Goal: Task Accomplishment & Management: Manage account settings

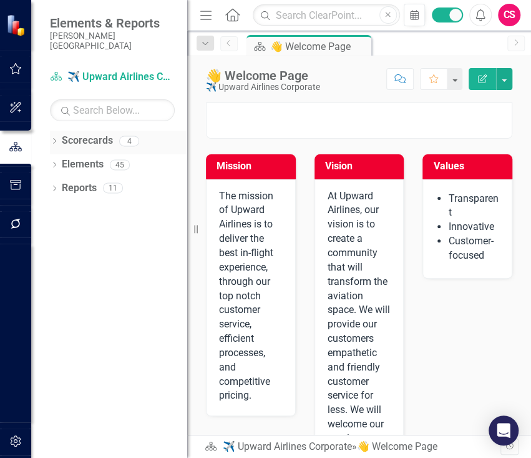
click at [51, 139] on icon "Dropdown" at bounding box center [54, 142] width 9 height 7
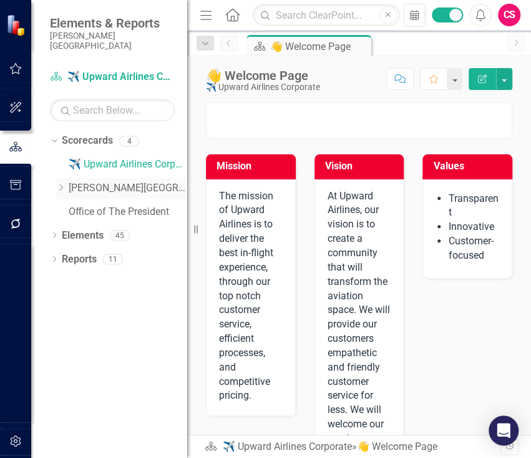
click at [65, 184] on icon "Dropdown" at bounding box center [60, 187] width 9 height 7
click at [84, 229] on link "Office of The President" at bounding box center [128, 236] width 119 height 14
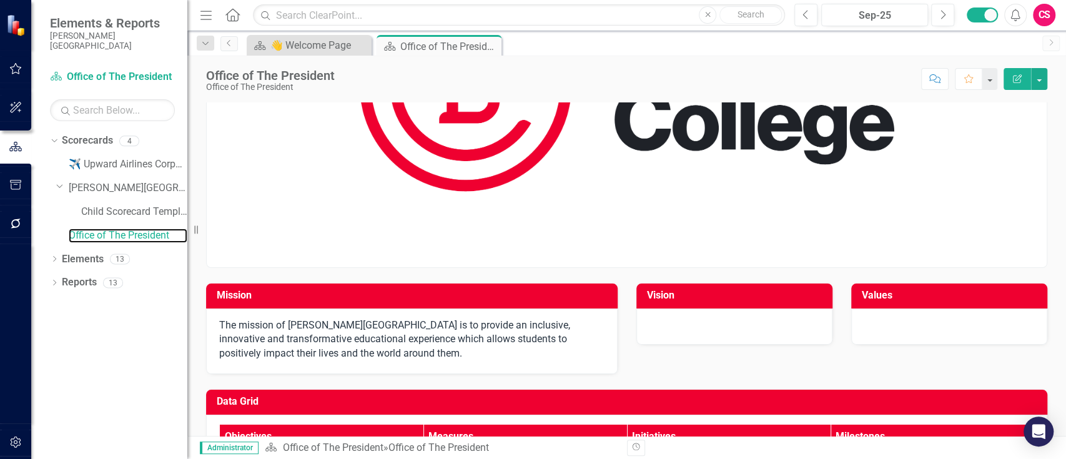
scroll to position [194, 0]
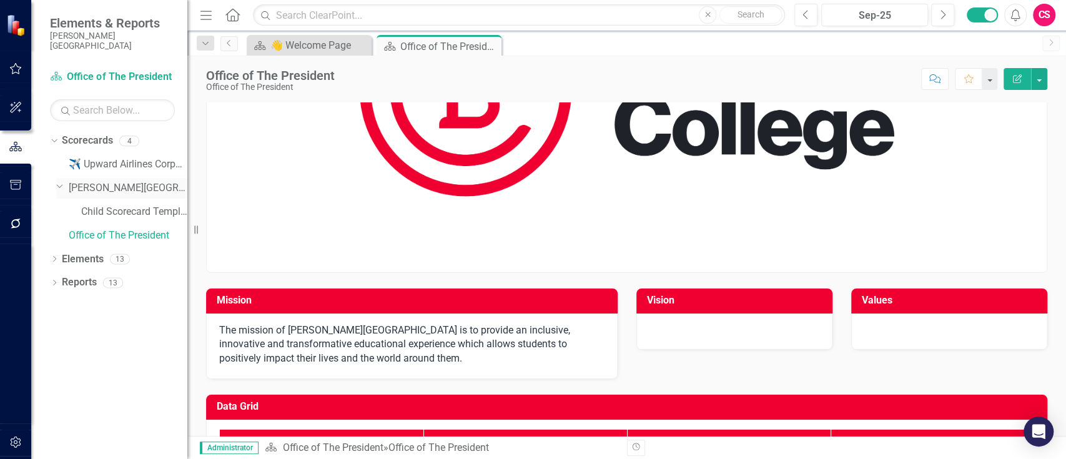
click at [93, 181] on link "[PERSON_NAME][GEOGRAPHIC_DATA]" at bounding box center [128, 188] width 119 height 14
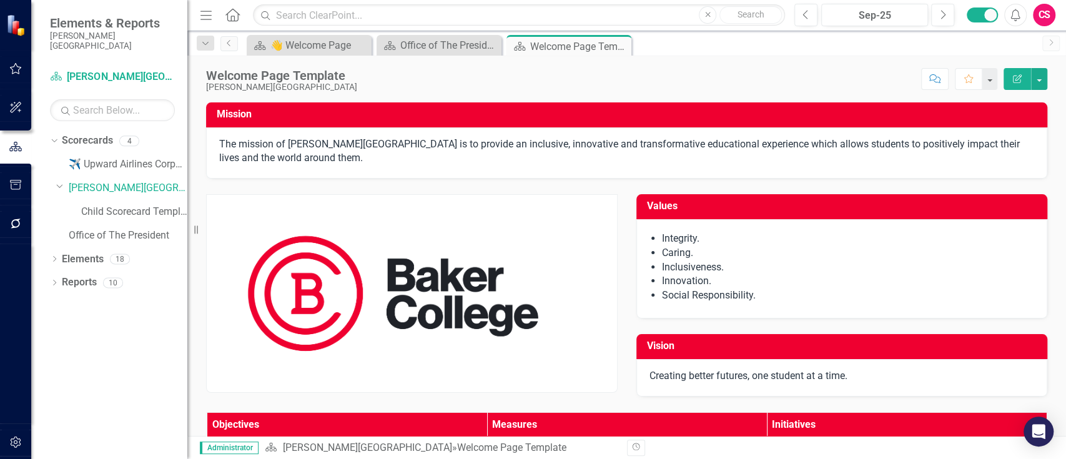
drag, startPoint x: 754, startPoint y: 298, endPoint x: 669, endPoint y: 263, distance: 91.6
click at [531, 263] on ul "Integrity. Caring. Inclusiveness. Innovation. Social Responsibility." at bounding box center [848, 267] width 373 height 71
click at [531, 287] on li "Innovation." at bounding box center [848, 281] width 373 height 14
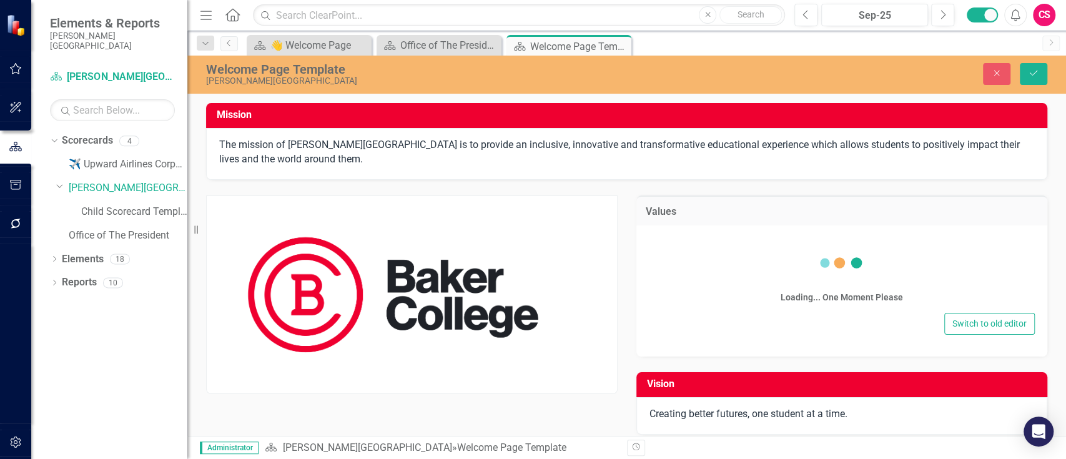
click at [531, 288] on div "Loading... One Moment Please" at bounding box center [842, 274] width 386 height 72
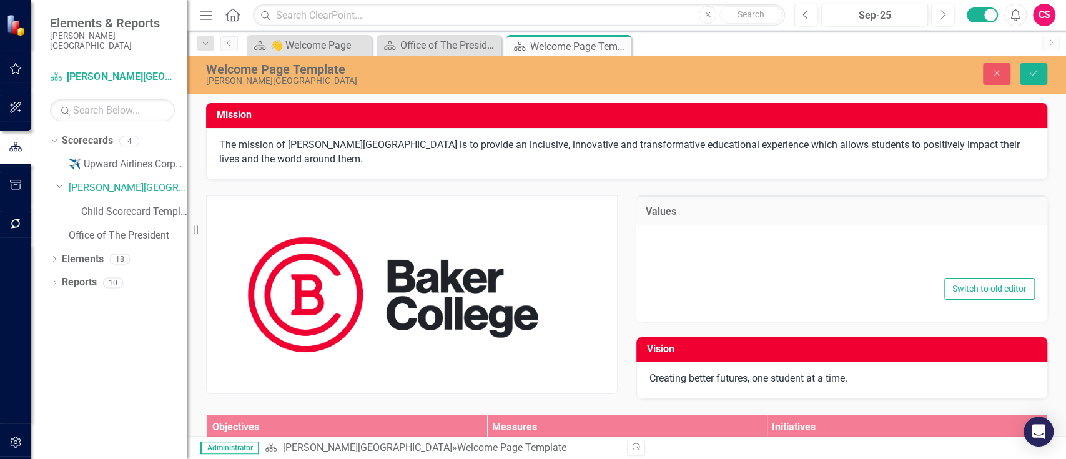
type textarea "<ul> <li>Integrity.</li> <li>Caring.</li> <li>Inclusiveness.</li> <li>Innovatio…"
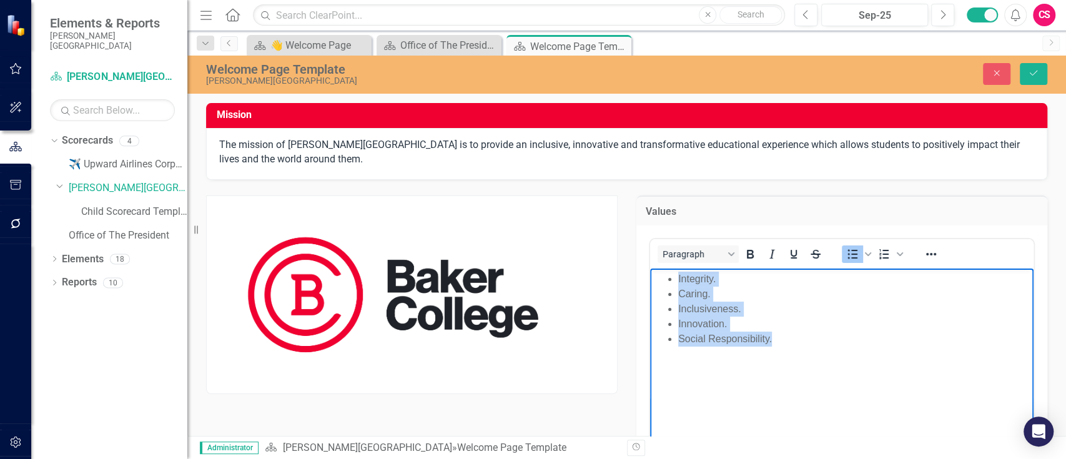
drag, startPoint x: 774, startPoint y: 338, endPoint x: 677, endPoint y: 278, distance: 113.5
click at [531, 278] on ul "Integrity. Caring. Inclusiveness. Innovation. Social Responsibility." at bounding box center [841, 309] width 378 height 75
copy ul "Integrity. Caring. Inclusiveness. Innovation. Social Responsibility."
click at [531, 69] on icon "Save" at bounding box center [1033, 73] width 11 height 9
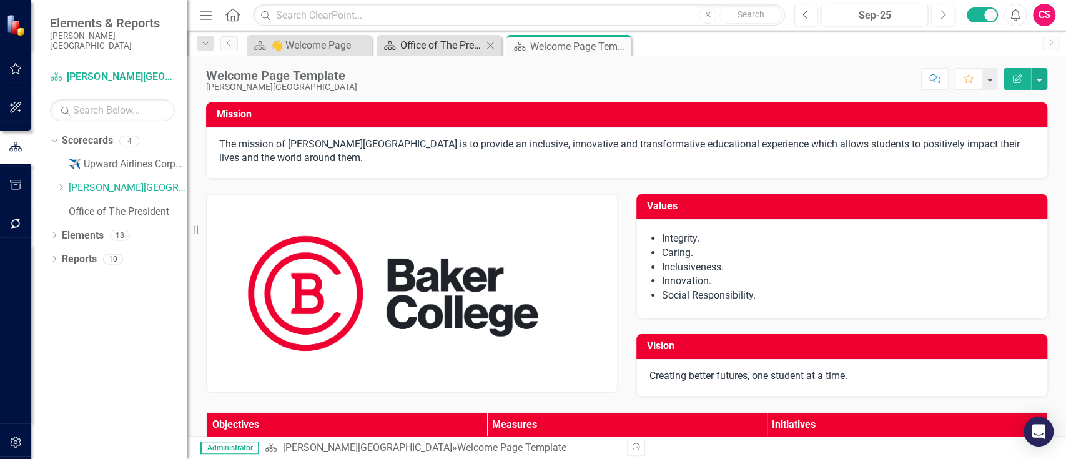
click at [444, 37] on div "Office of The President" at bounding box center [441, 45] width 82 height 16
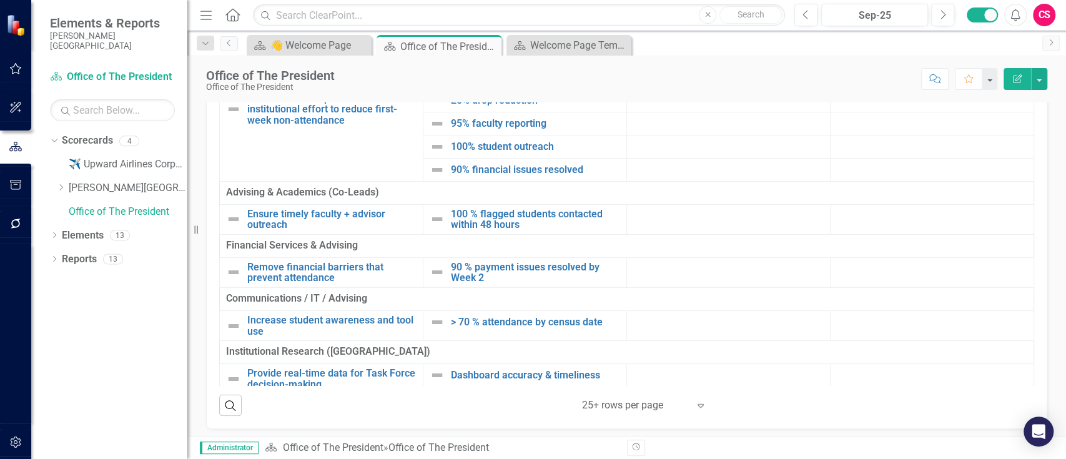
scroll to position [388, 0]
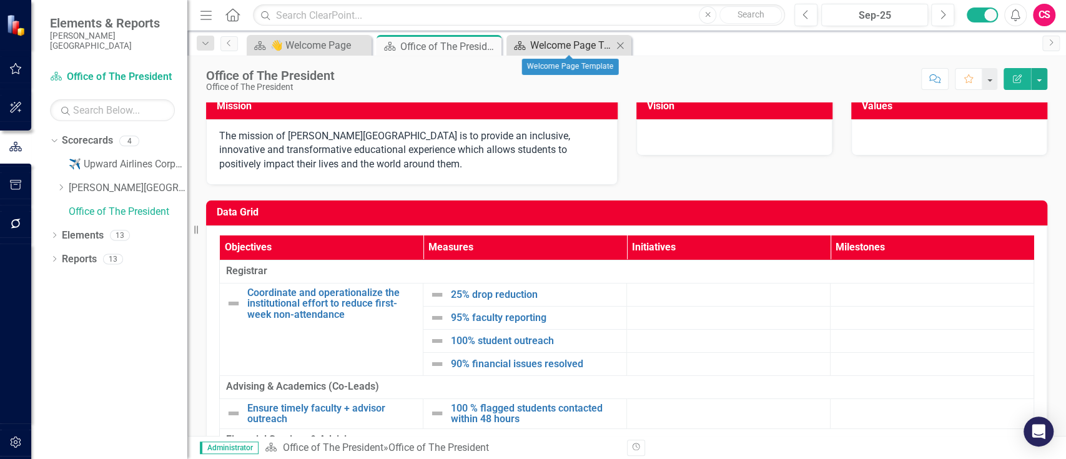
click at [531, 46] on div "Welcome Page Template" at bounding box center [571, 45] width 82 height 16
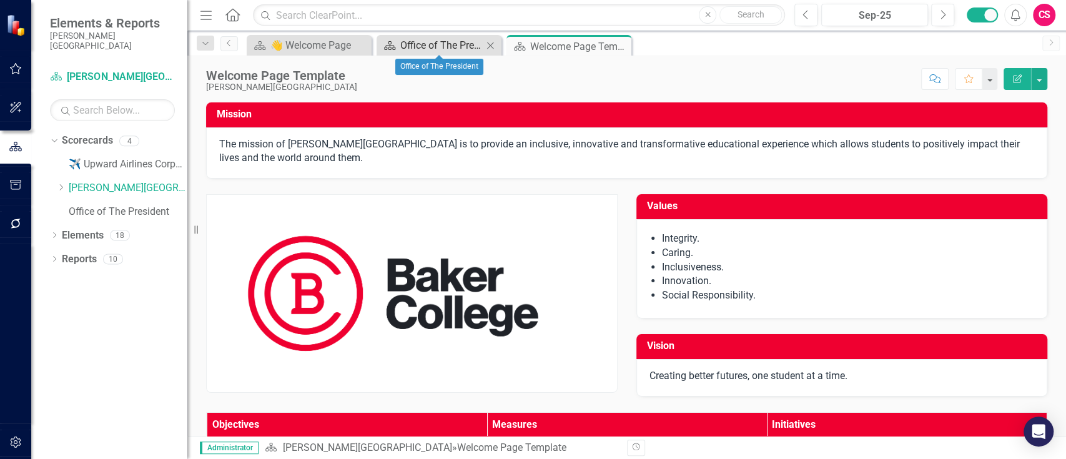
click at [440, 42] on div "Office of The President" at bounding box center [441, 45] width 82 height 16
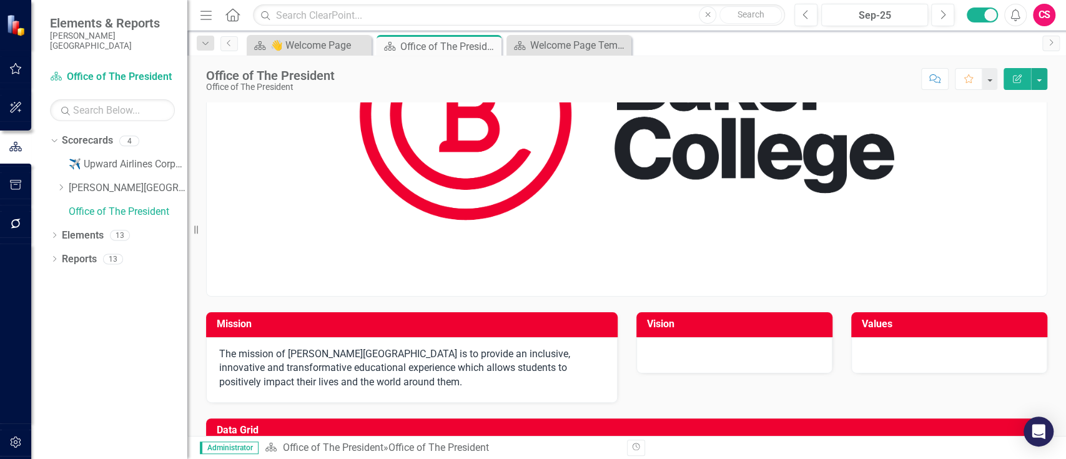
scroll to position [388, 0]
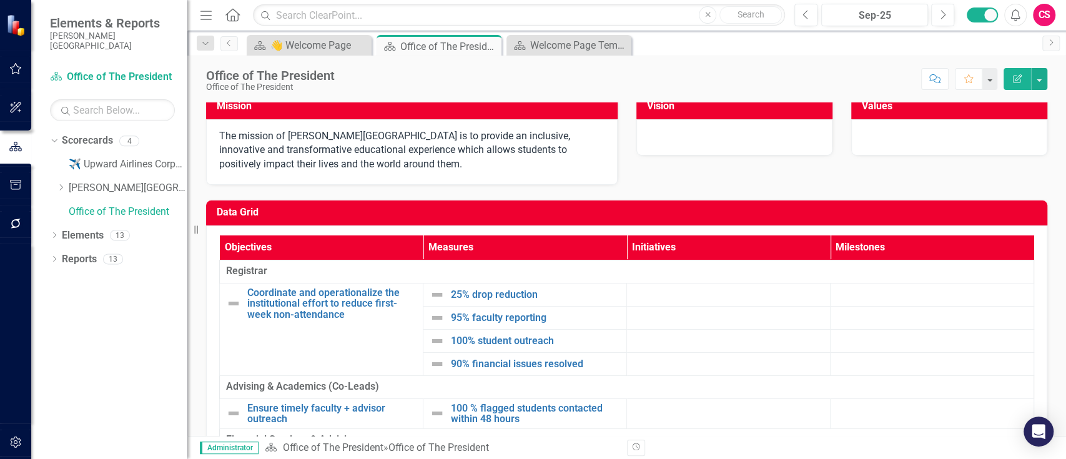
click at [531, 132] on div at bounding box center [949, 137] width 196 height 36
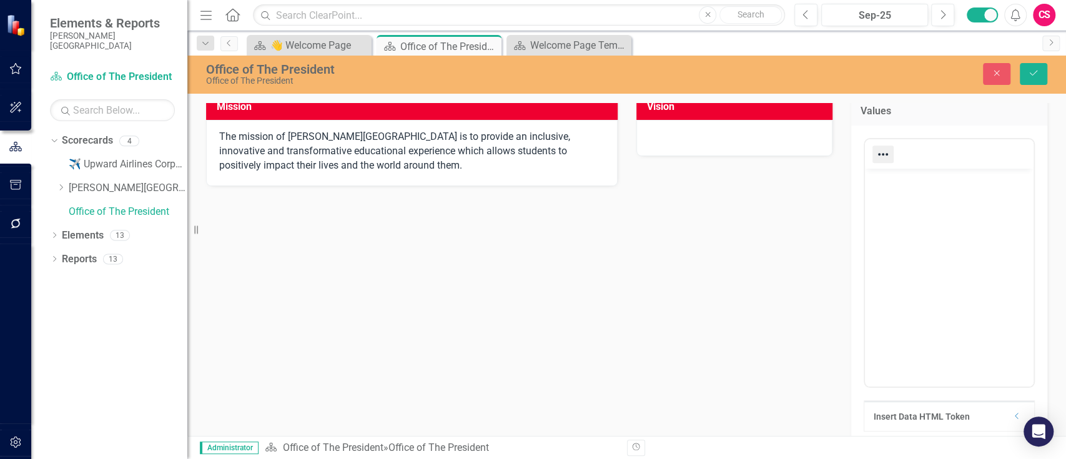
scroll to position [0, 0]
click at [531, 199] on body "Rich Text Area. Press ALT-0 for help." at bounding box center [949, 262] width 169 height 187
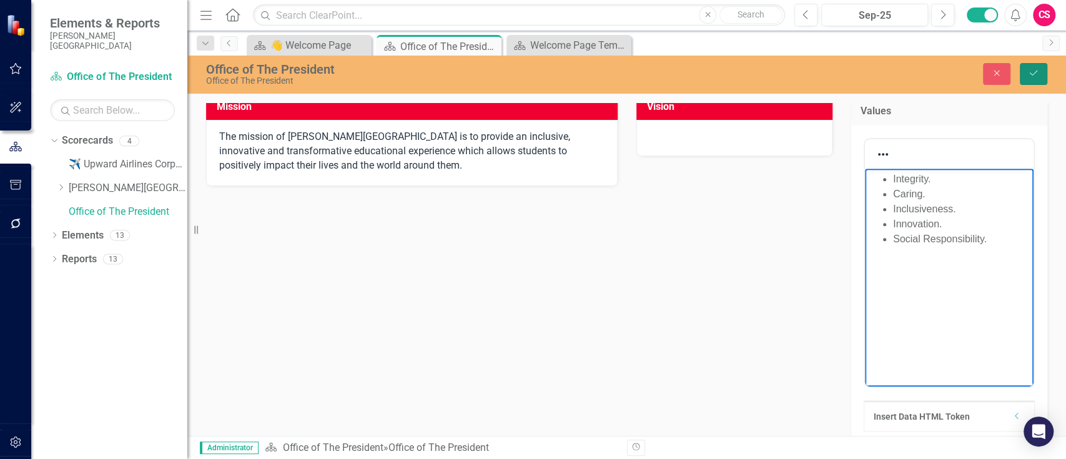
click at [531, 72] on icon "Save" at bounding box center [1033, 73] width 11 height 9
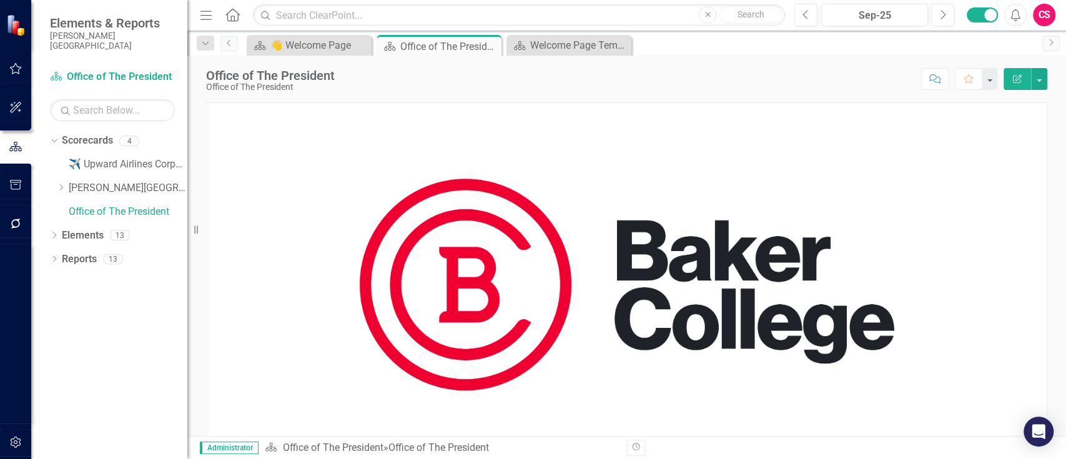
scroll to position [388, 0]
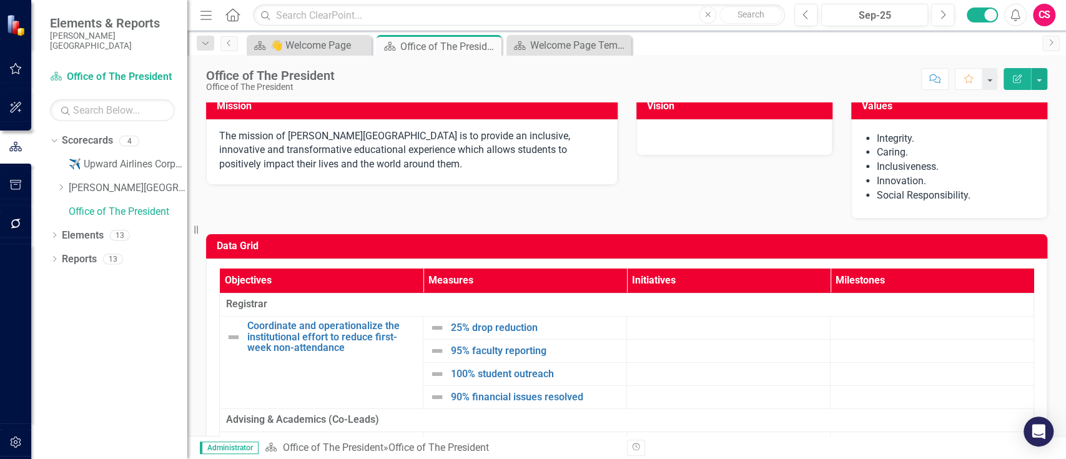
click at [531, 135] on div at bounding box center [734, 137] width 196 height 36
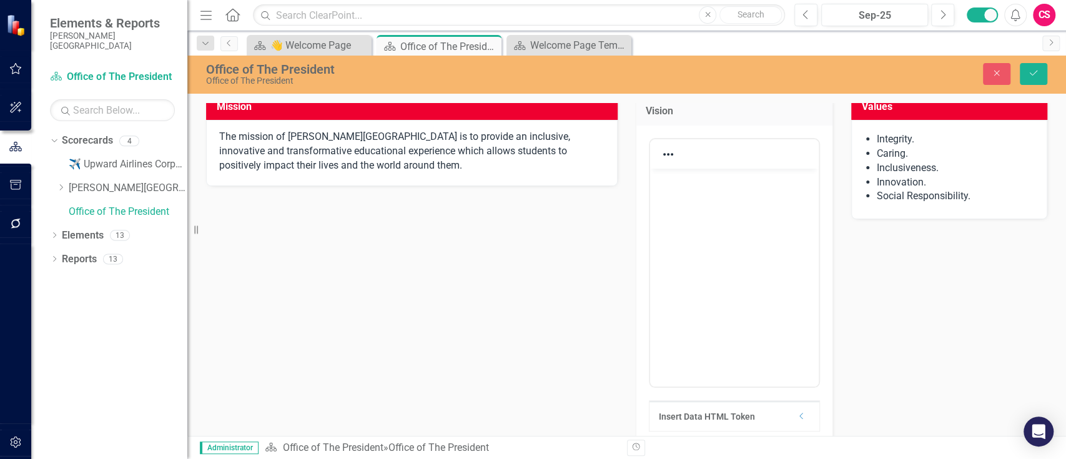
scroll to position [0, 0]
click at [531, 76] on button "Close" at bounding box center [996, 74] width 27 height 22
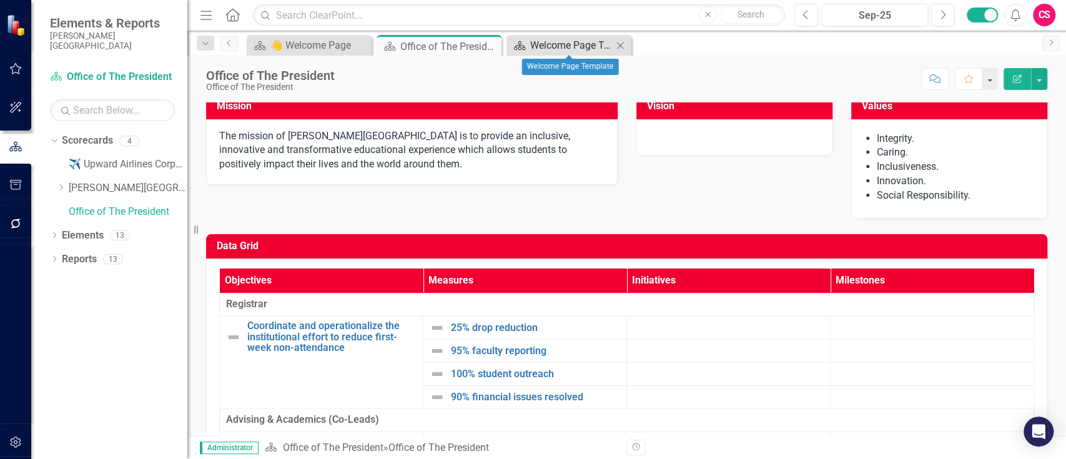
click at [531, 48] on div "Welcome Page Template" at bounding box center [571, 45] width 82 height 16
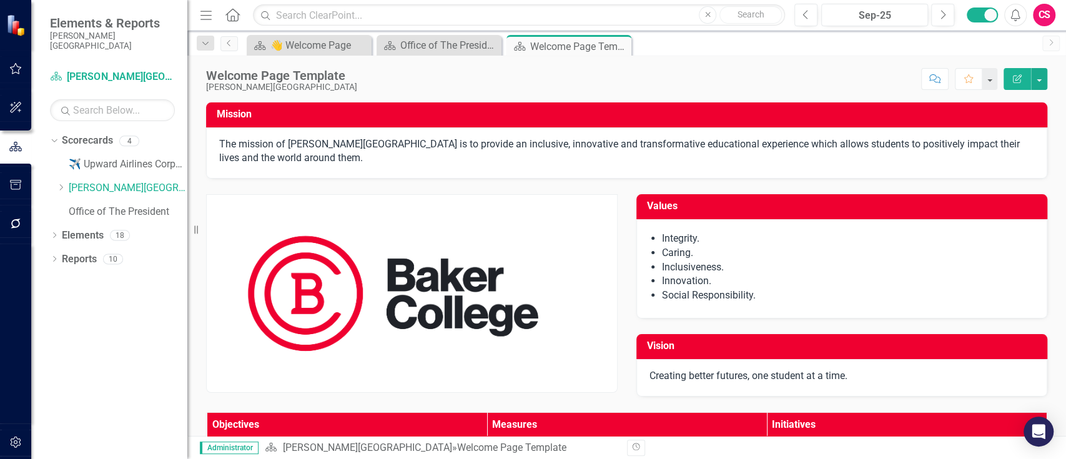
click at [531, 377] on p "Creating better futures, one student at a time." at bounding box center [841, 376] width 385 height 14
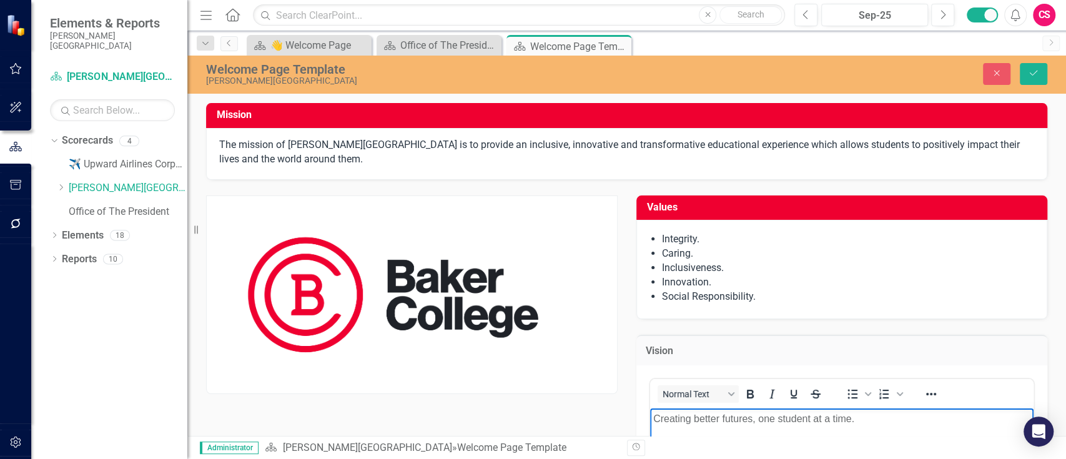
click at [531, 420] on p "Creating better futures, one student at a time." at bounding box center [841, 418] width 378 height 15
copy p "Creating better futures, one student at a time."
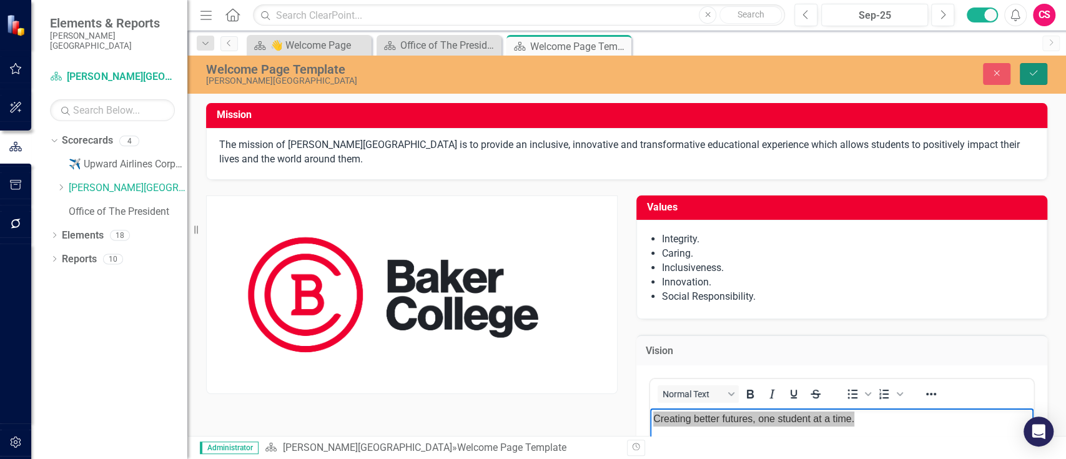
click at [531, 69] on icon "Save" at bounding box center [1033, 73] width 11 height 9
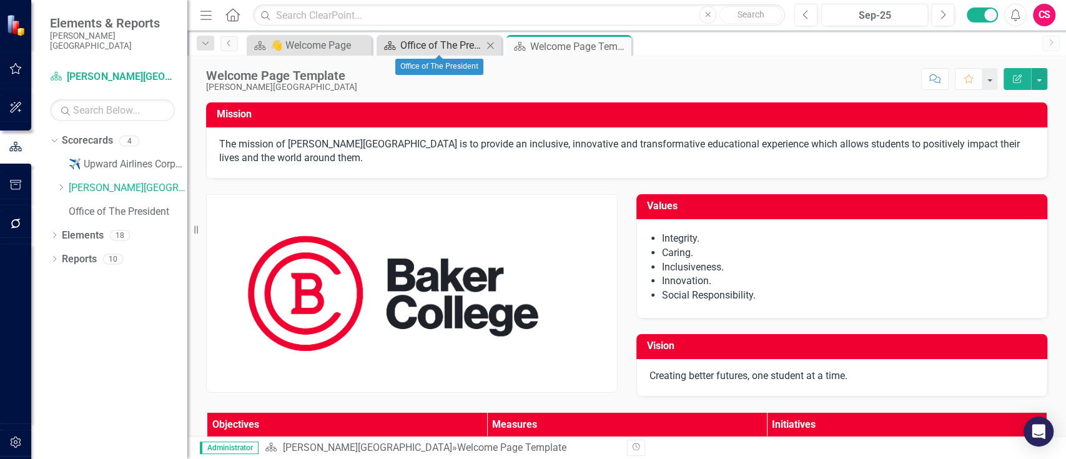
click at [445, 37] on div "Office of The President" at bounding box center [441, 45] width 82 height 16
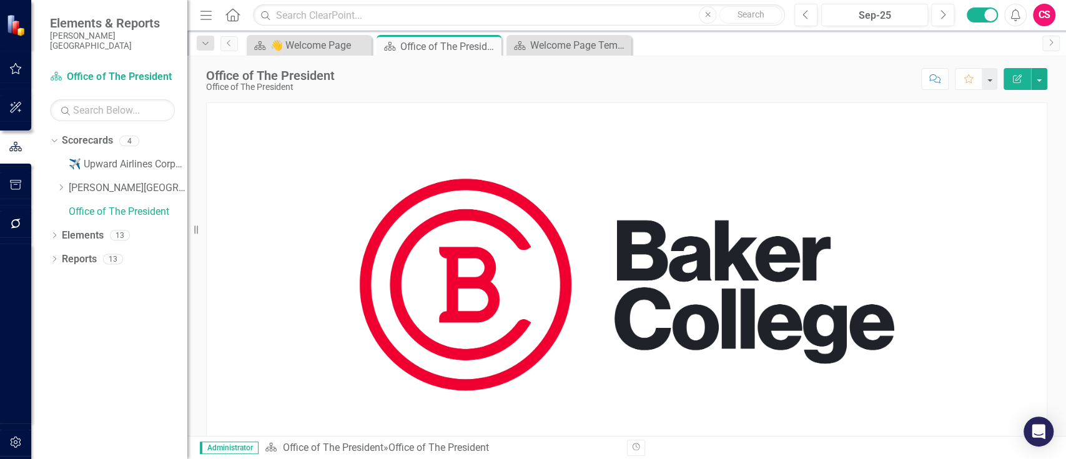
scroll to position [194, 0]
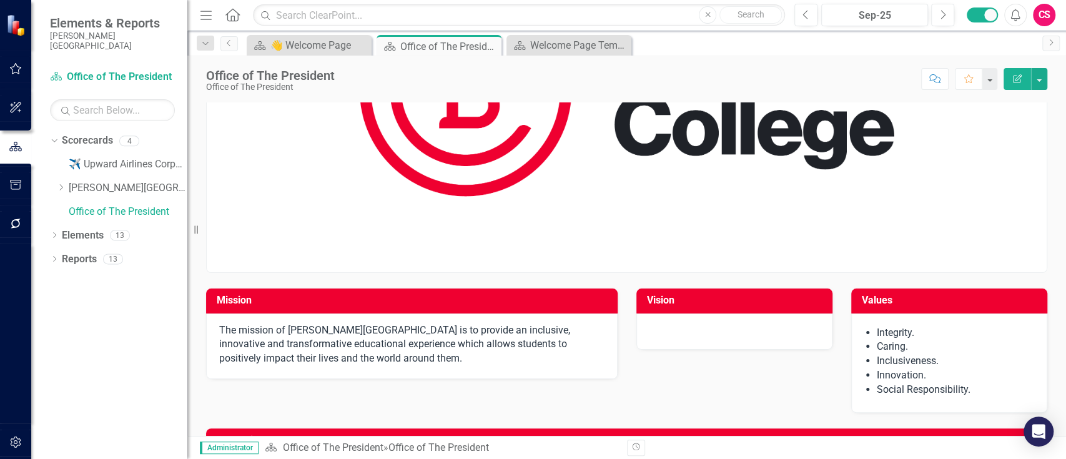
click at [531, 338] on div at bounding box center [734, 331] width 196 height 36
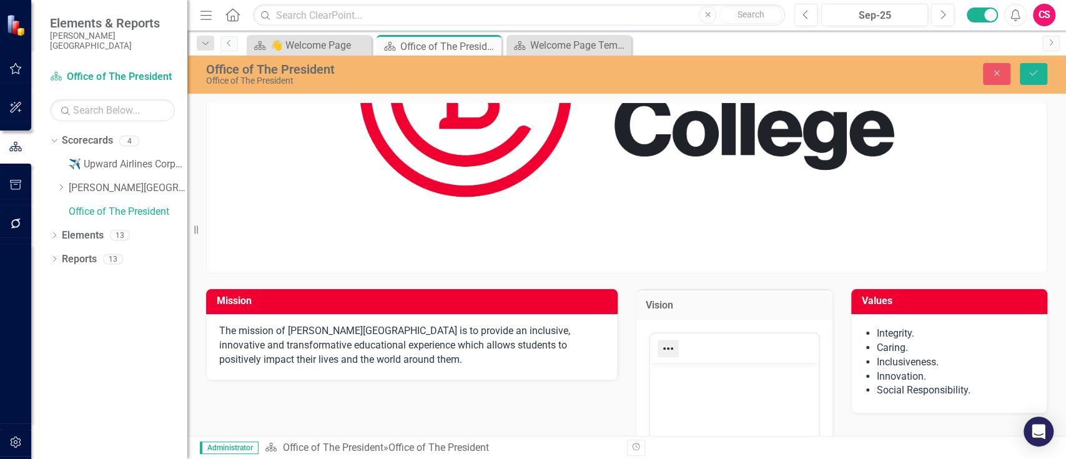
scroll to position [0, 0]
click at [531, 391] on body "Rich Text Area. Press ALT-0 for help." at bounding box center [733, 456] width 169 height 187
click at [531, 69] on icon "Save" at bounding box center [1033, 73] width 11 height 9
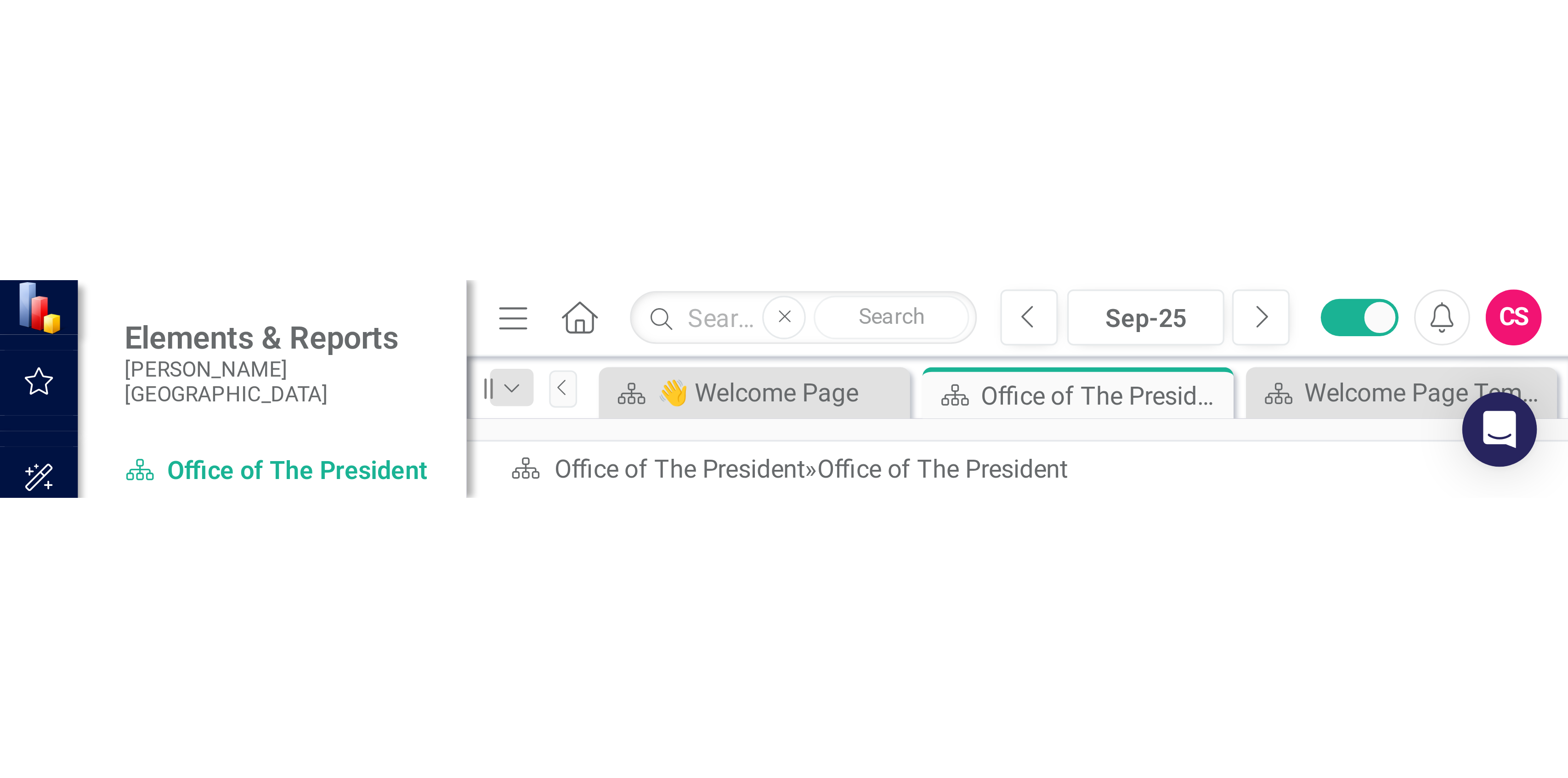
scroll to position [13, 0]
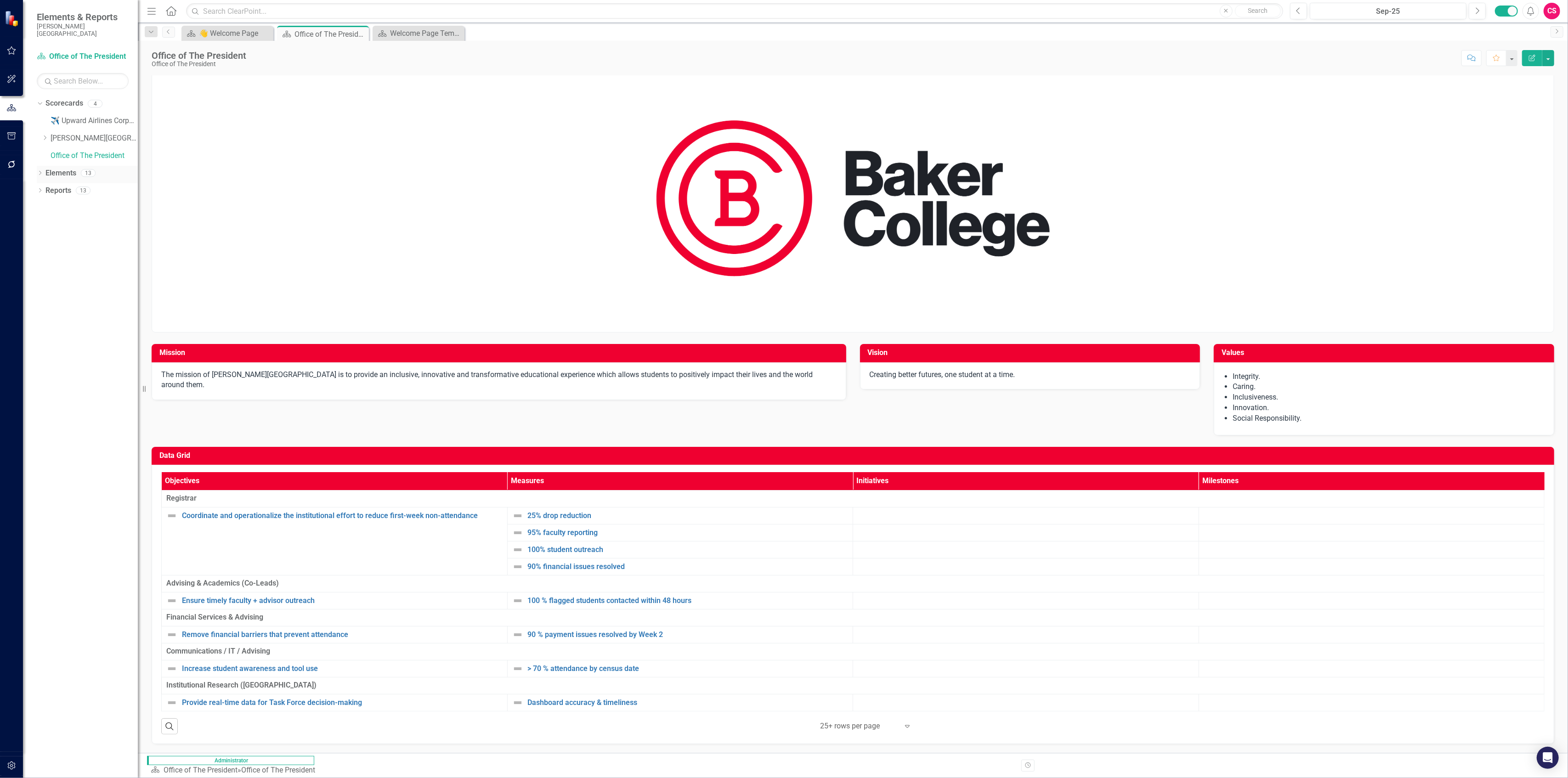
click at [72, 168] on link "Elements" at bounding box center [61, 174] width 31 height 10
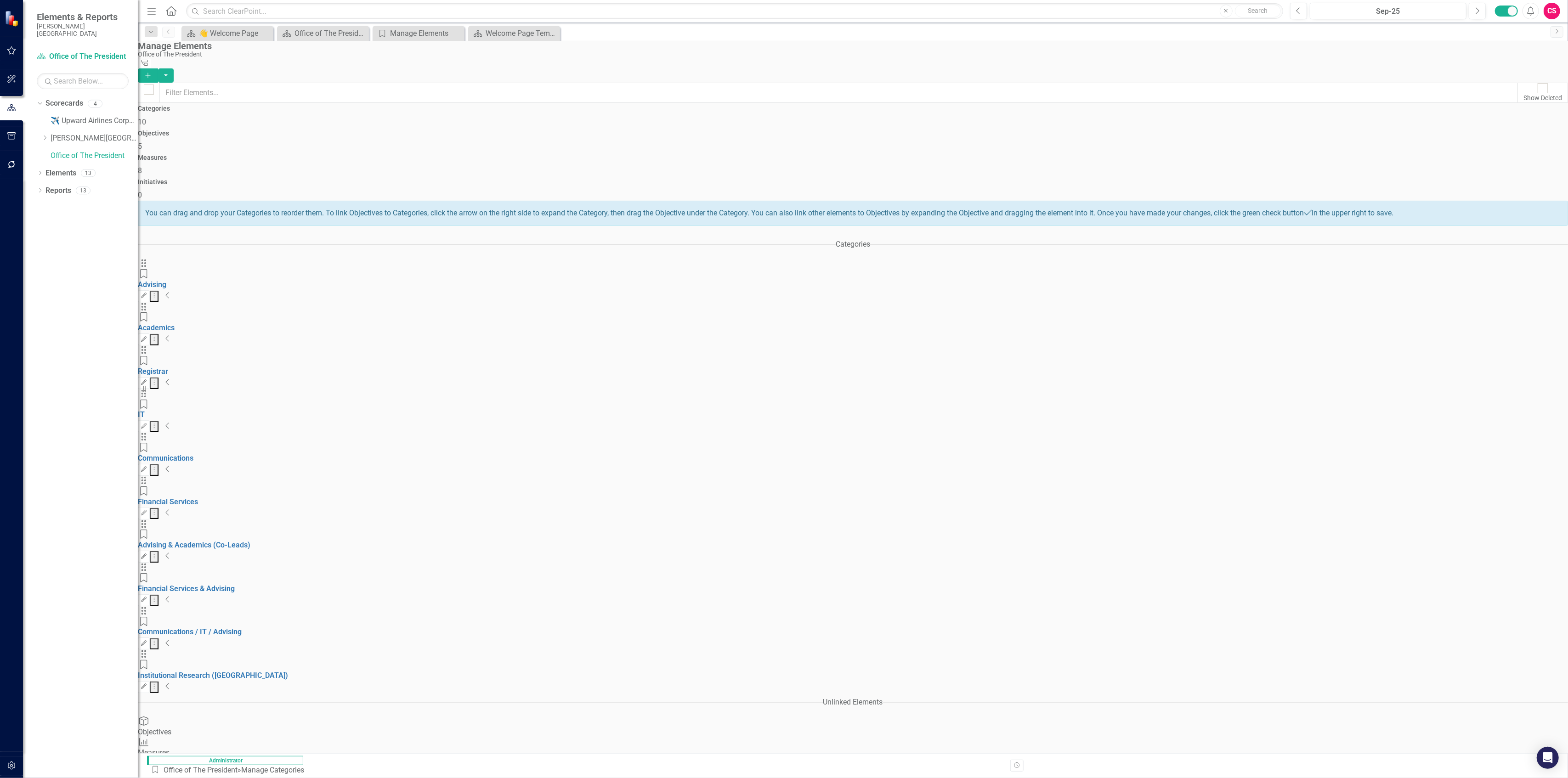
click at [391, 179] on div "Initiatives 0" at bounding box center [853, 190] width 1430 height 22
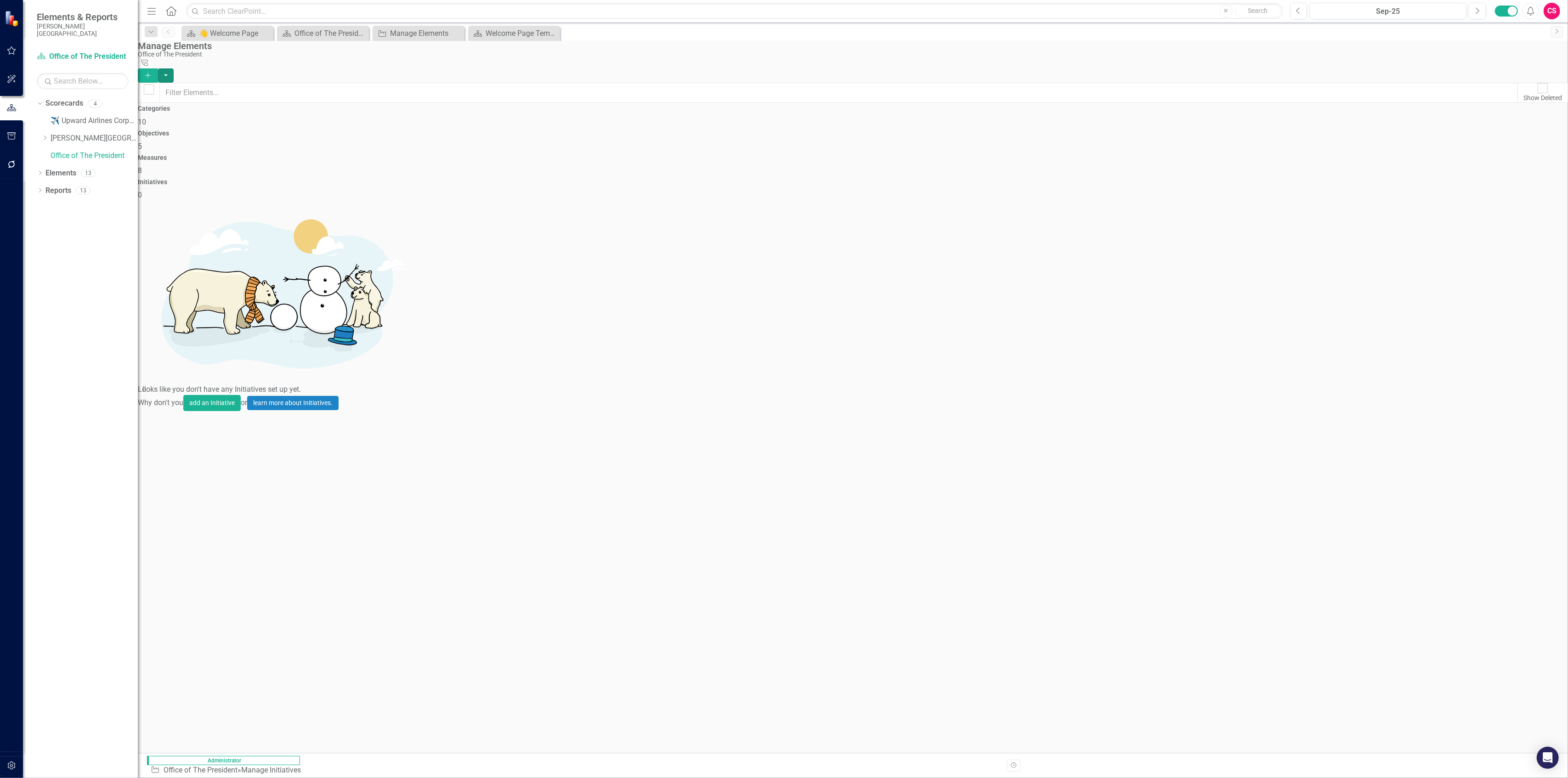
click at [174, 68] on button "button" at bounding box center [166, 75] width 15 height 14
click at [391, 89] on link "Add Multiple Add Multiple" at bounding box center [1517, 92] width 73 height 17
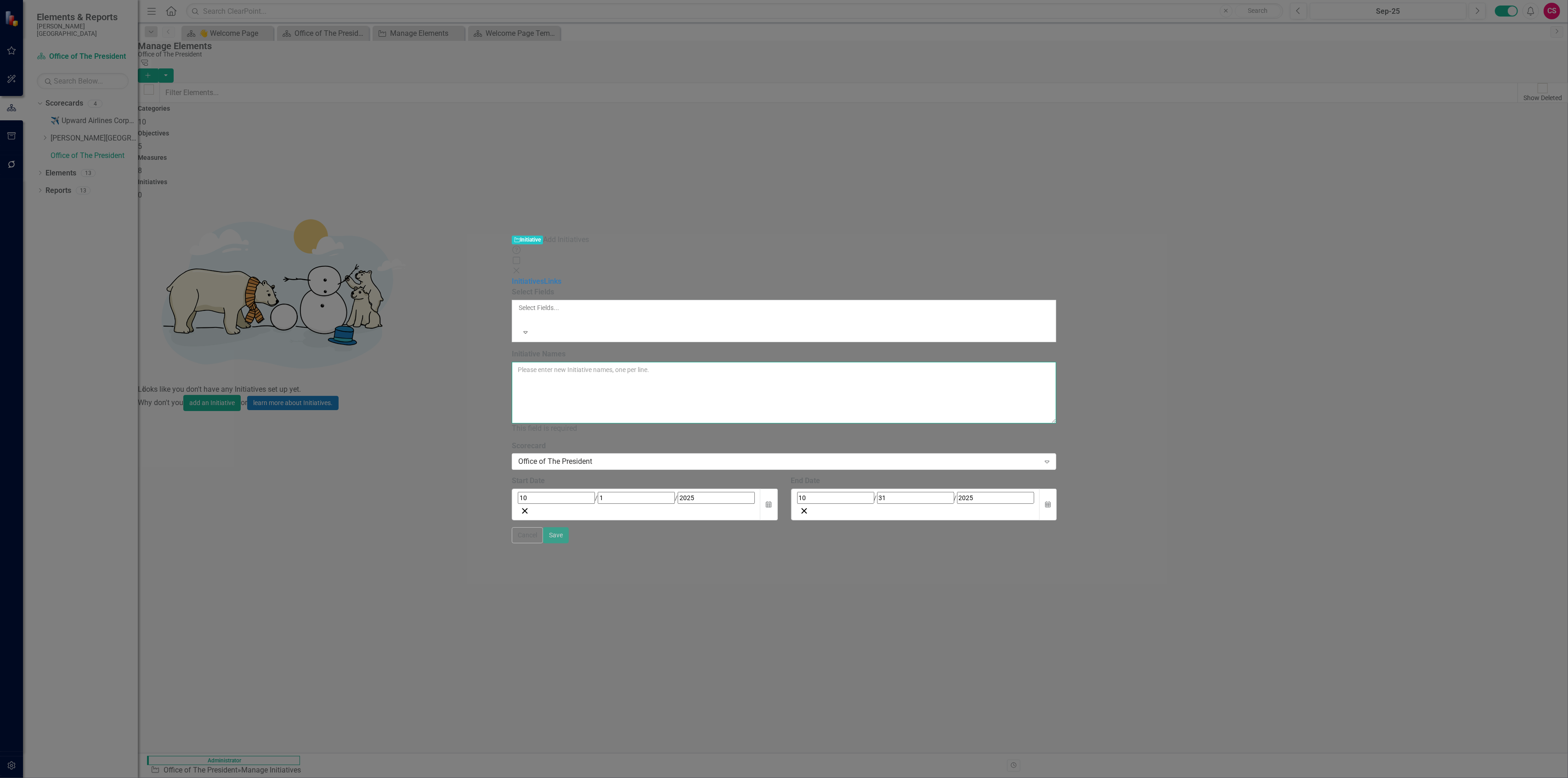
click at [391, 336] on textarea "Initiative Names" at bounding box center [784, 393] width 544 height 62
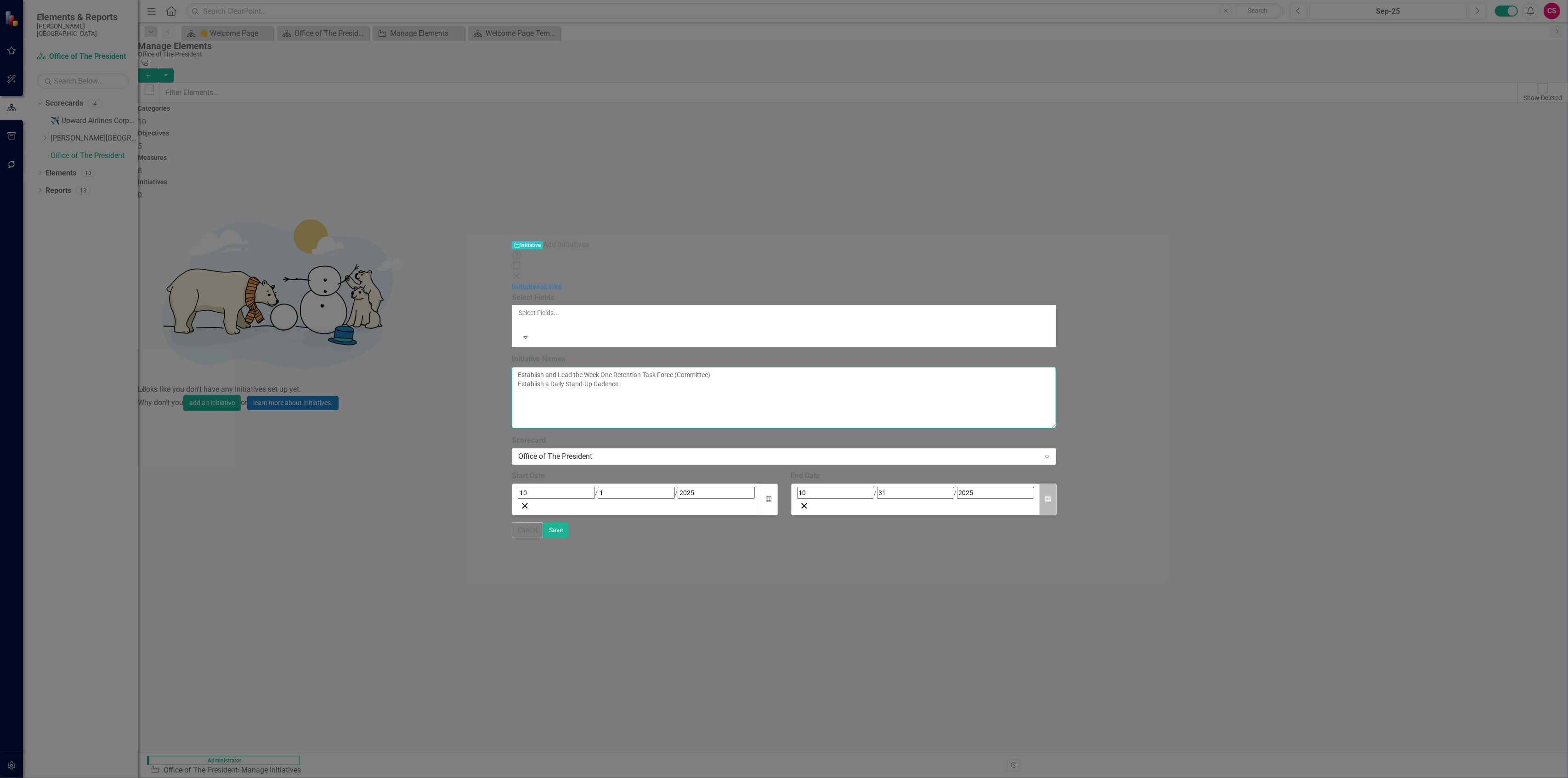
type textarea "Establish and Lead the Week One Retention Task Force (Committee) Establish a Da…"
click at [391, 336] on icon "Calendar" at bounding box center [1047, 499] width 5 height 7
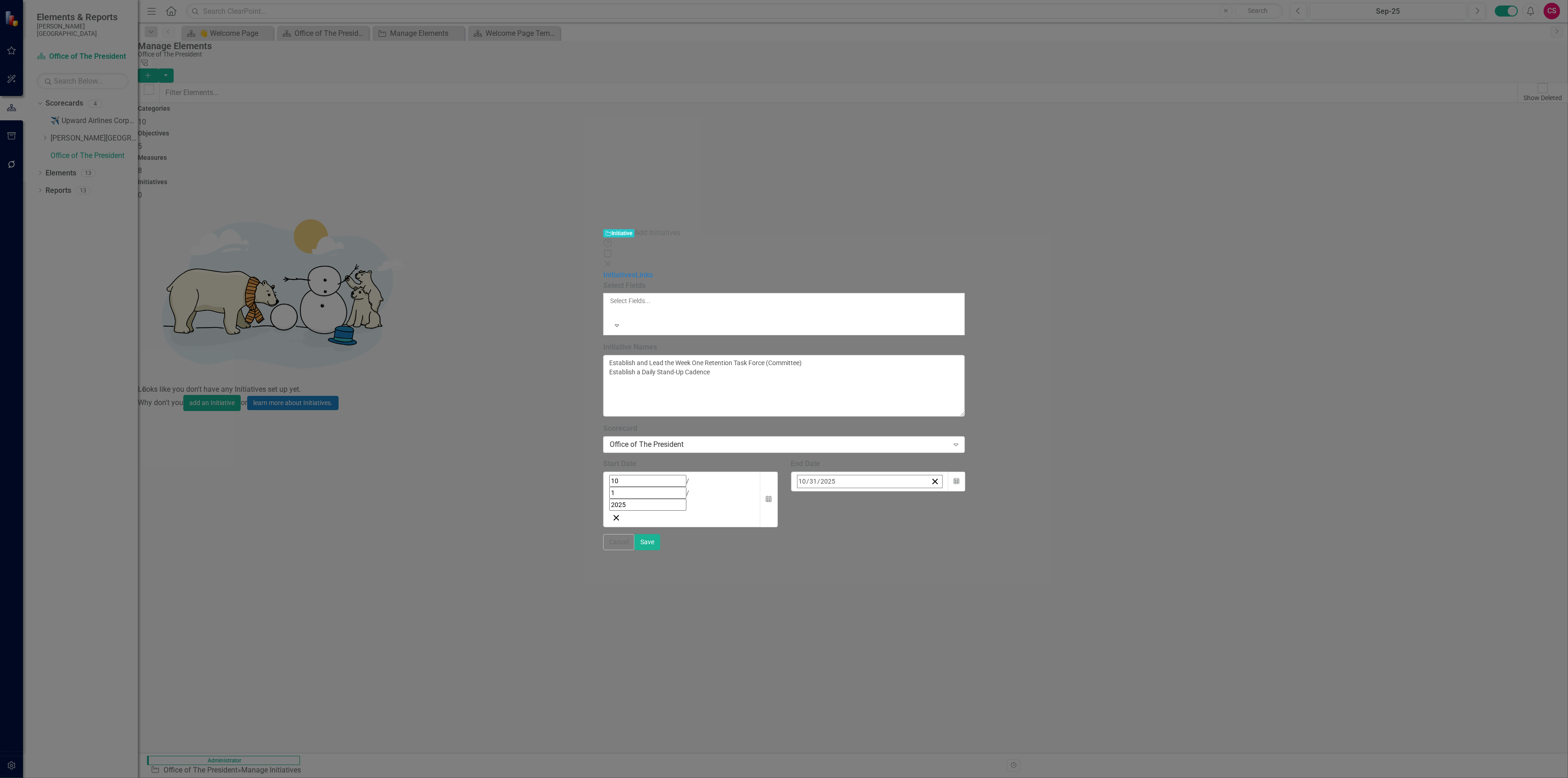
click at [391, 336] on button "›" at bounding box center [921, 501] width 20 height 20
click at [391, 336] on button "31" at bounding box center [871, 604] width 23 height 16
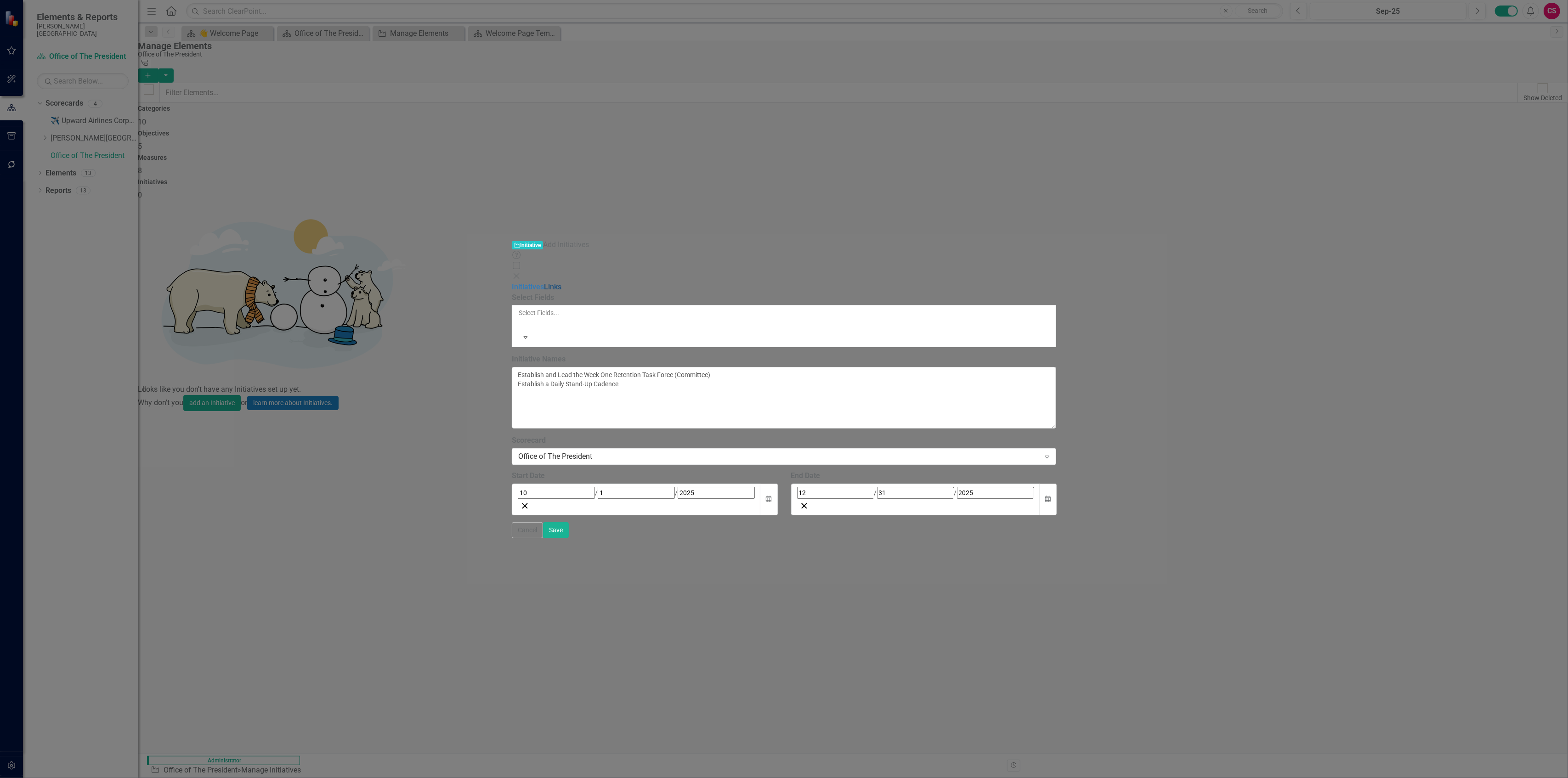
click at [391, 282] on link "Links" at bounding box center [553, 287] width 18 height 9
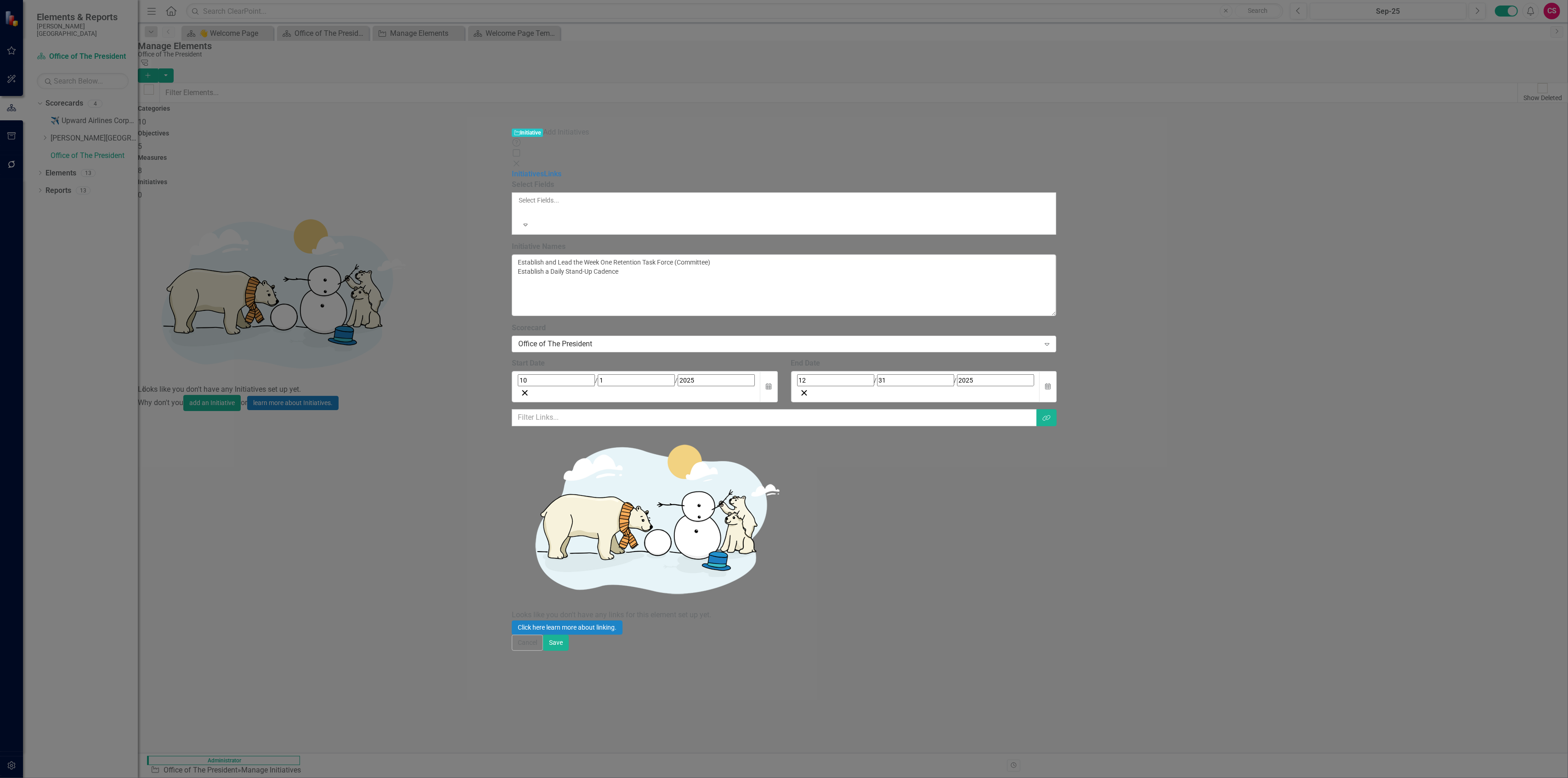
click at [391, 336] on div "Links are one of the most powerful features of ClearPoint. By configuring the l…" at bounding box center [784, 521] width 544 height 225
click at [391, 336] on button "Link Tag" at bounding box center [1046, 417] width 20 height 17
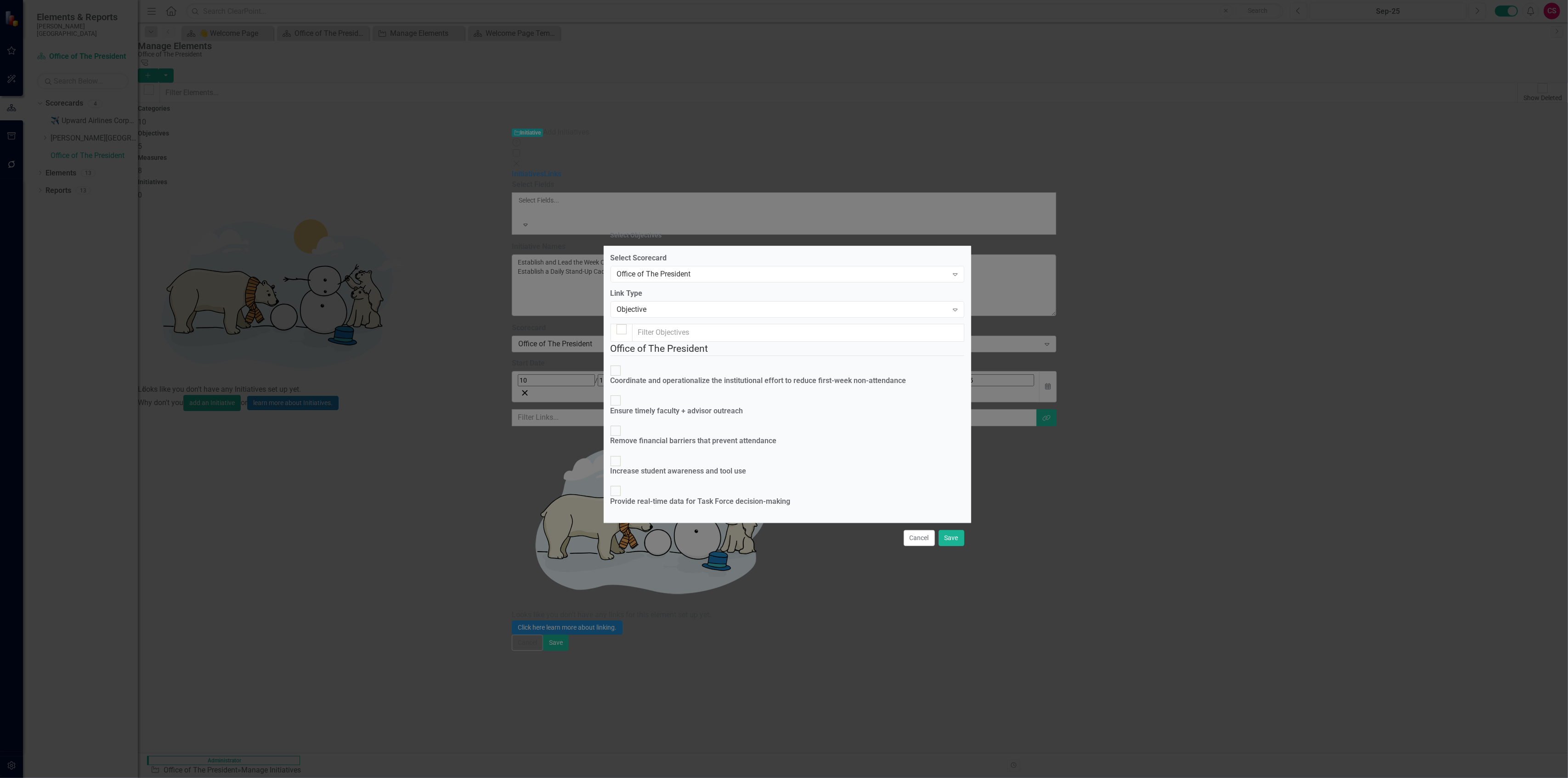
click at [391, 336] on div "Coordinate and operationalize the institutional effort to reduce first-week non…" at bounding box center [759, 381] width 296 height 10
click at [391, 336] on input "Coordinate and operationalize the institutional effort to reduce first-week non…" at bounding box center [615, 370] width 14 height 14
checkbox input "true"
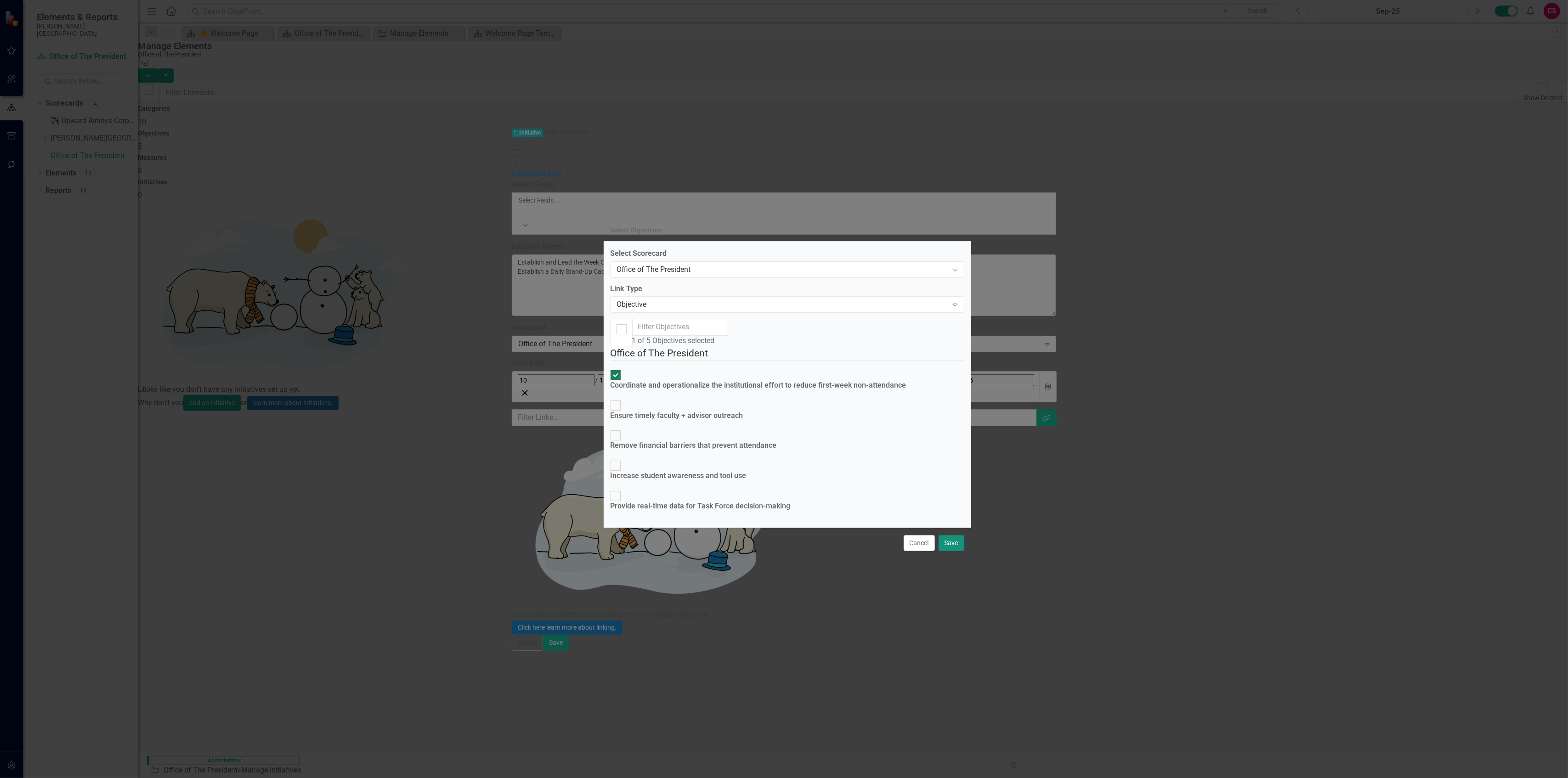
click at [391, 336] on button "Save" at bounding box center [951, 543] width 26 height 16
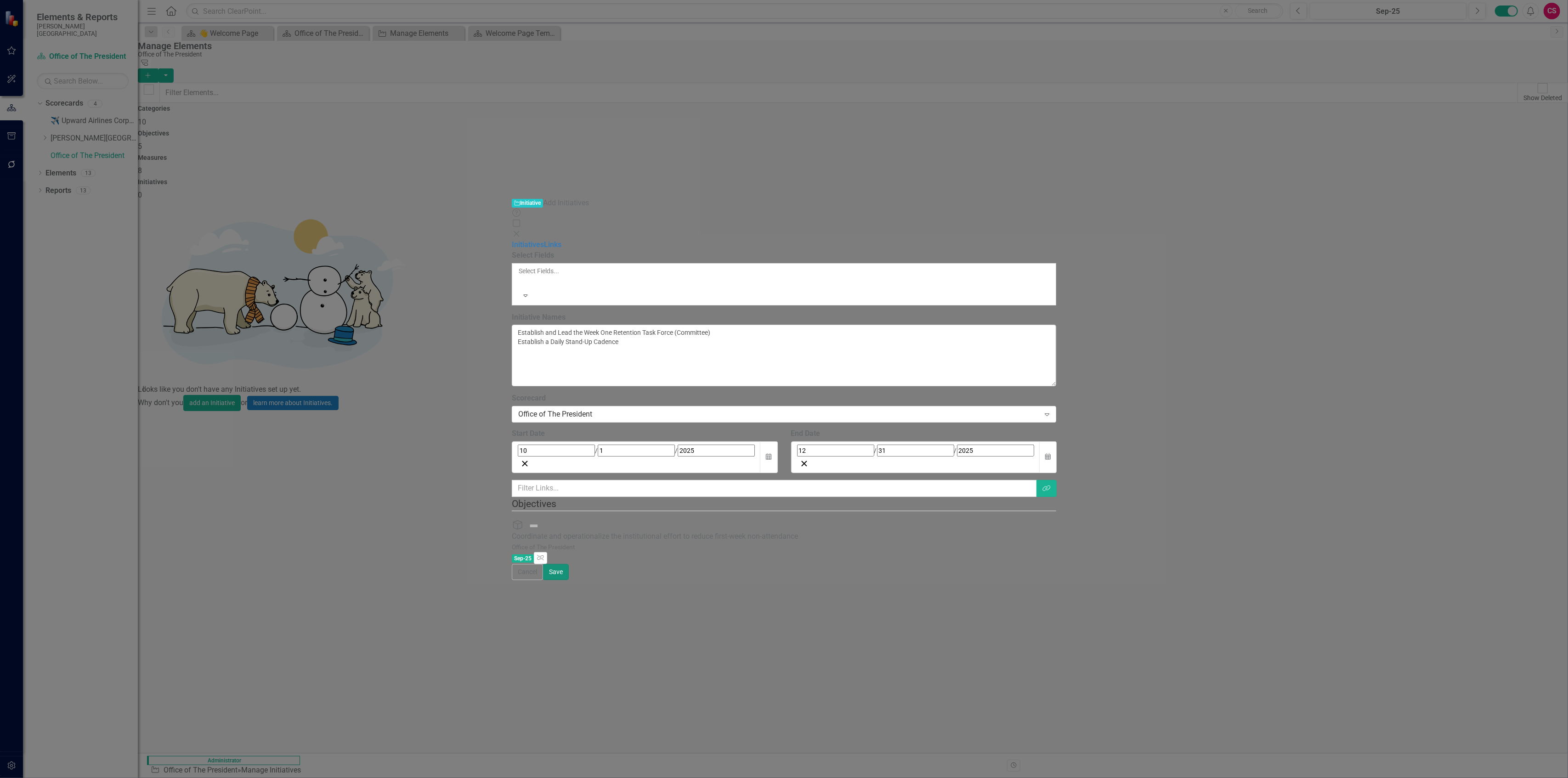
click at [391, 336] on button "Save" at bounding box center [556, 572] width 26 height 16
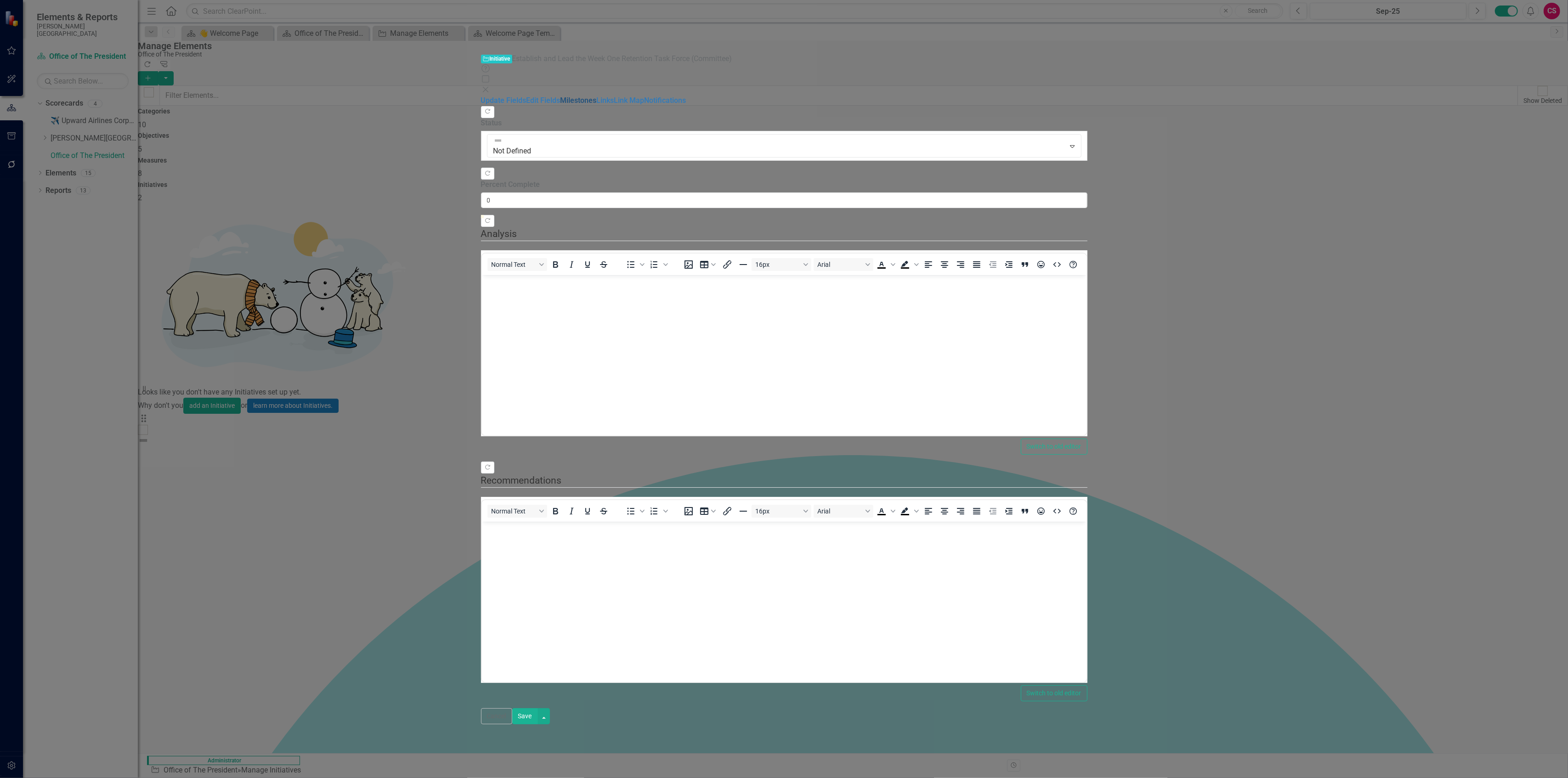
click at [391, 96] on link "Milestones" at bounding box center [578, 100] width 36 height 9
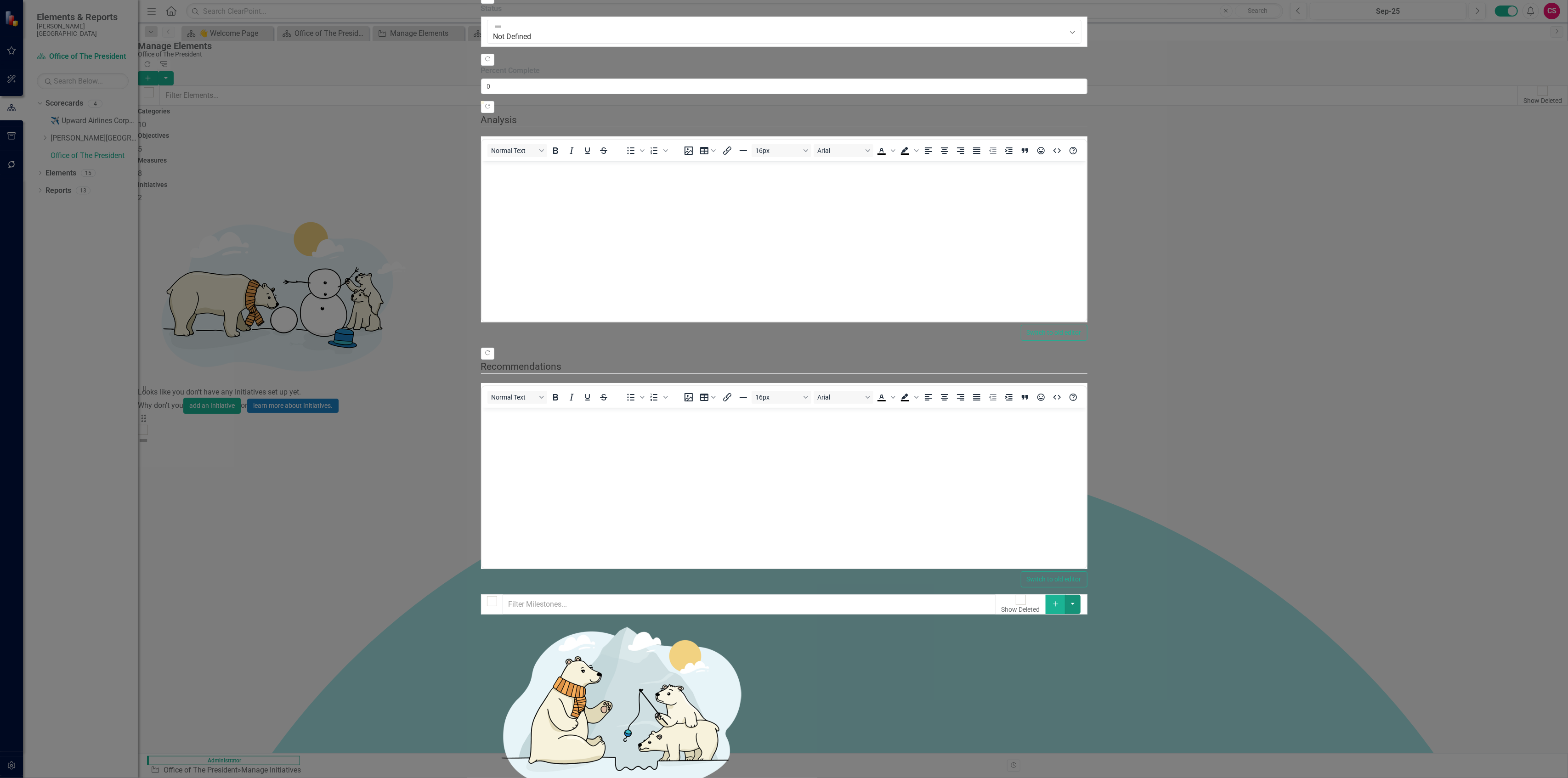
click at [391, 336] on button "button" at bounding box center [1072, 604] width 15 height 19
click at [391, 57] on link "Milestone Add Milestone" at bounding box center [1522, 57] width 73 height 17
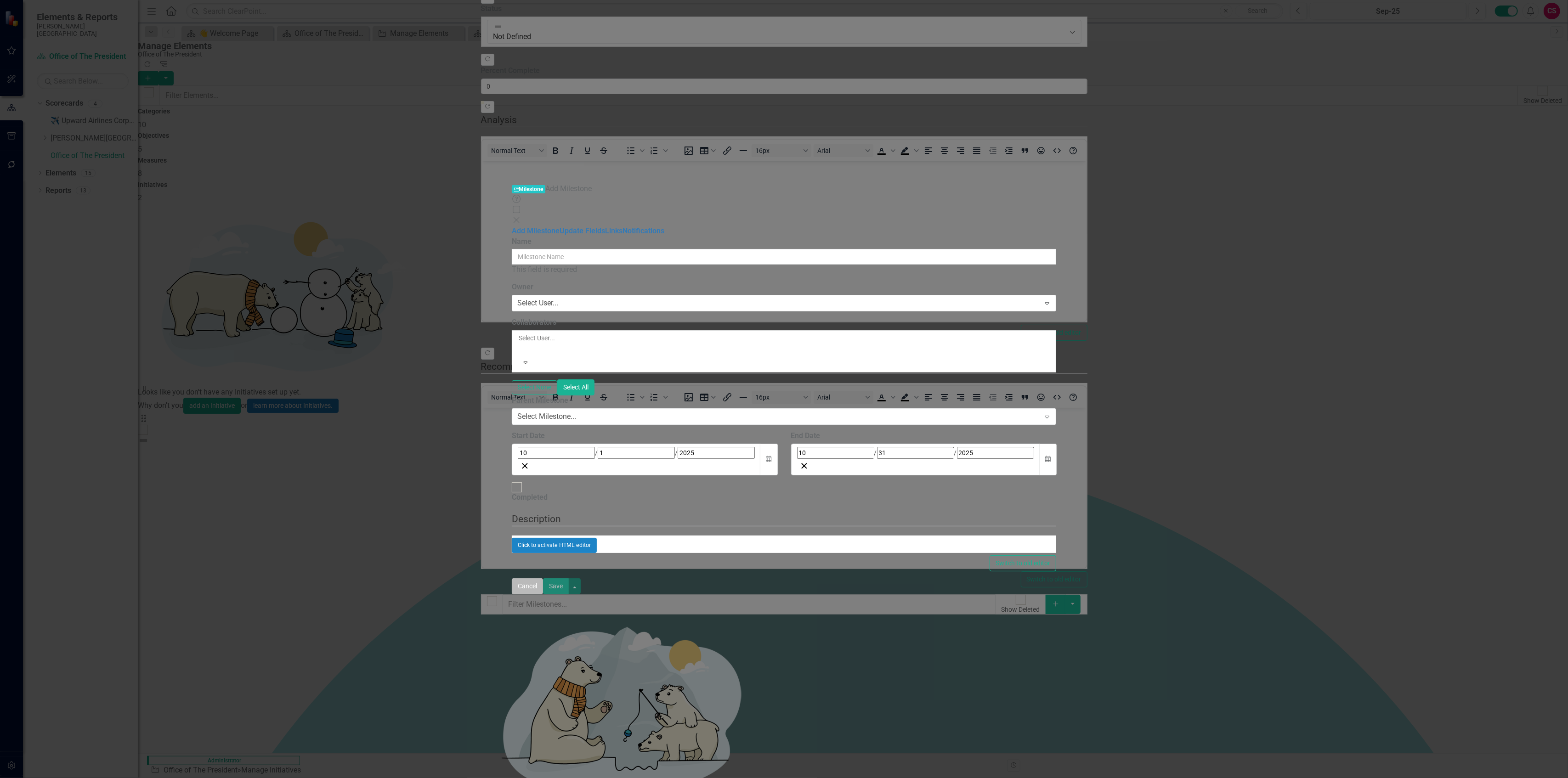
click at [391, 336] on button "Cancel" at bounding box center [528, 586] width 31 height 16
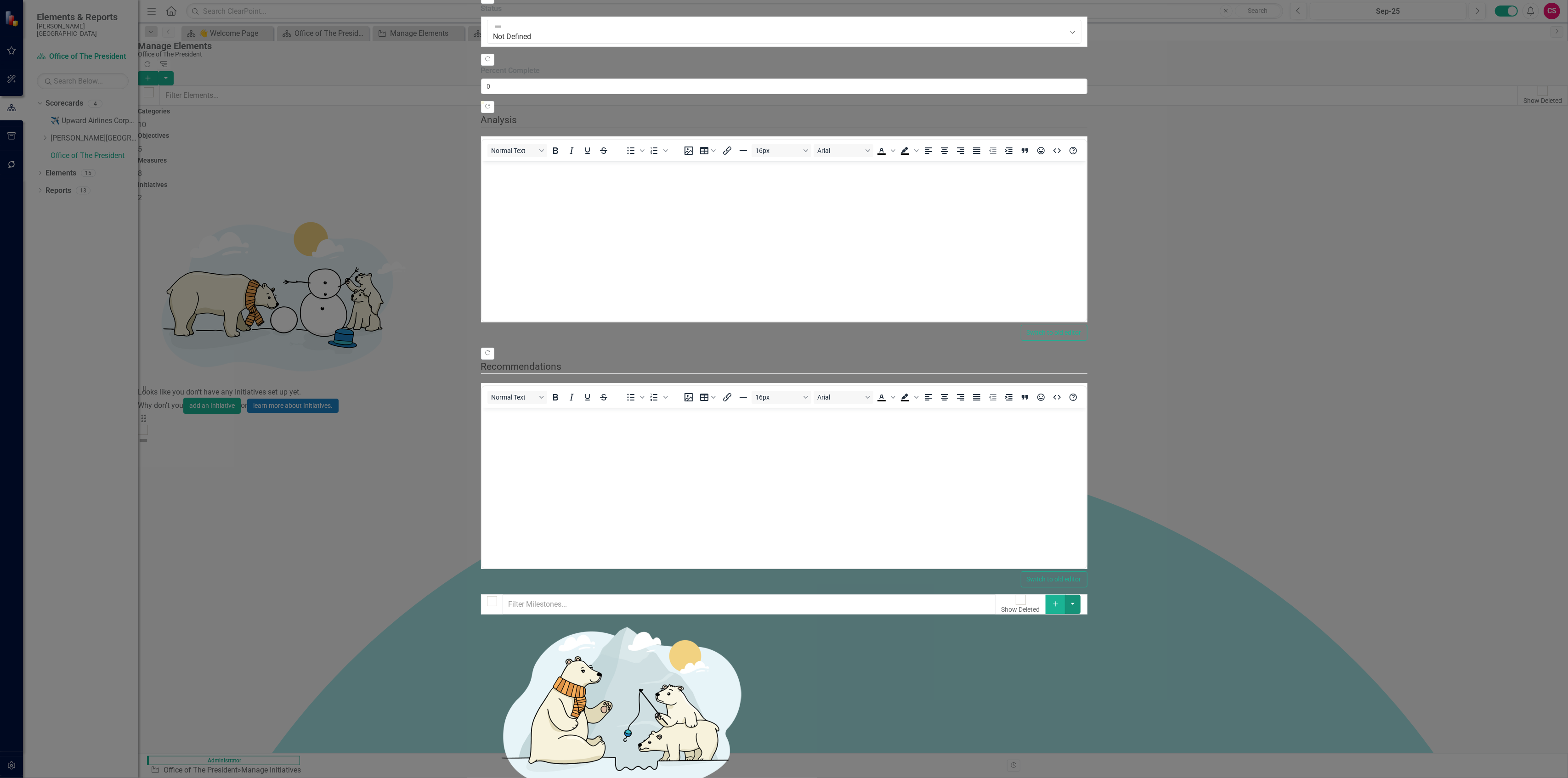
click at [391, 336] on button "button" at bounding box center [1072, 604] width 15 height 19
click at [391, 75] on link "Add Multiple Add Multiple" at bounding box center [1522, 74] width 73 height 17
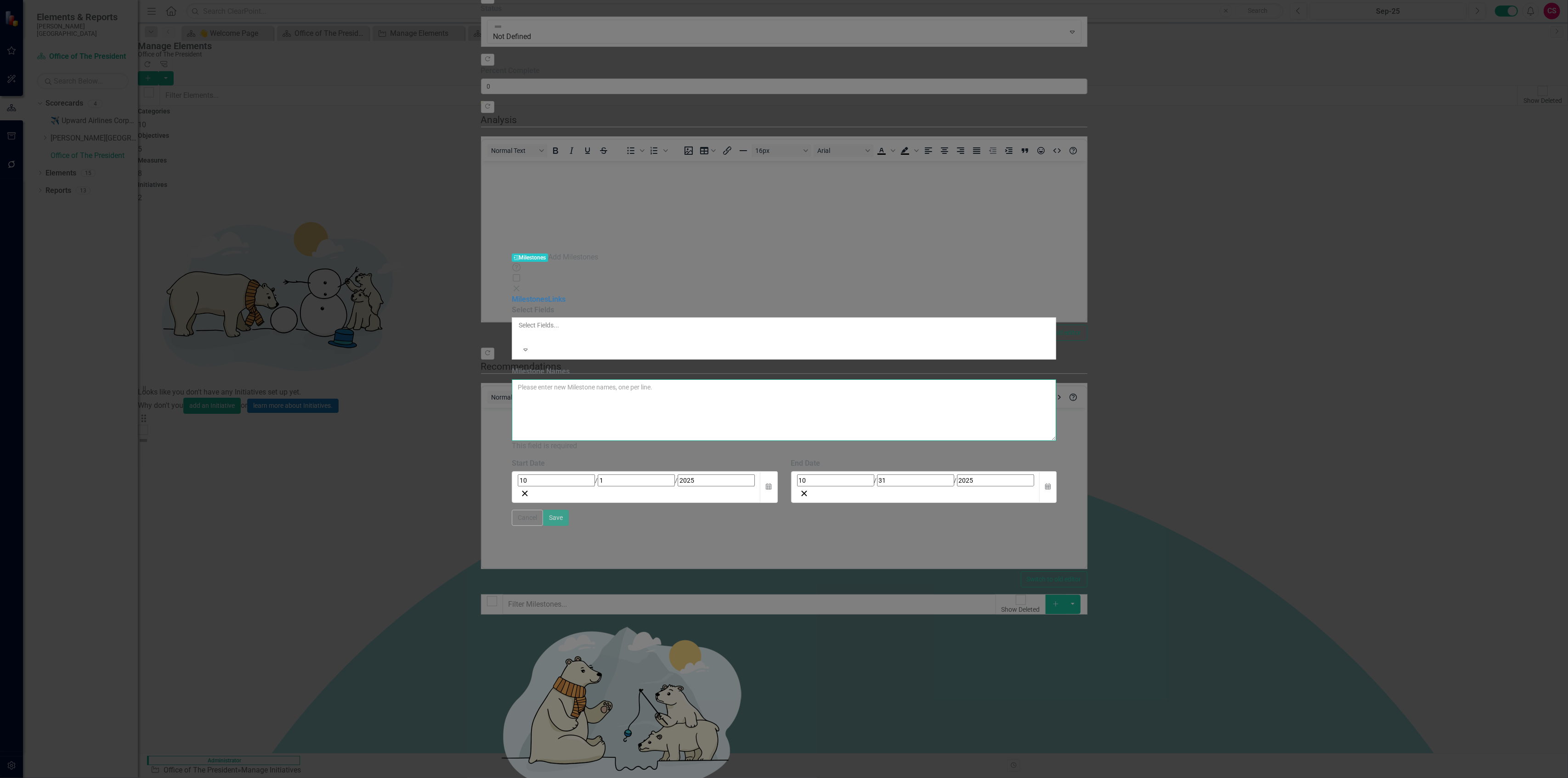
click at [391, 336] on textarea "Milestone Names" at bounding box center [784, 410] width 544 height 62
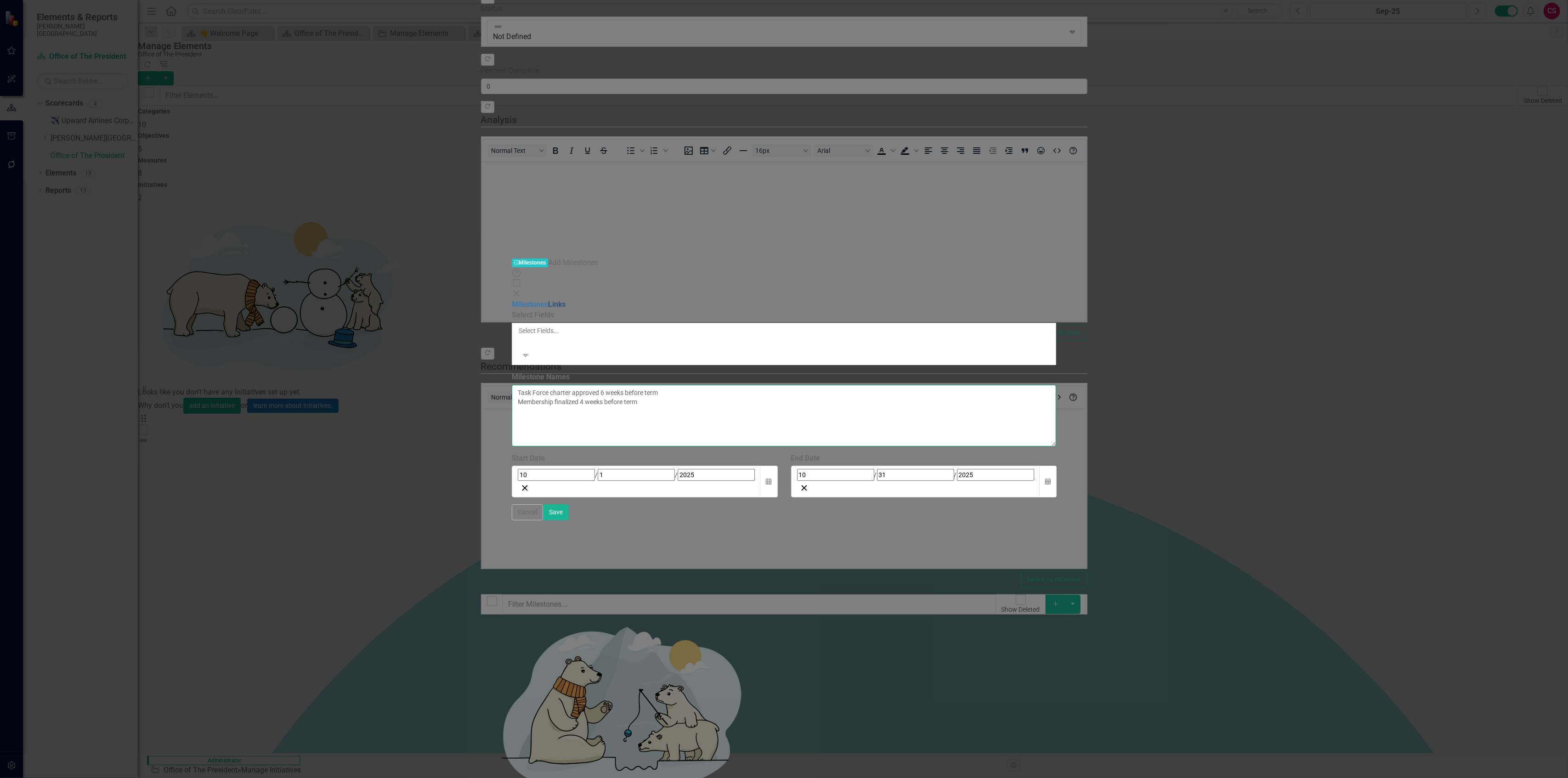
type textarea "Task Force charter approved 6 weeks before term Membership finalized 4 weeks be…"
click at [391, 300] on link "Links" at bounding box center [557, 304] width 18 height 9
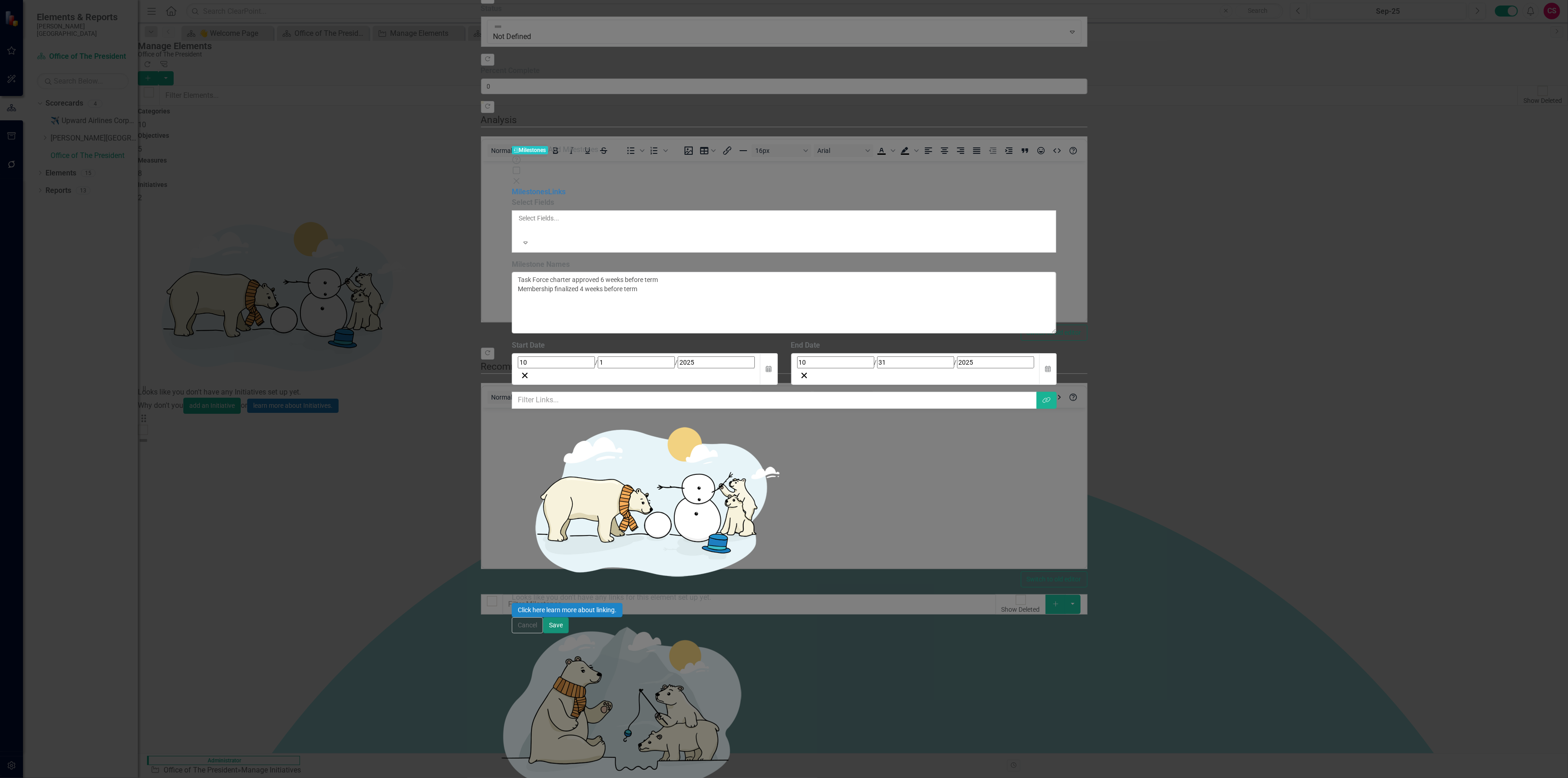
click at [391, 336] on button "Save" at bounding box center [556, 625] width 26 height 16
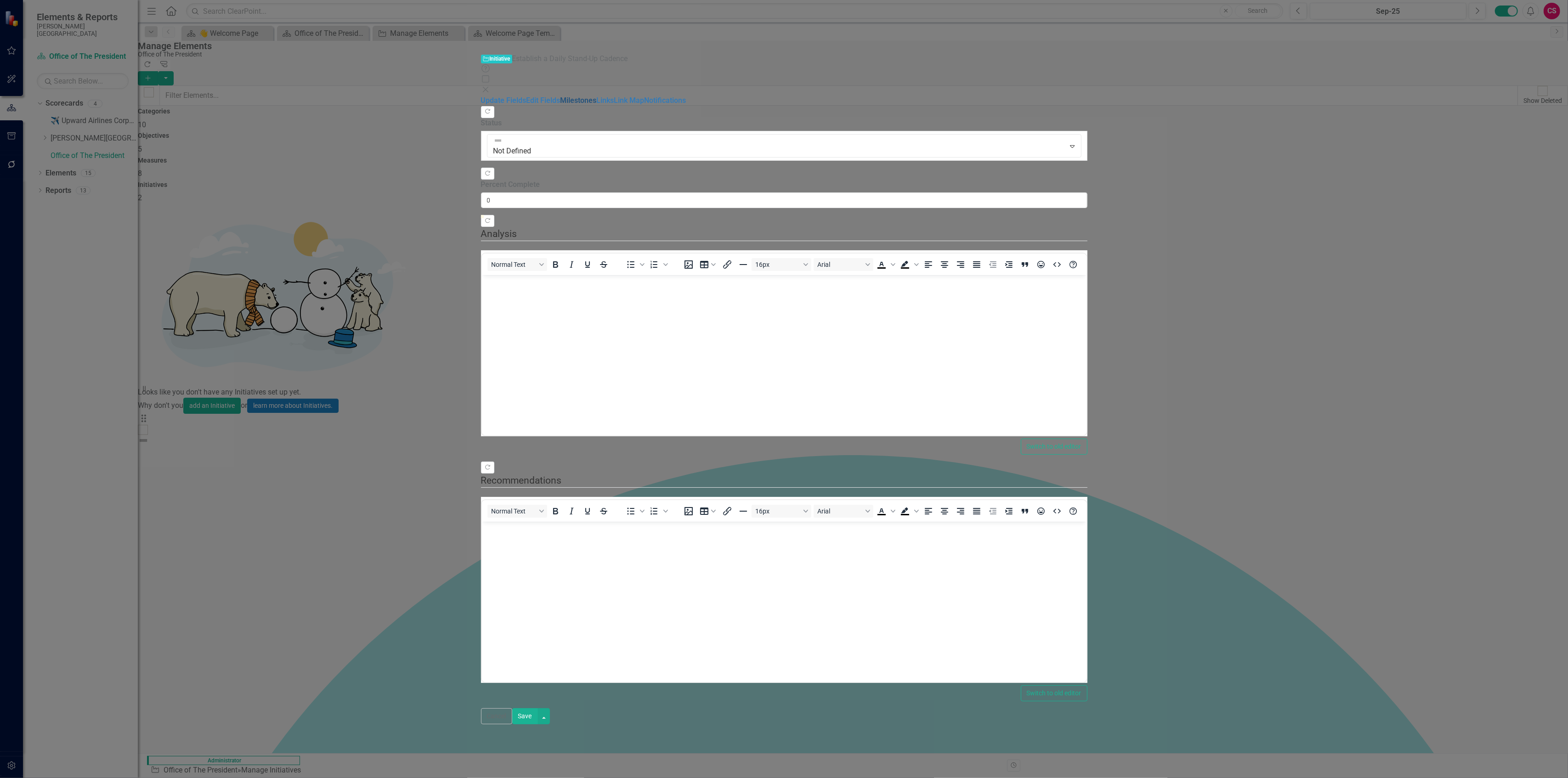
click at [391, 96] on link "Milestones" at bounding box center [578, 100] width 36 height 9
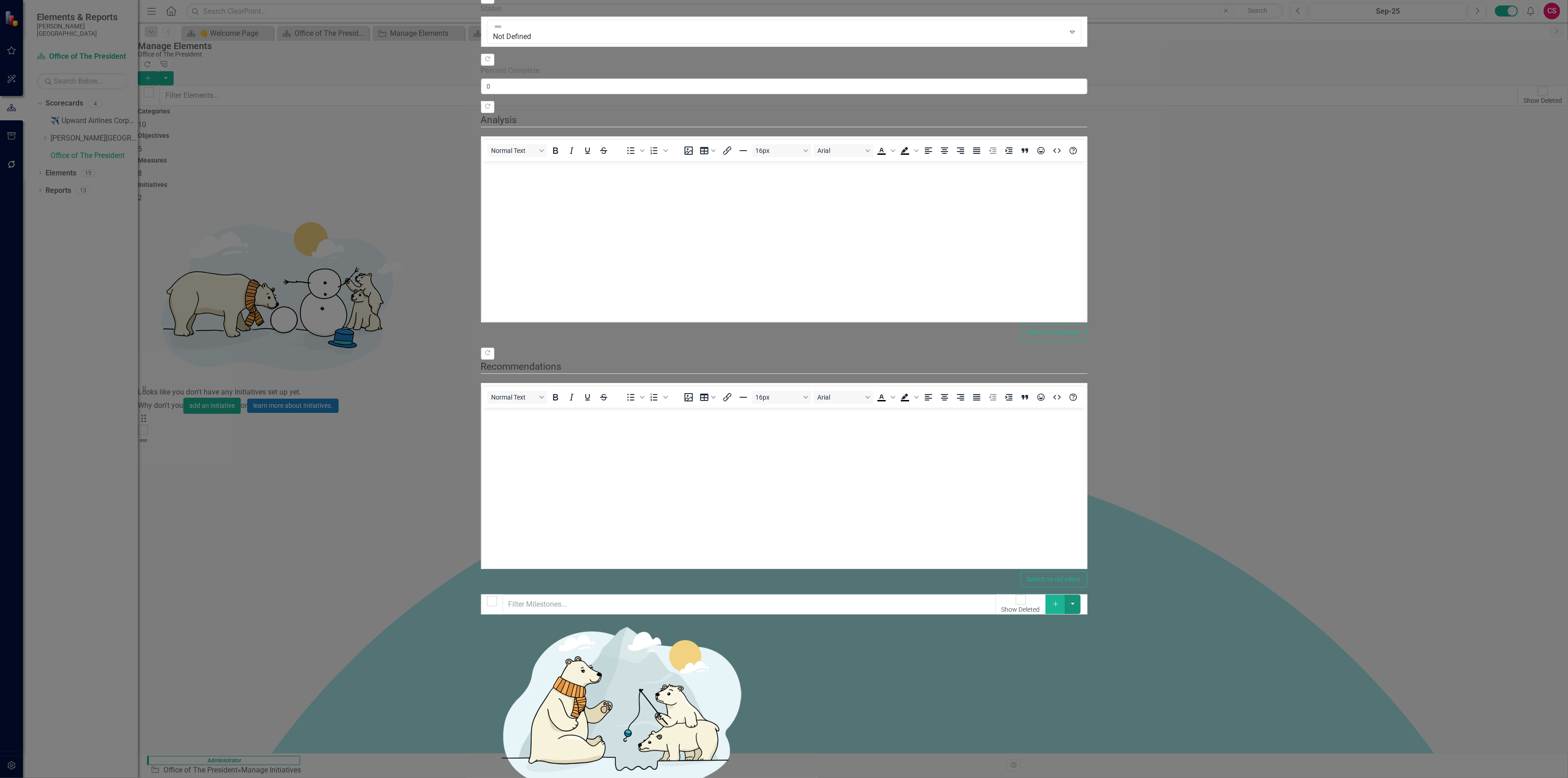
click at [391, 336] on button "button" at bounding box center [1072, 604] width 15 height 19
click at [391, 69] on link "Add Multiple Add Multiple" at bounding box center [1522, 74] width 73 height 17
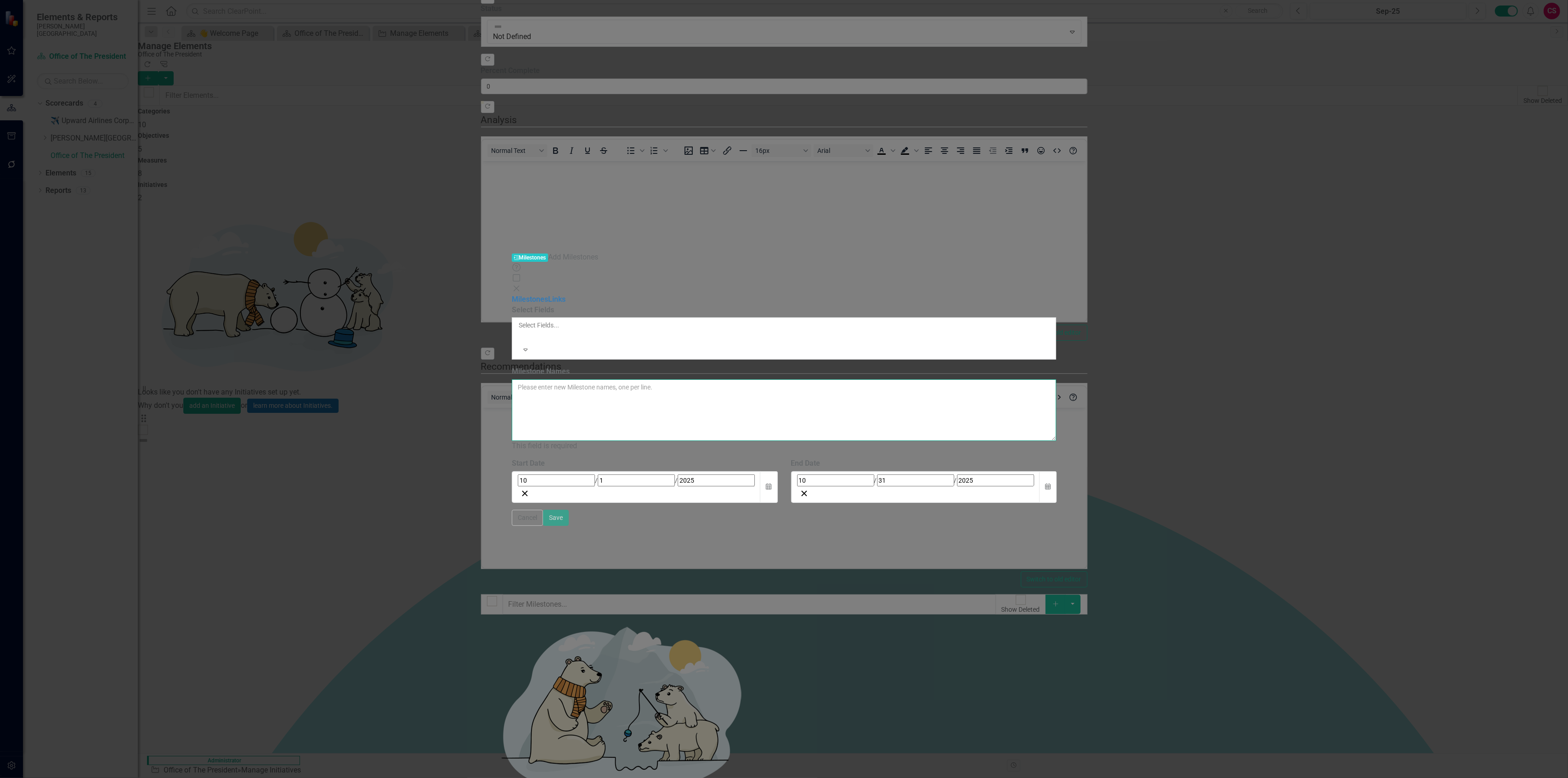
click at [391, 336] on textarea "Milestone Names" at bounding box center [784, 410] width 544 height 62
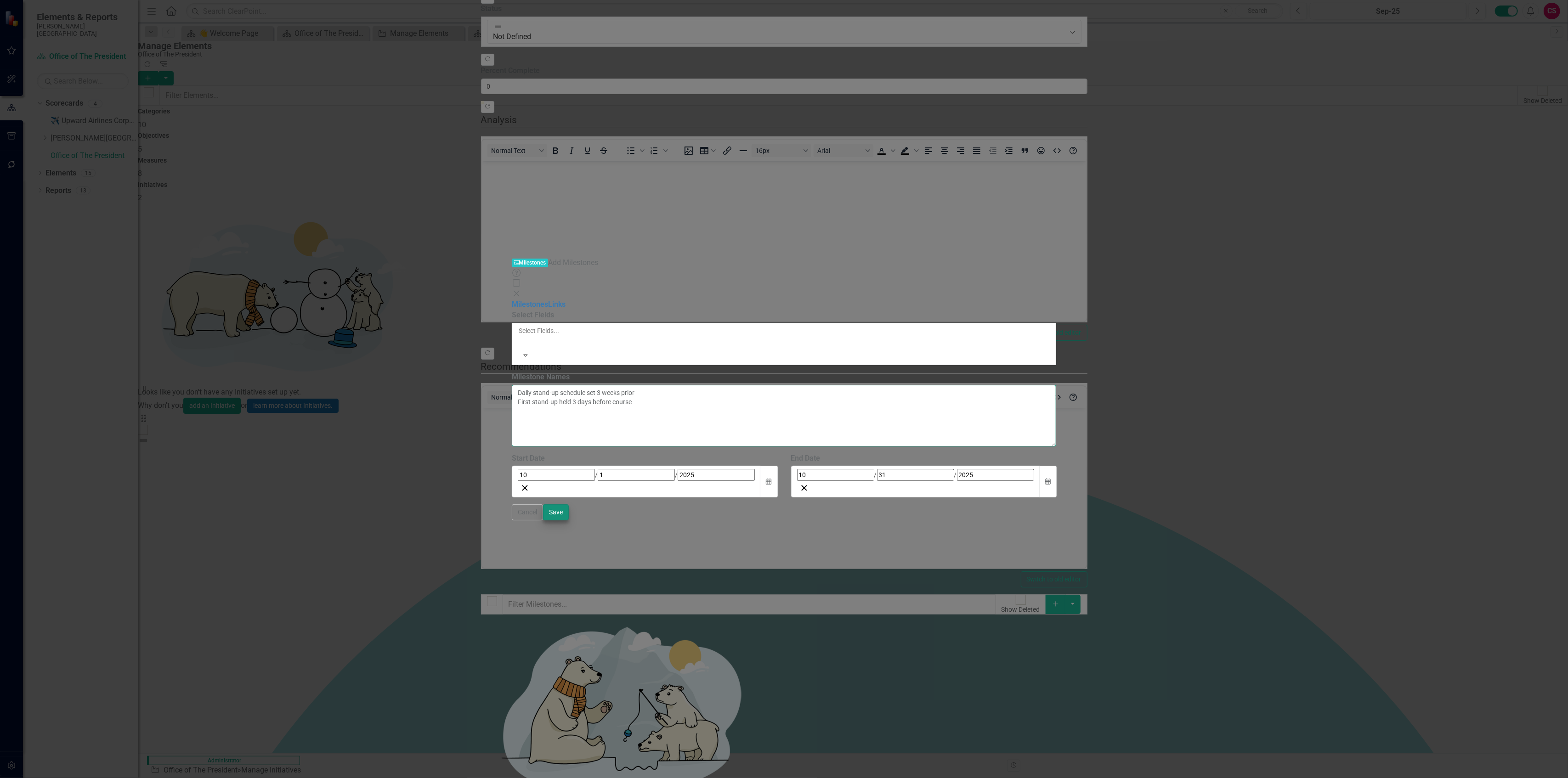
type textarea "Daily stand-up schedule set 3 weeks prior First stand-up held 3 days before cou…"
click at [391, 336] on button "Save" at bounding box center [556, 513] width 26 height 16
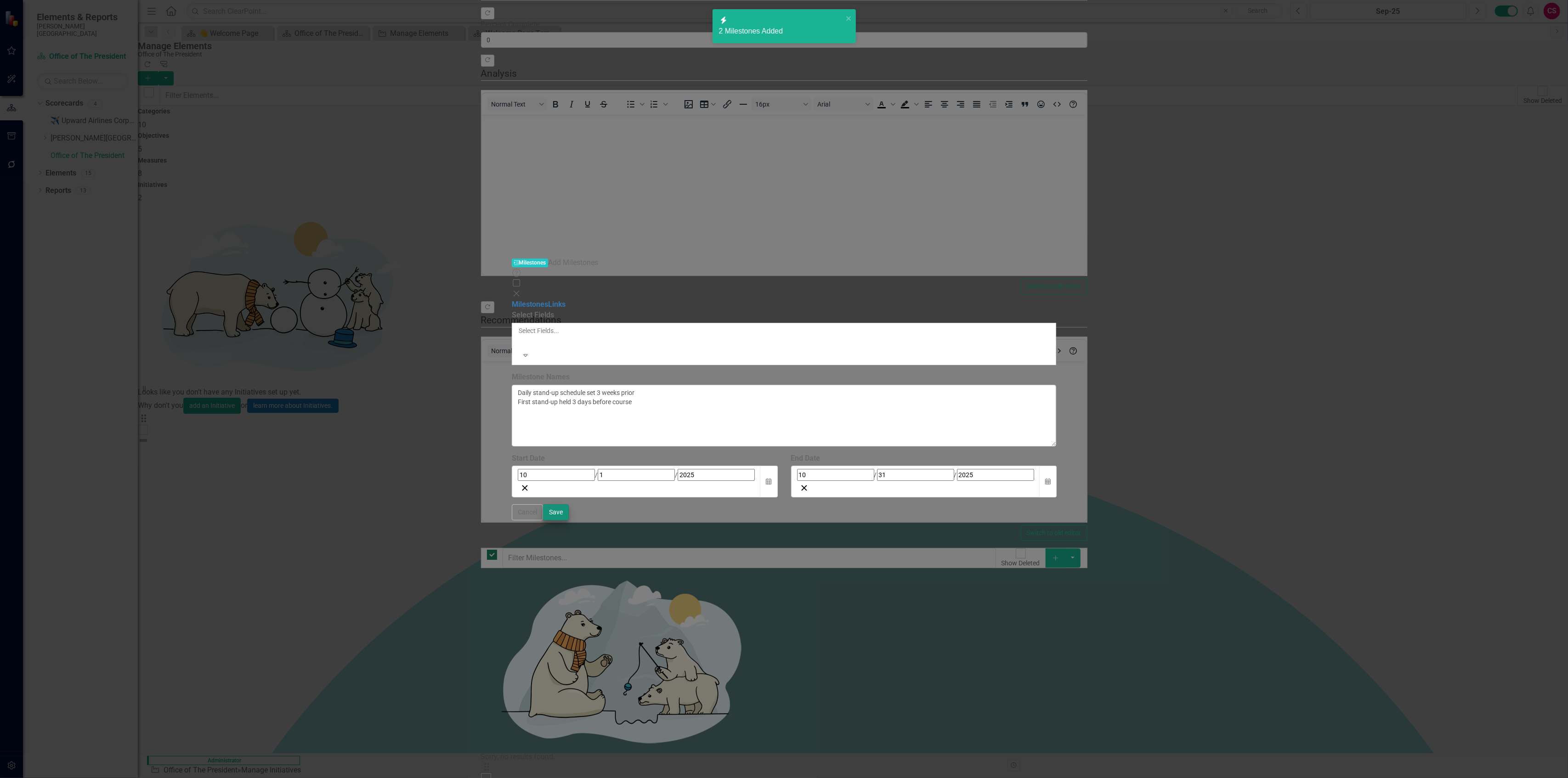
checkbox input "false"
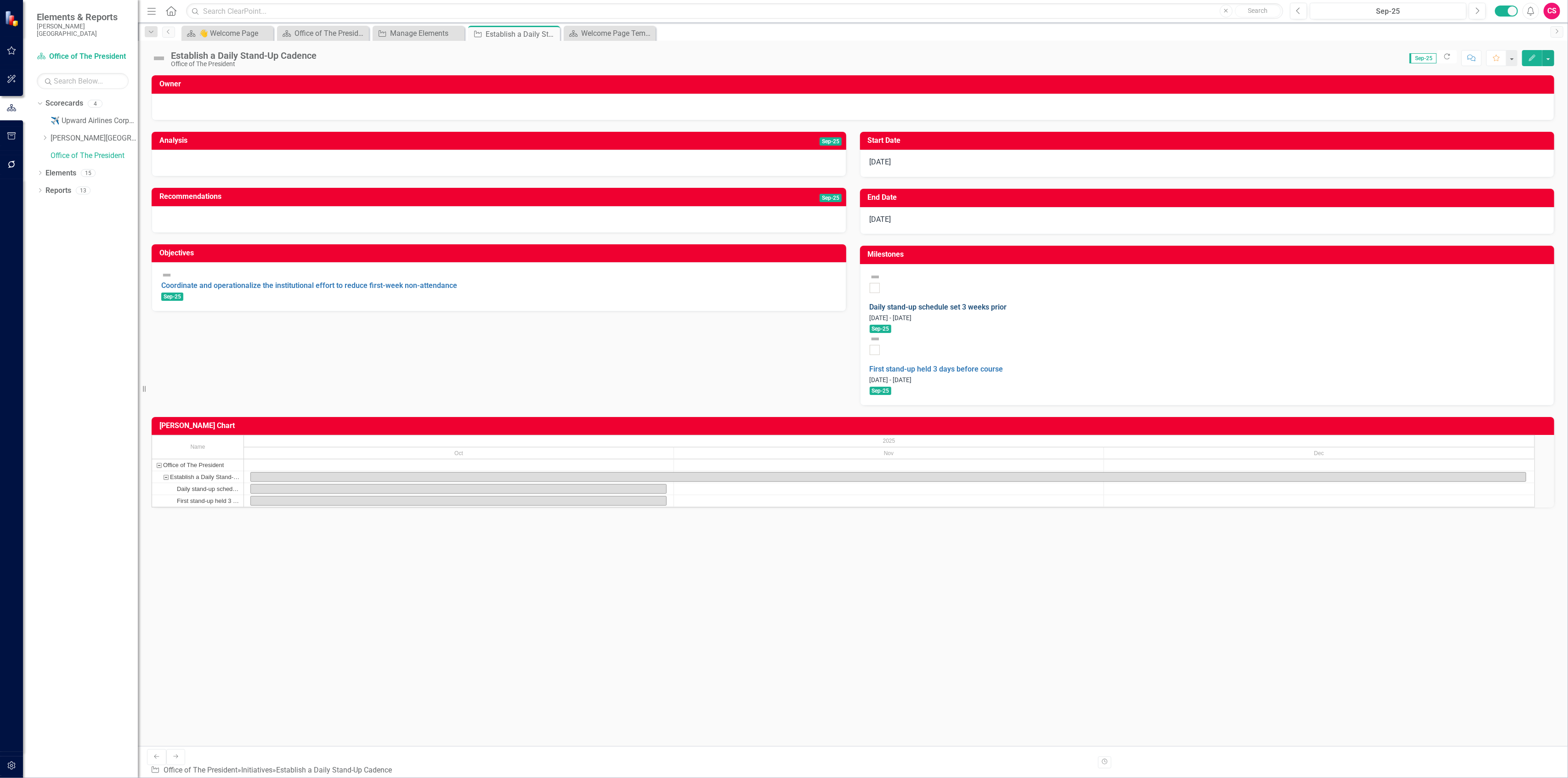
click at [391, 302] on link "Daily stand-up schedule set 3 weeks prior" at bounding box center [938, 307] width 138 height 9
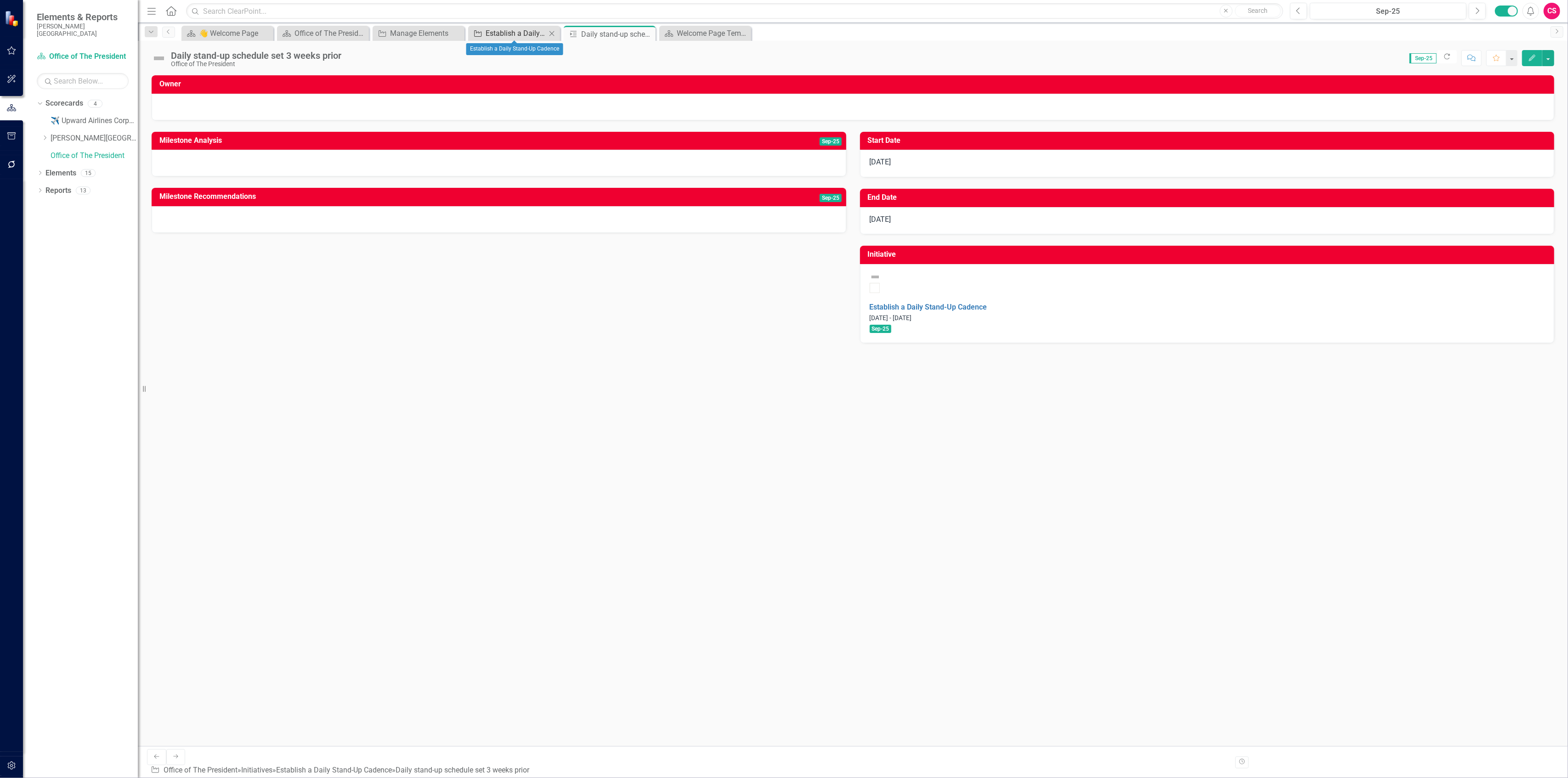
click at [391, 32] on div "Establish a Daily Stand-Up Cadence" at bounding box center [516, 33] width 60 height 12
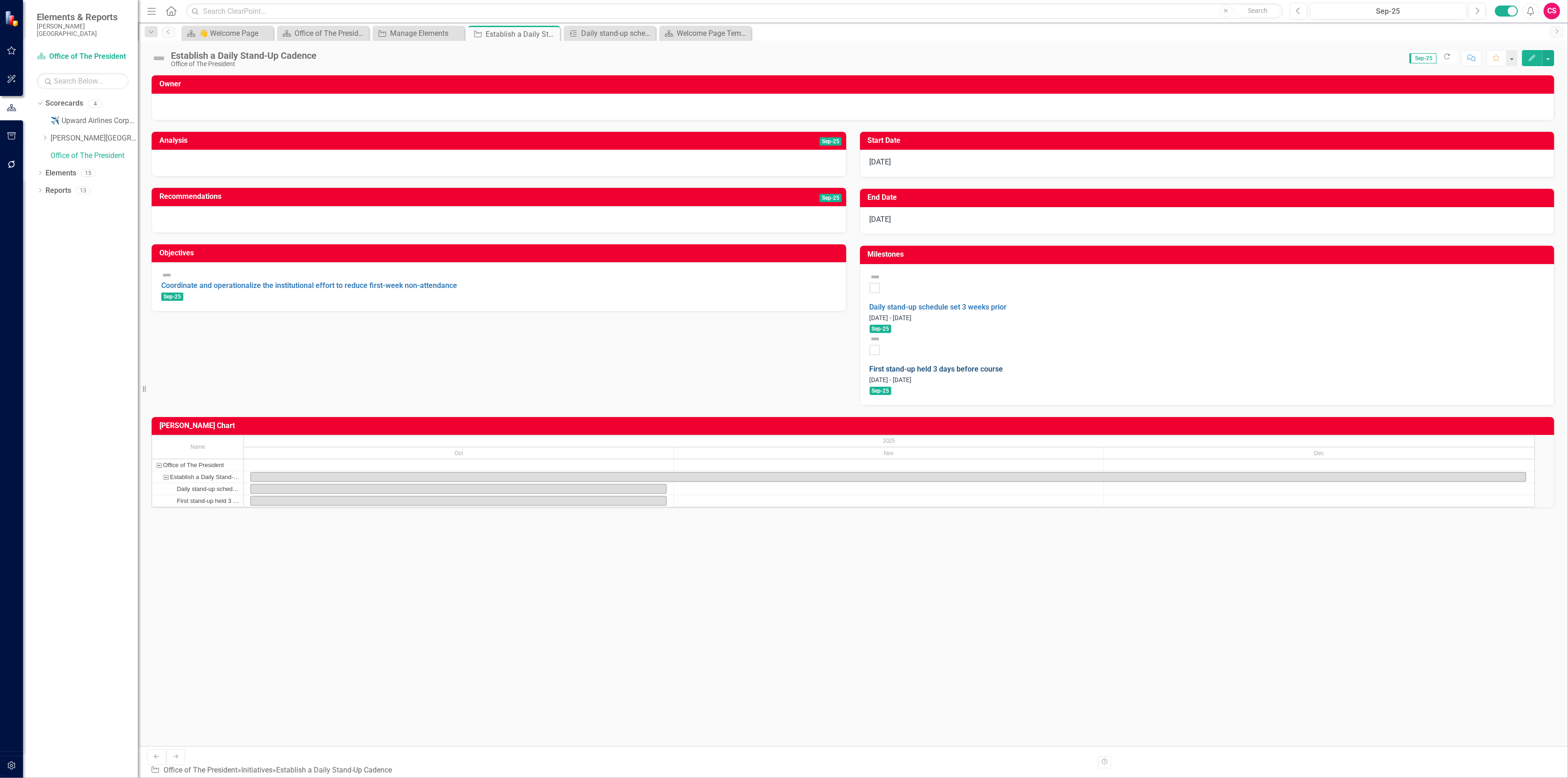
click at [391, 336] on link "First stand-up held 3 days before course" at bounding box center [937, 369] width 134 height 9
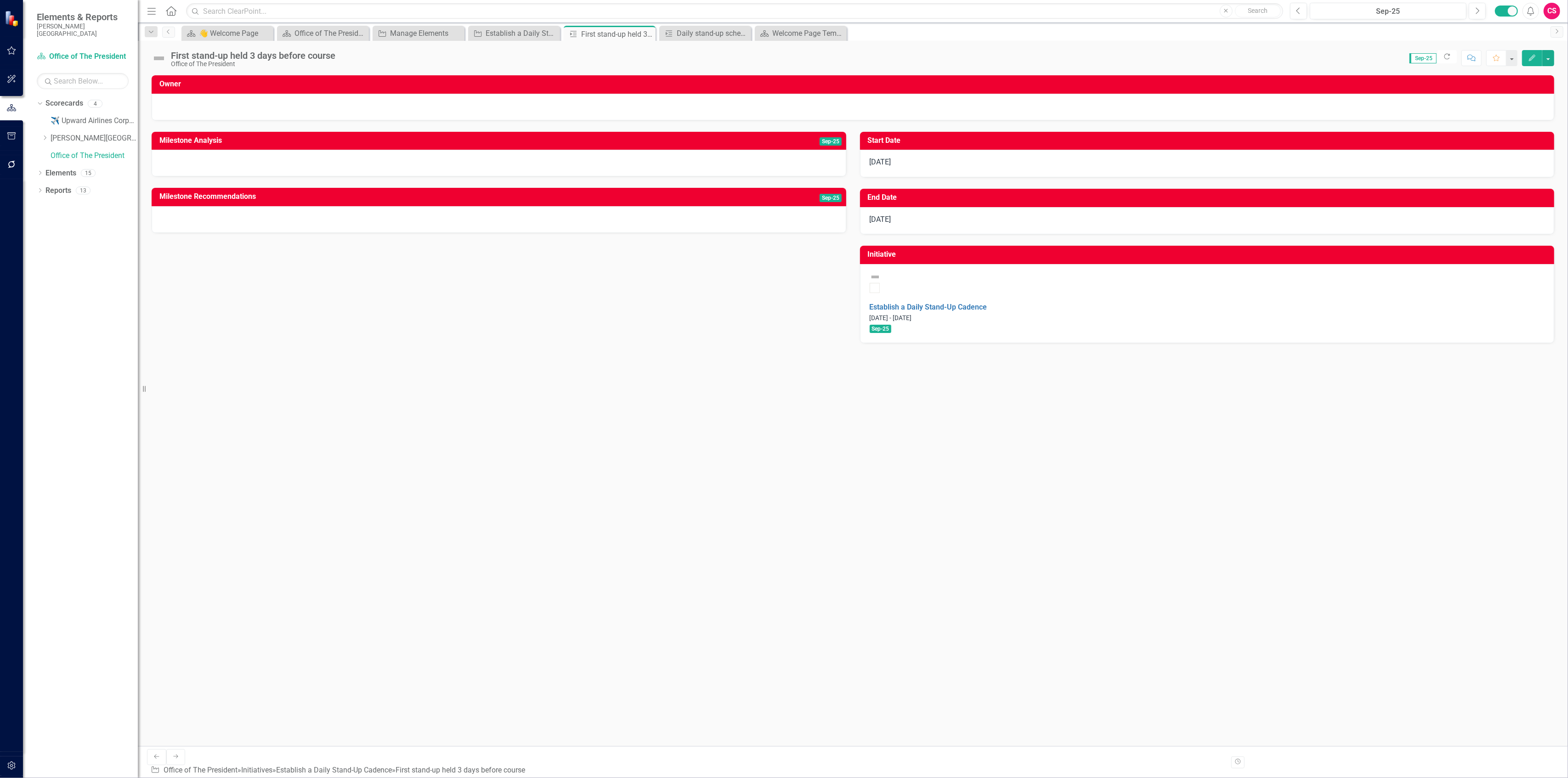
click at [391, 161] on div "[DATE]" at bounding box center [1207, 163] width 695 height 27
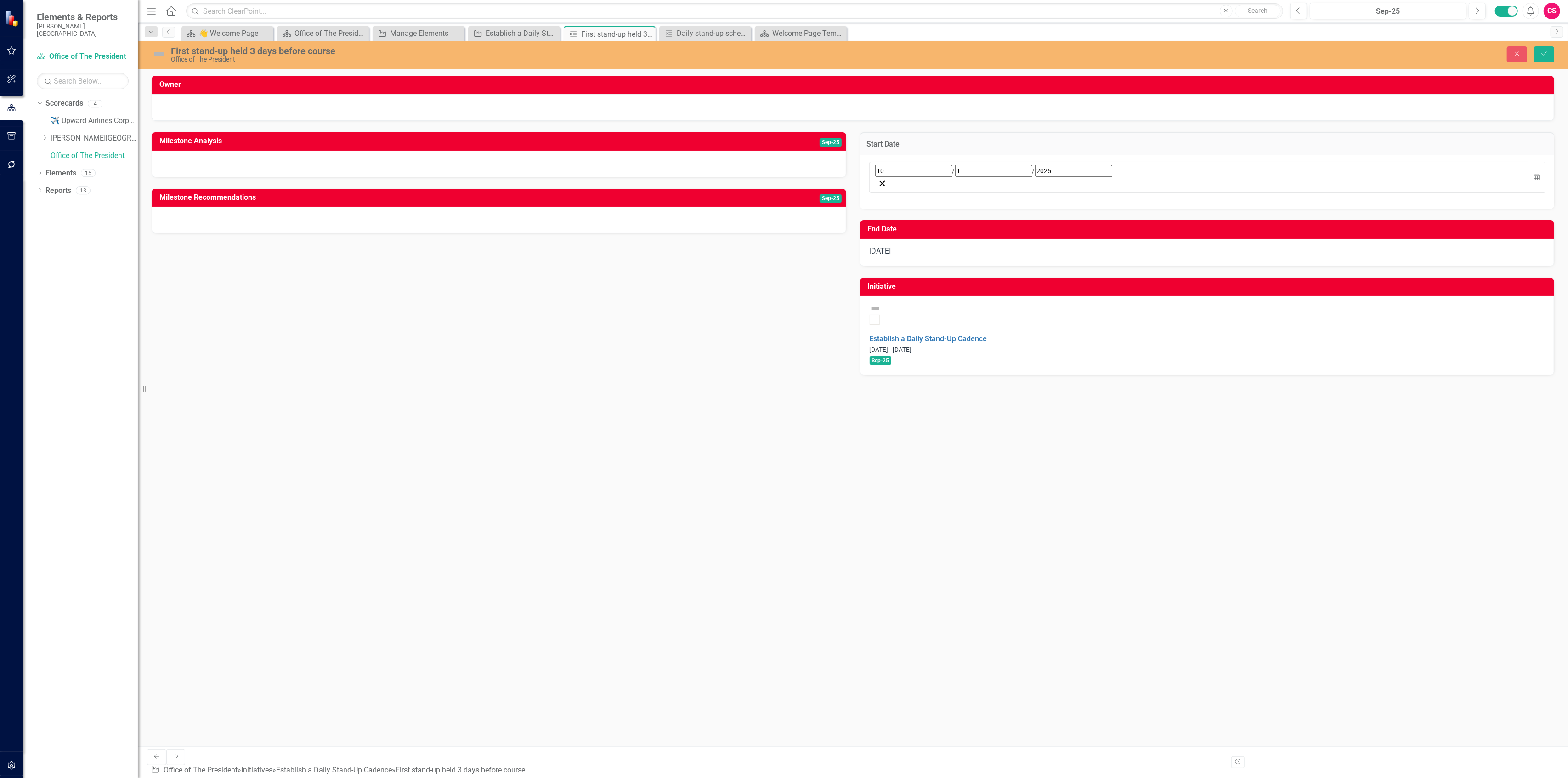
click at [391, 171] on div "[DATE]" at bounding box center [1199, 171] width 648 height 12
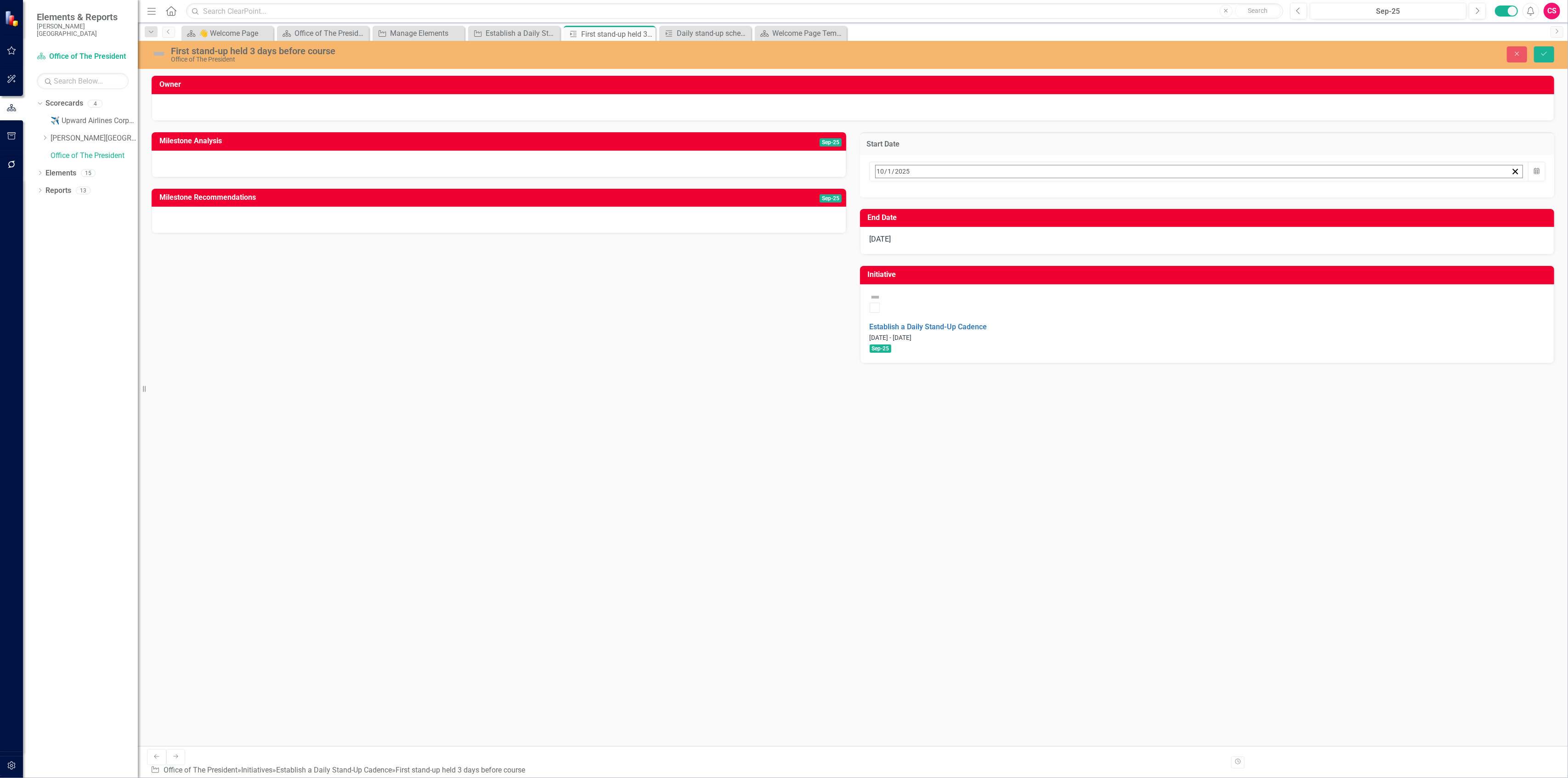
click at [391, 193] on button "›" at bounding box center [999, 191] width 20 height 20
click at [391, 226] on abbr "1" at bounding box center [904, 228] width 4 height 7
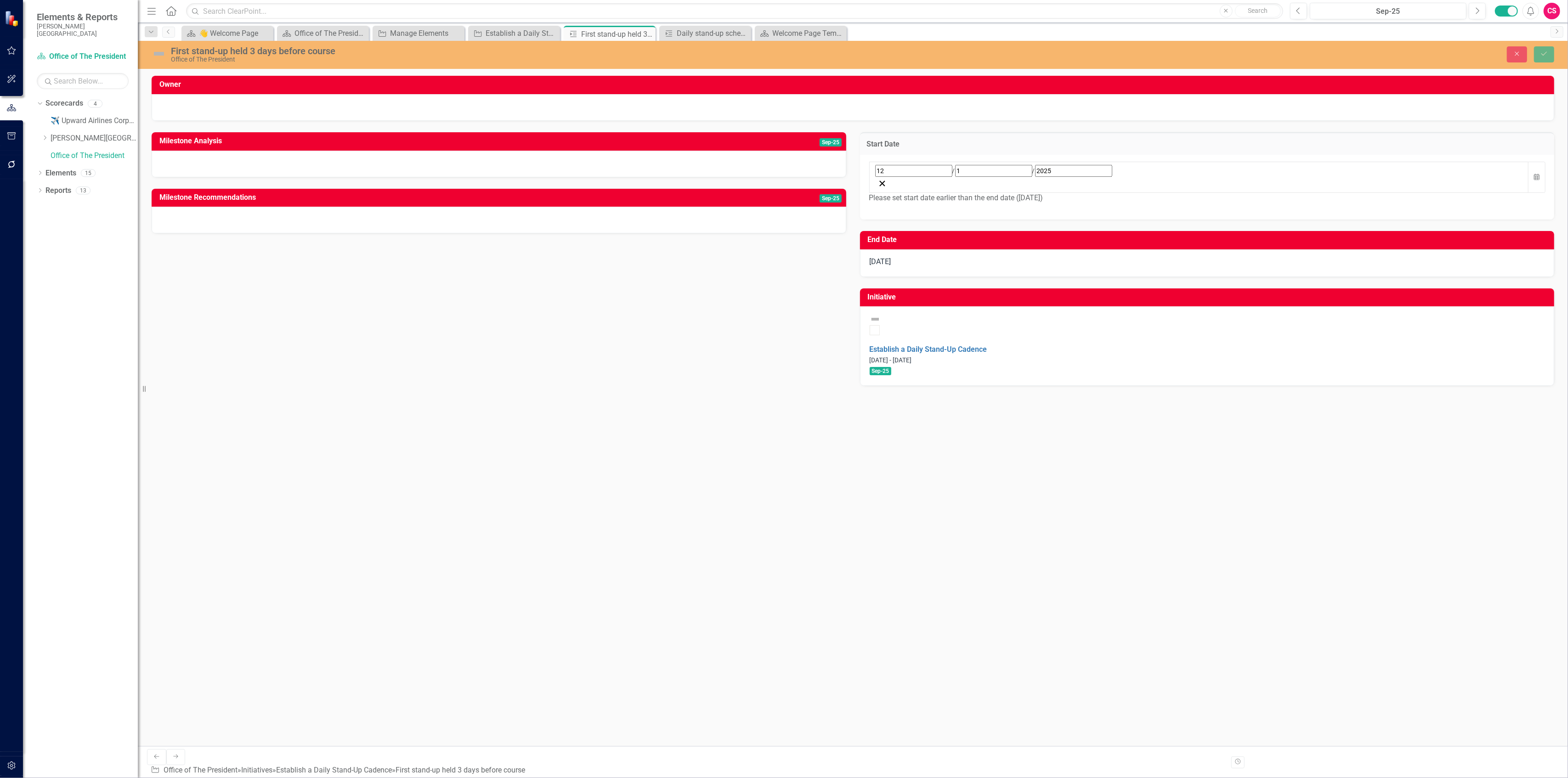
click at [391, 249] on div "[DATE]" at bounding box center [1207, 263] width 695 height 27
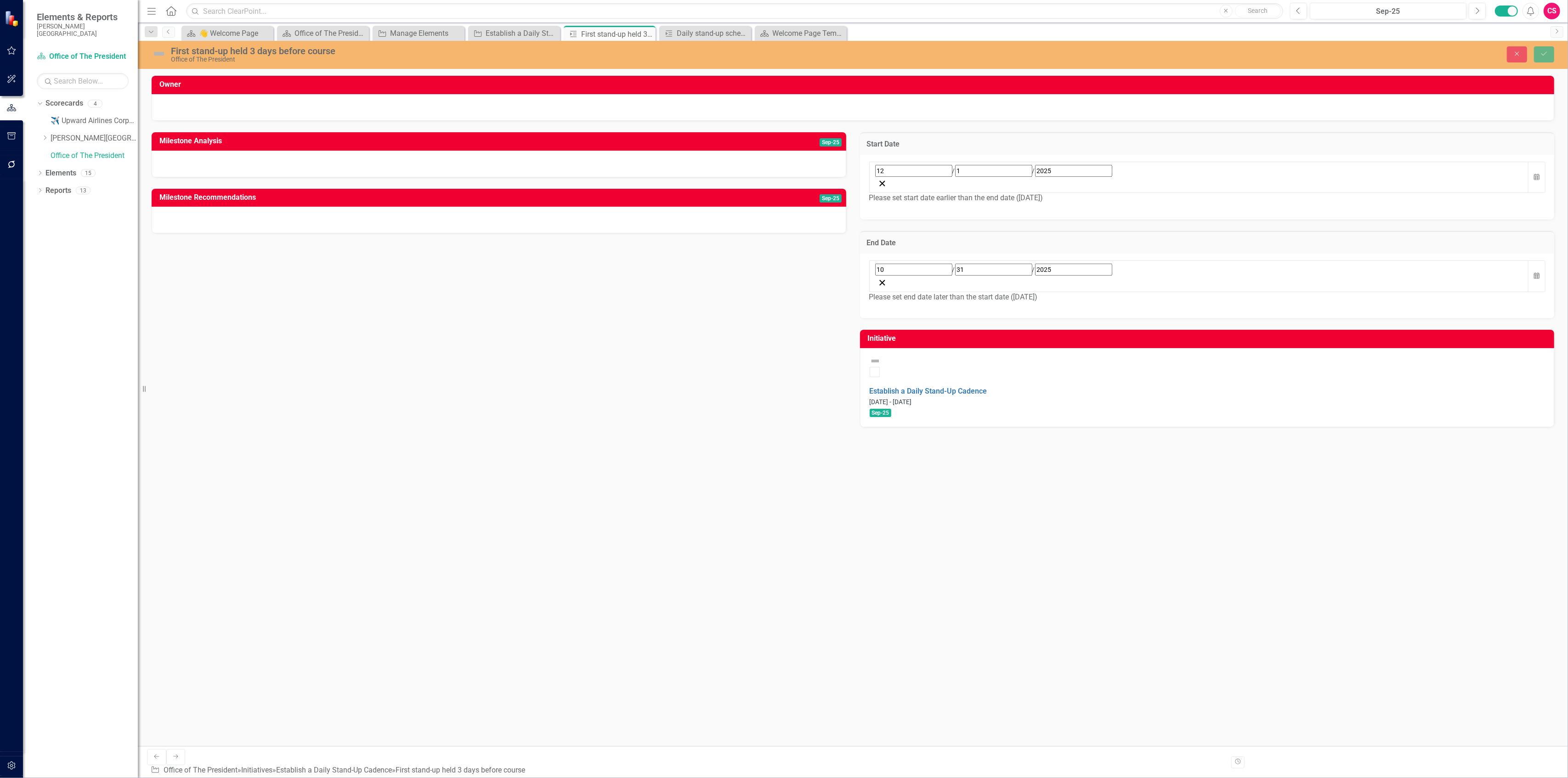
click at [391, 263] on div "[DATE]" at bounding box center [1199, 269] width 648 height 12
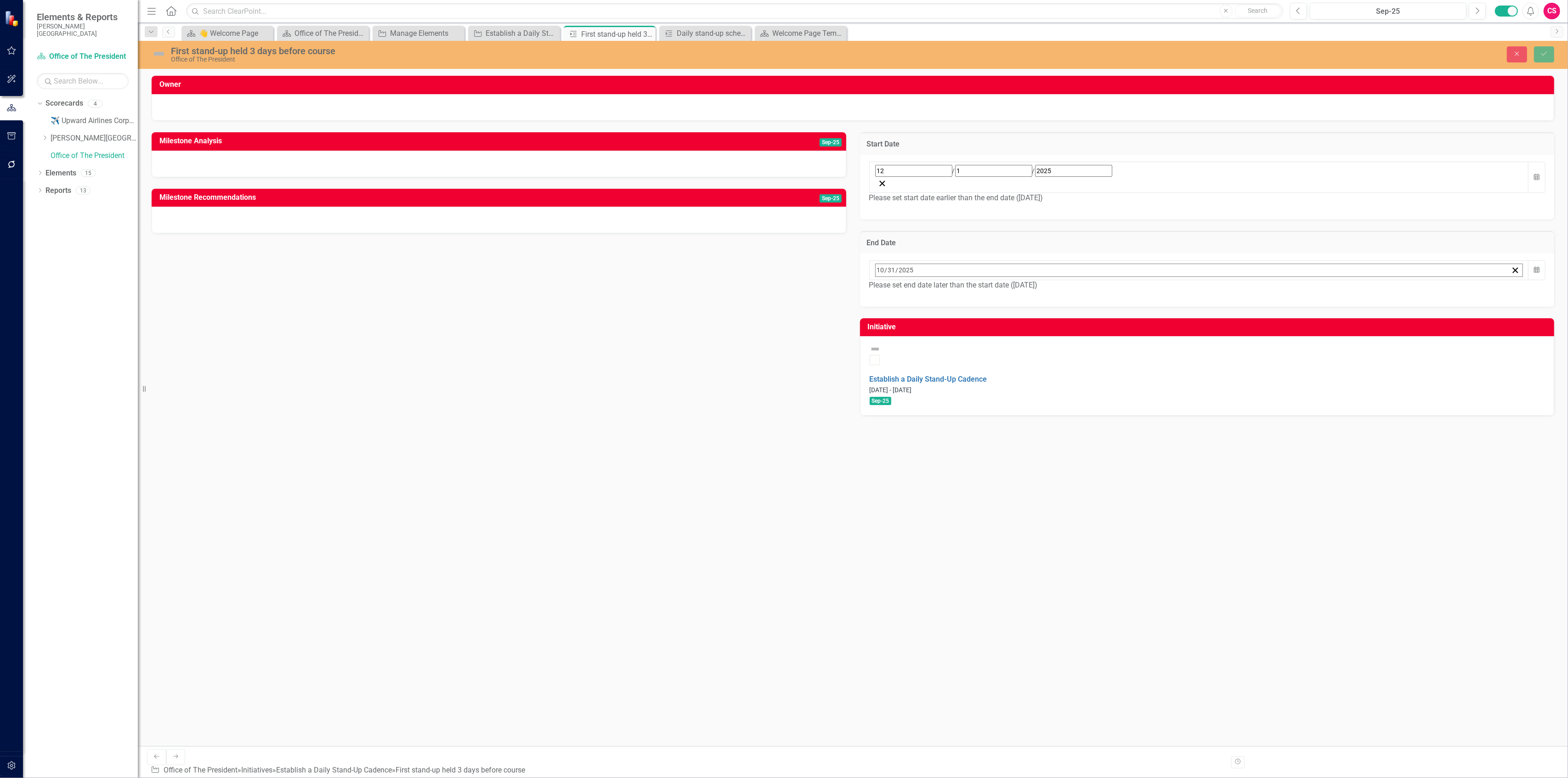
click at [391, 280] on button "›" at bounding box center [999, 290] width 20 height 20
click at [391, 318] on button "3" at bounding box center [950, 326] width 23 height 16
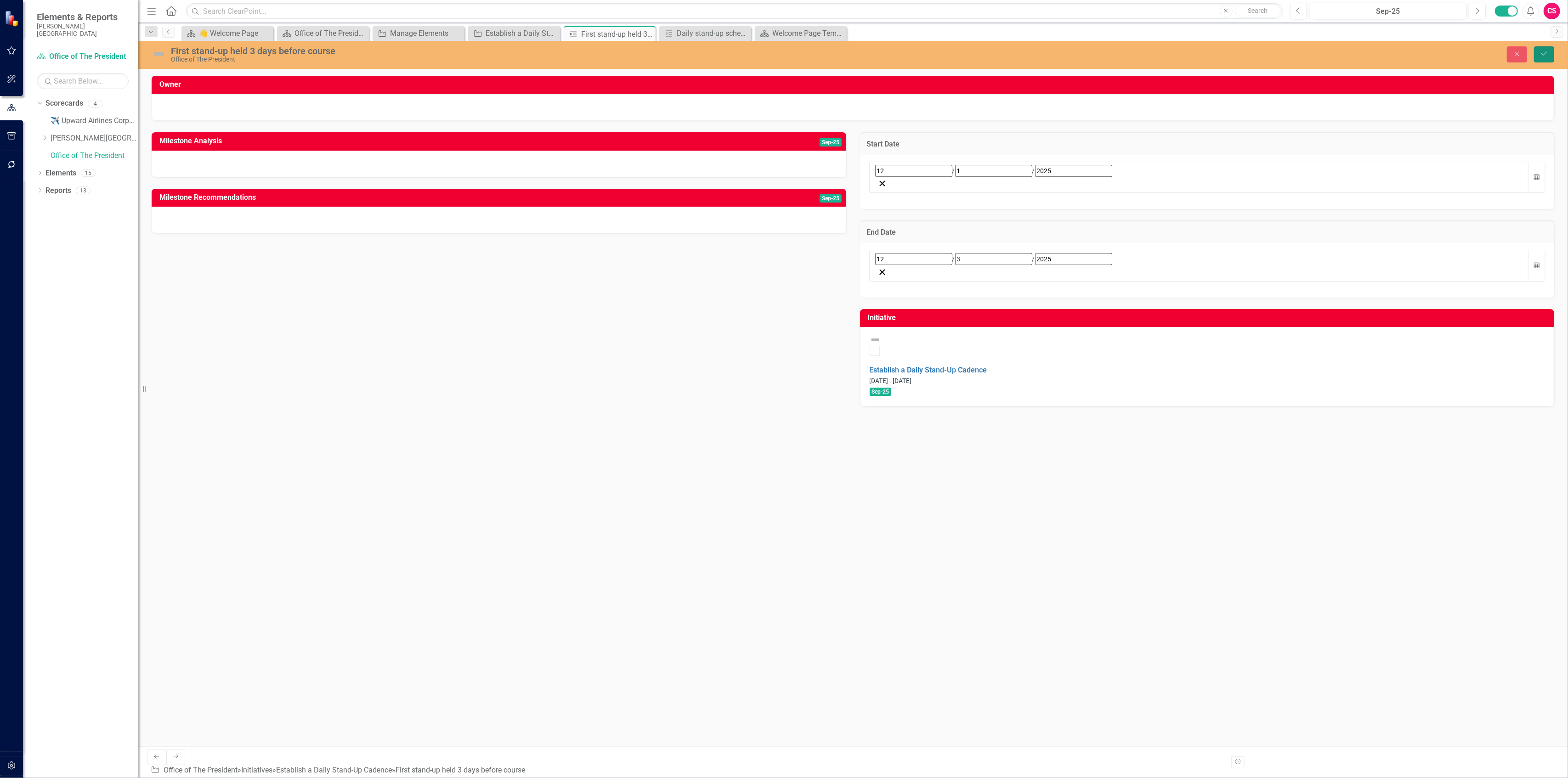
click at [391, 51] on button "Save" at bounding box center [1544, 54] width 20 height 16
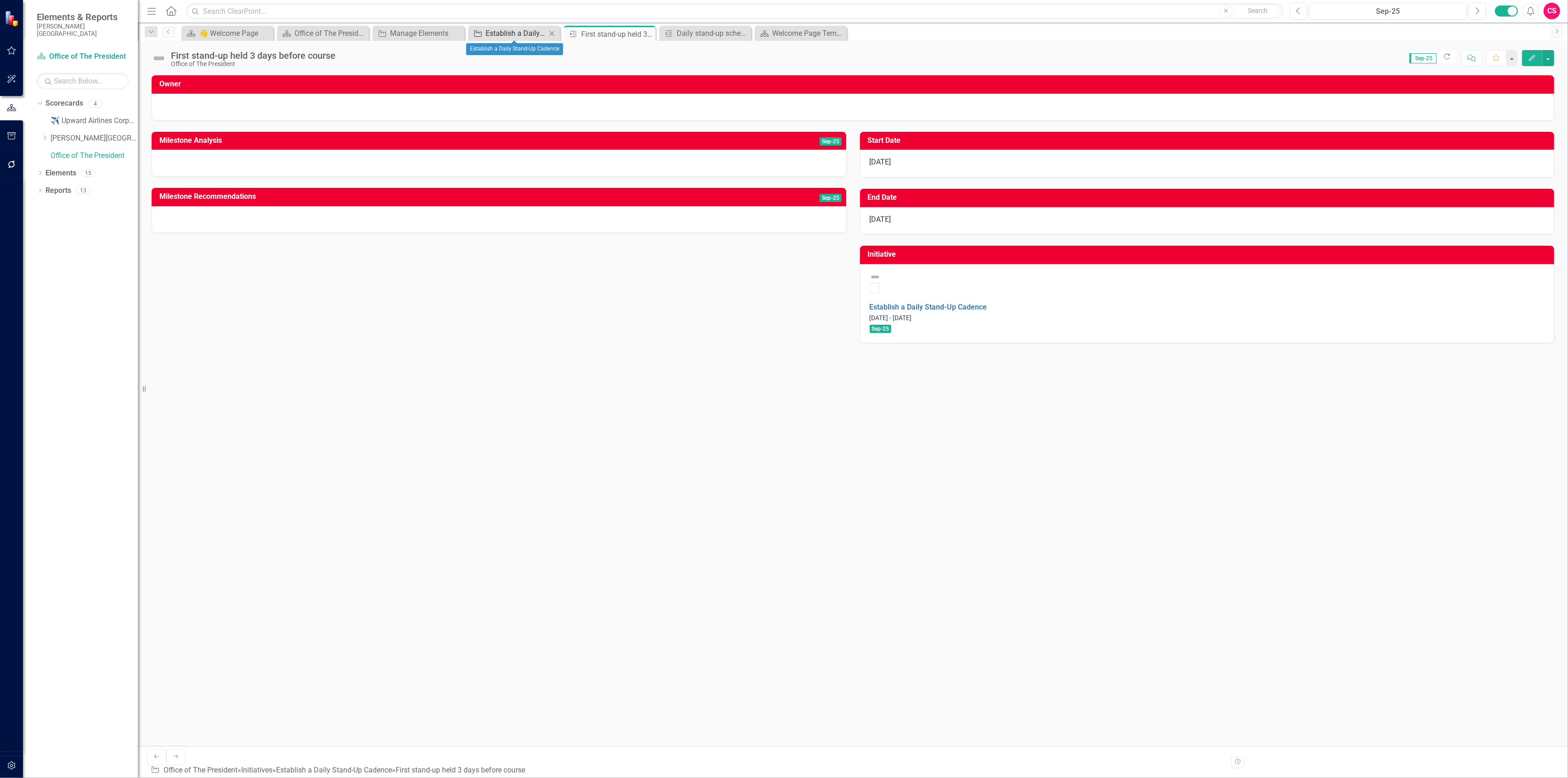
click at [391, 29] on div "Establish a Daily Stand-Up Cadence" at bounding box center [516, 33] width 60 height 12
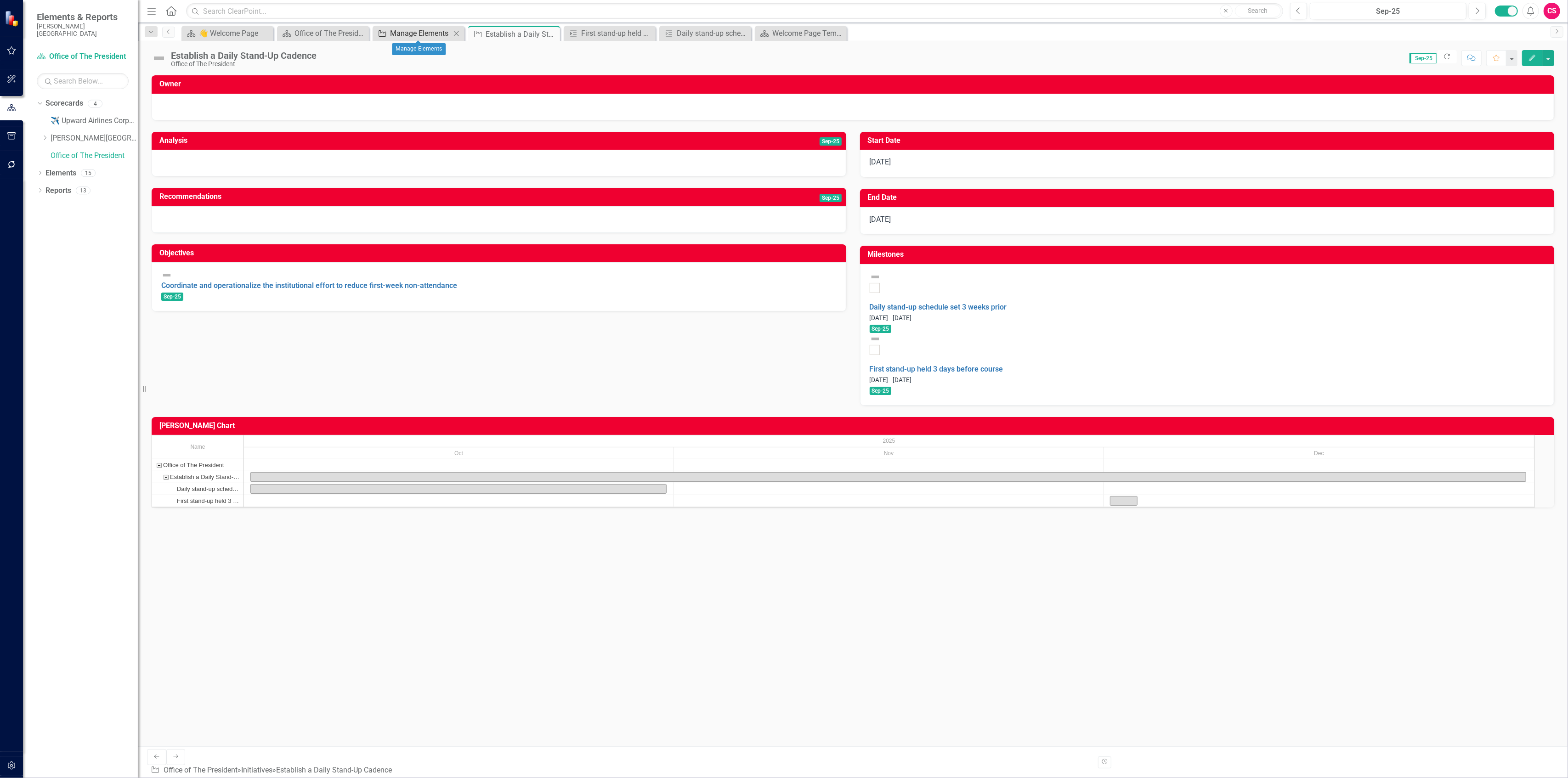
click at [391, 36] on div "Manage Elements" at bounding box center [420, 33] width 60 height 12
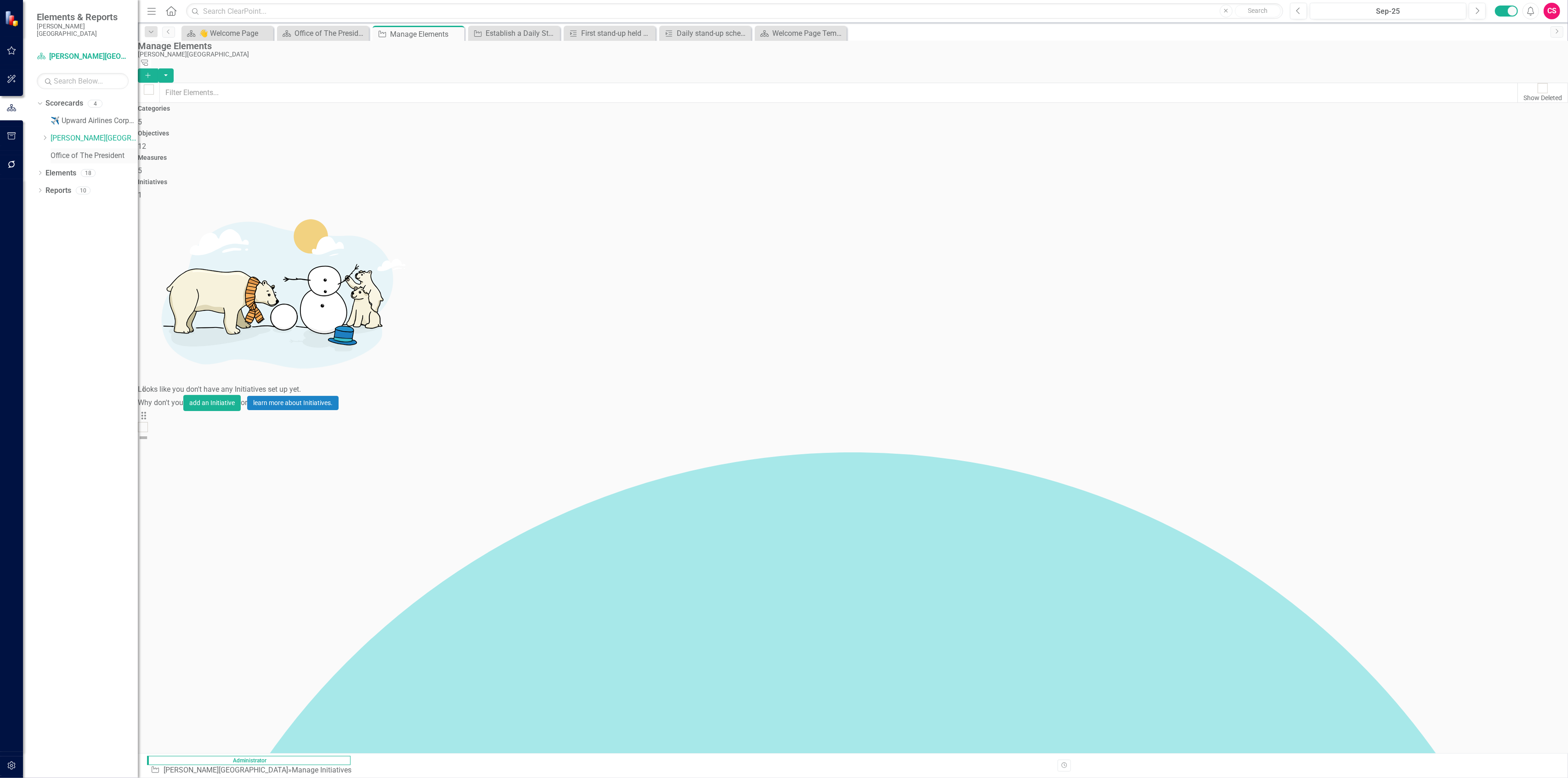
click at [101, 151] on link "Office of The President" at bounding box center [94, 156] width 88 height 10
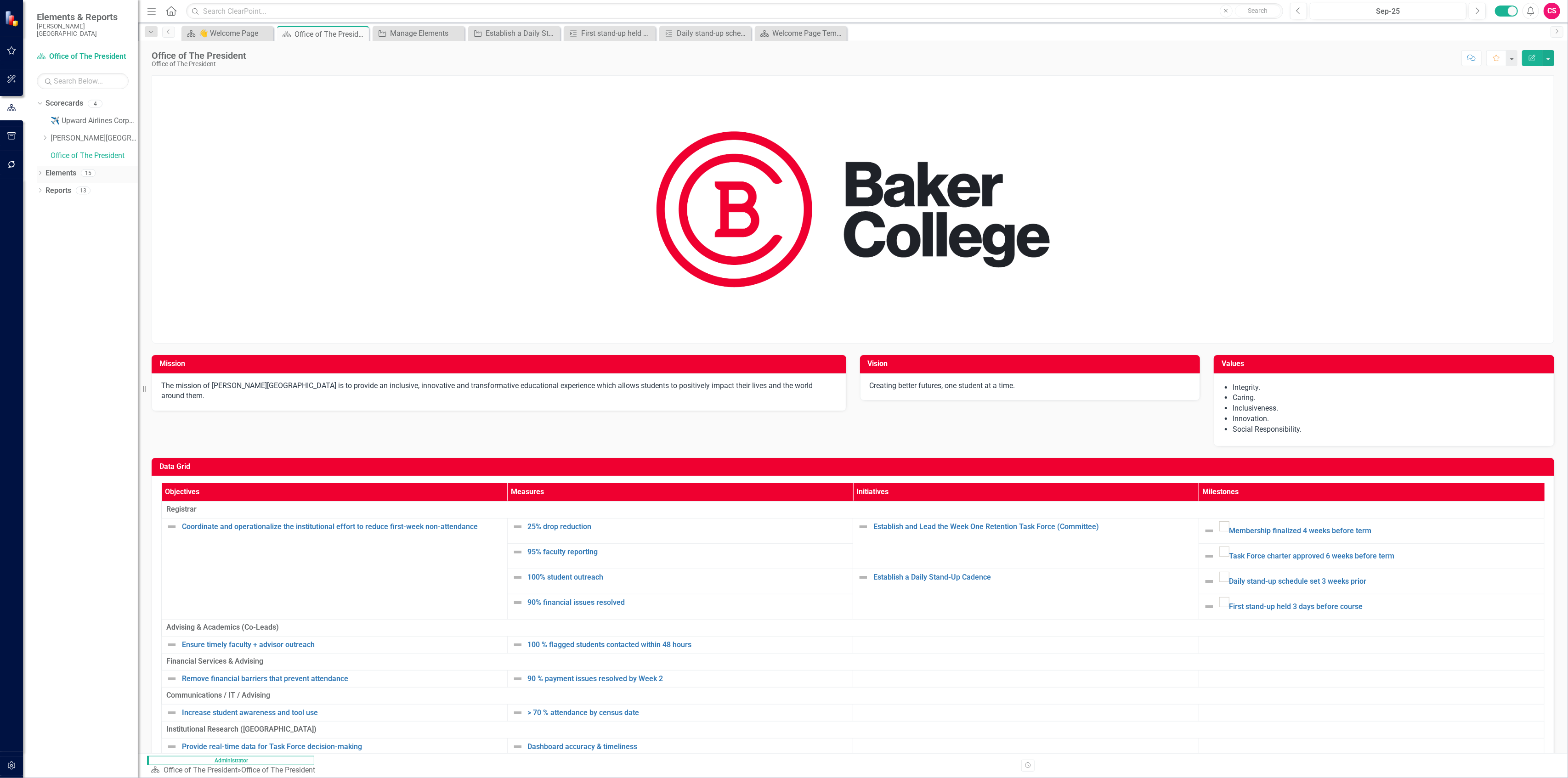
click at [65, 168] on link "Elements" at bounding box center [61, 174] width 31 height 10
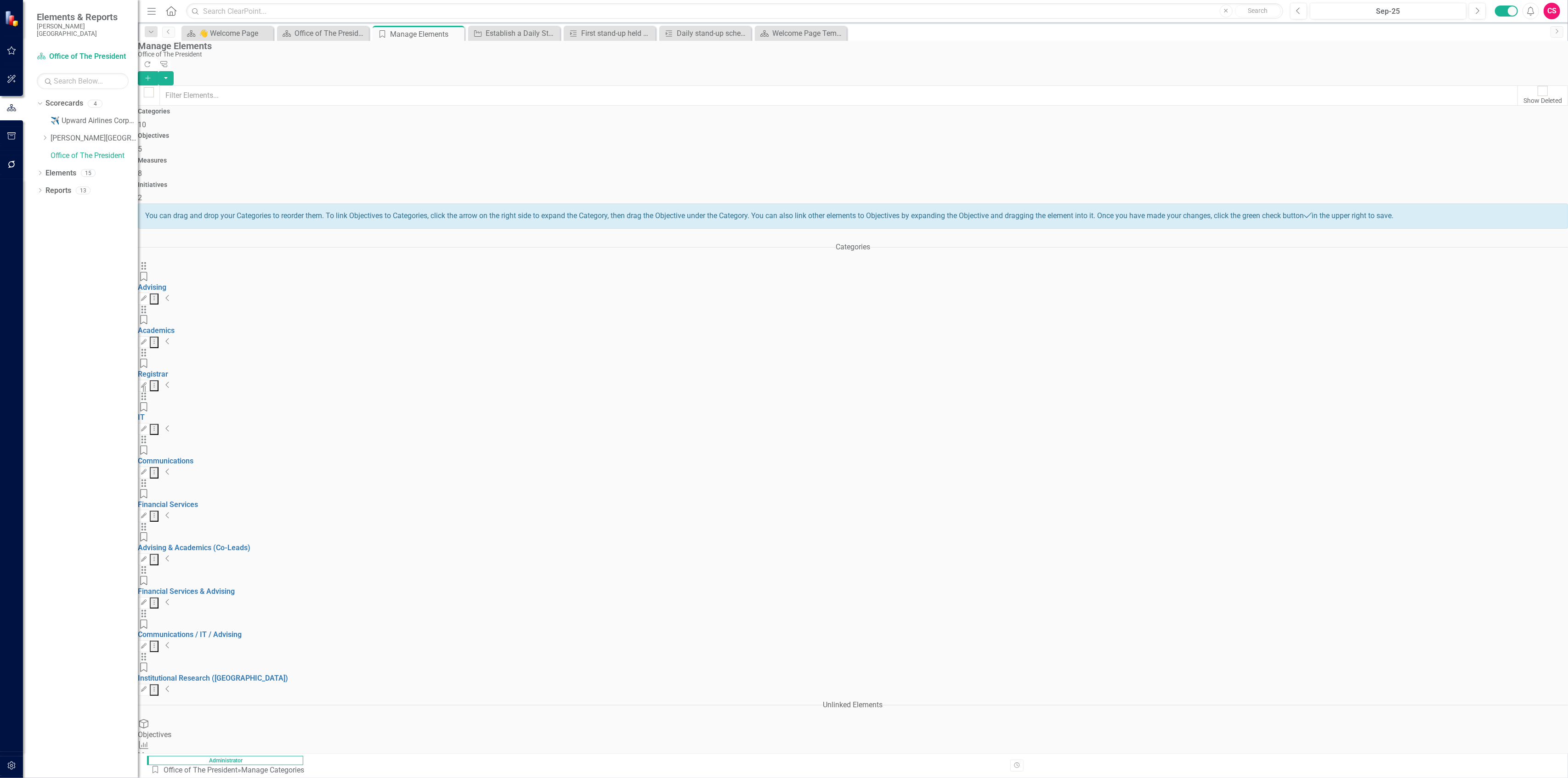
click at [391, 182] on div "Initiatives 2" at bounding box center [853, 193] width 1430 height 22
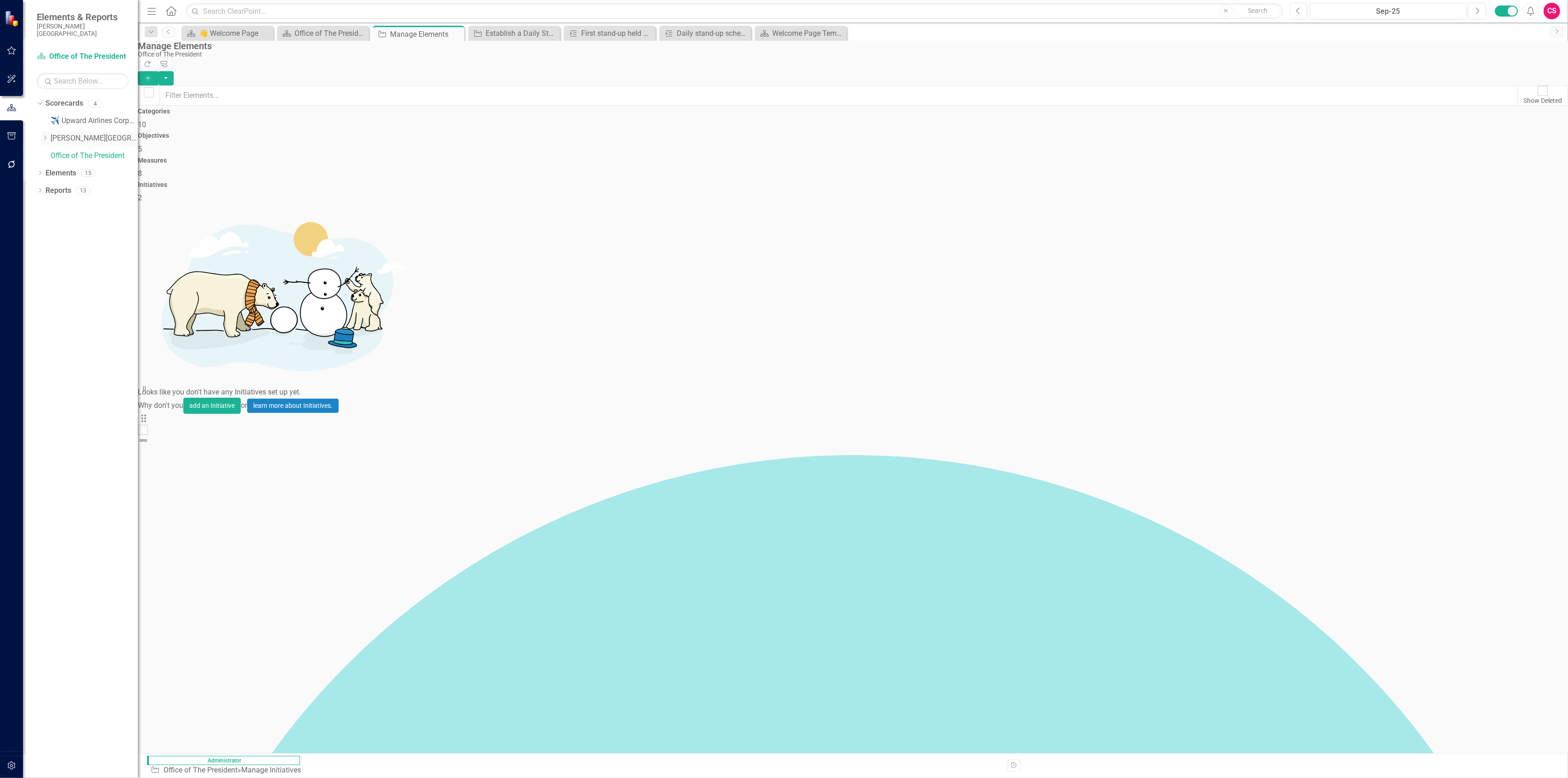
click at [74, 133] on link "[PERSON_NAME][GEOGRAPHIC_DATA]" at bounding box center [94, 138] width 88 height 10
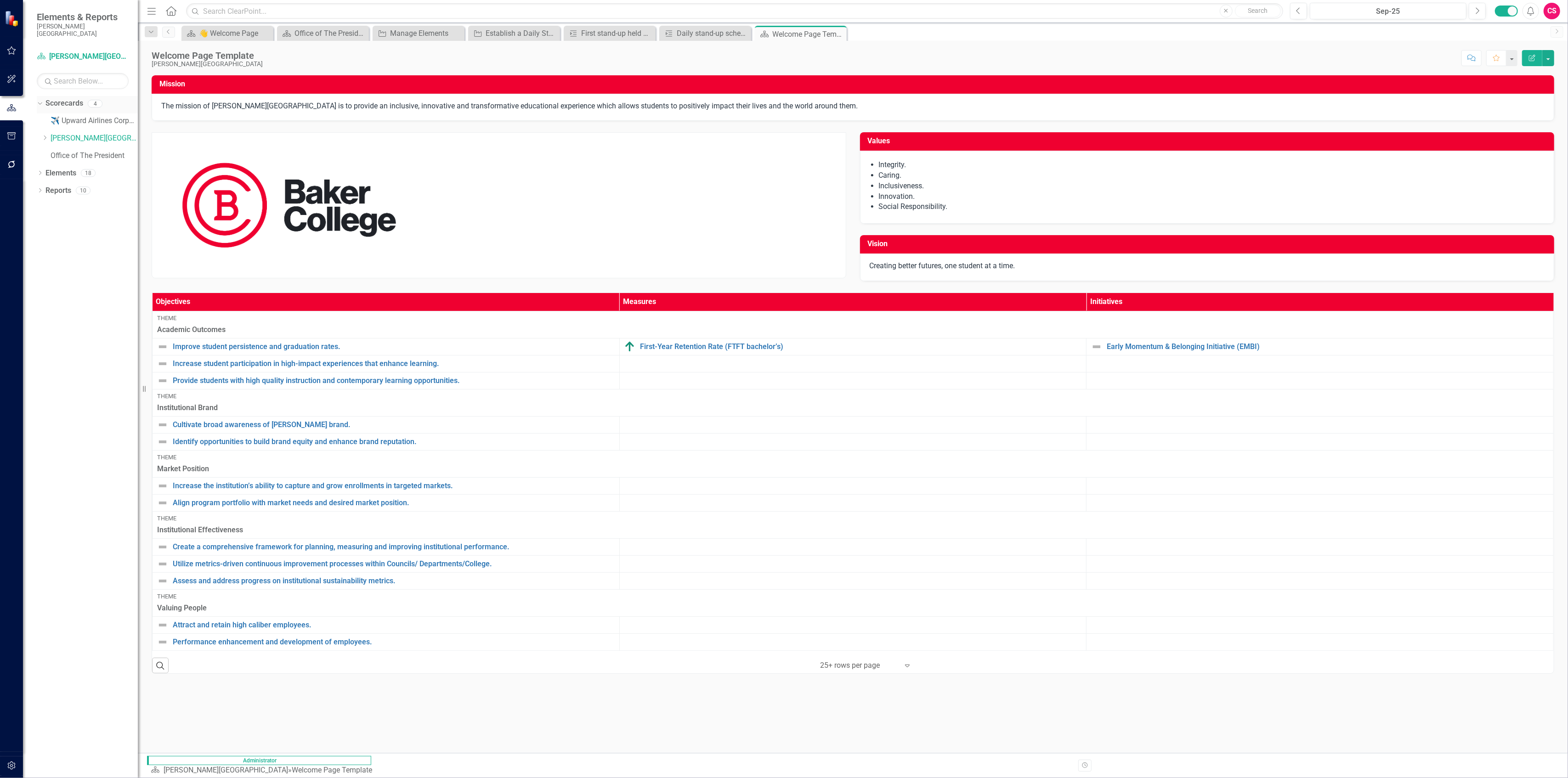
click at [70, 99] on link "Scorecards" at bounding box center [64, 104] width 38 height 10
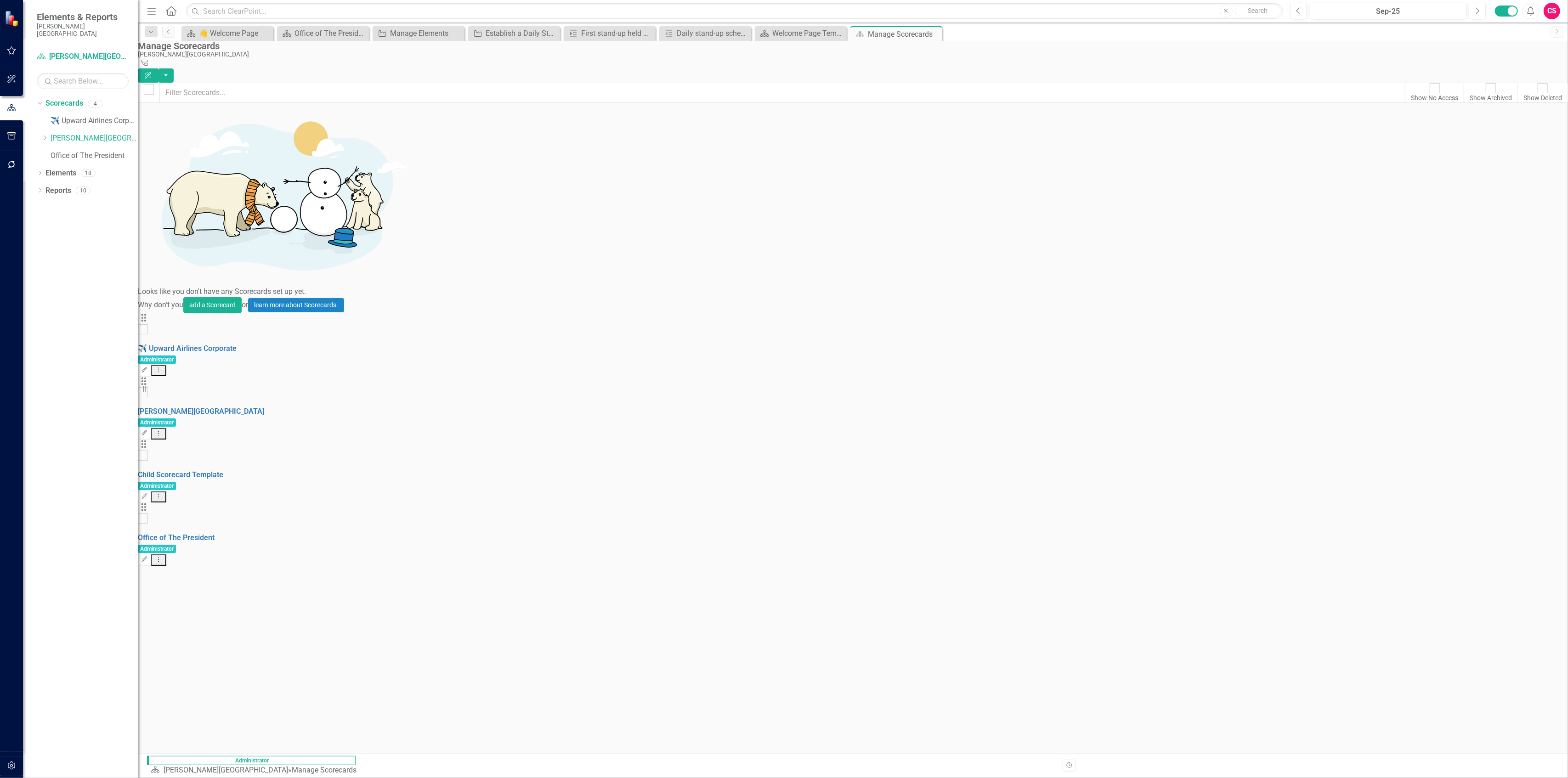
click at [148, 336] on div at bounding box center [143, 518] width 10 height 10
click at [150, 336] on input "checkbox" at bounding box center [143, 518] width 14 height 14
click at [151, 336] on button "Edit" at bounding box center [144, 560] width 13 height 12
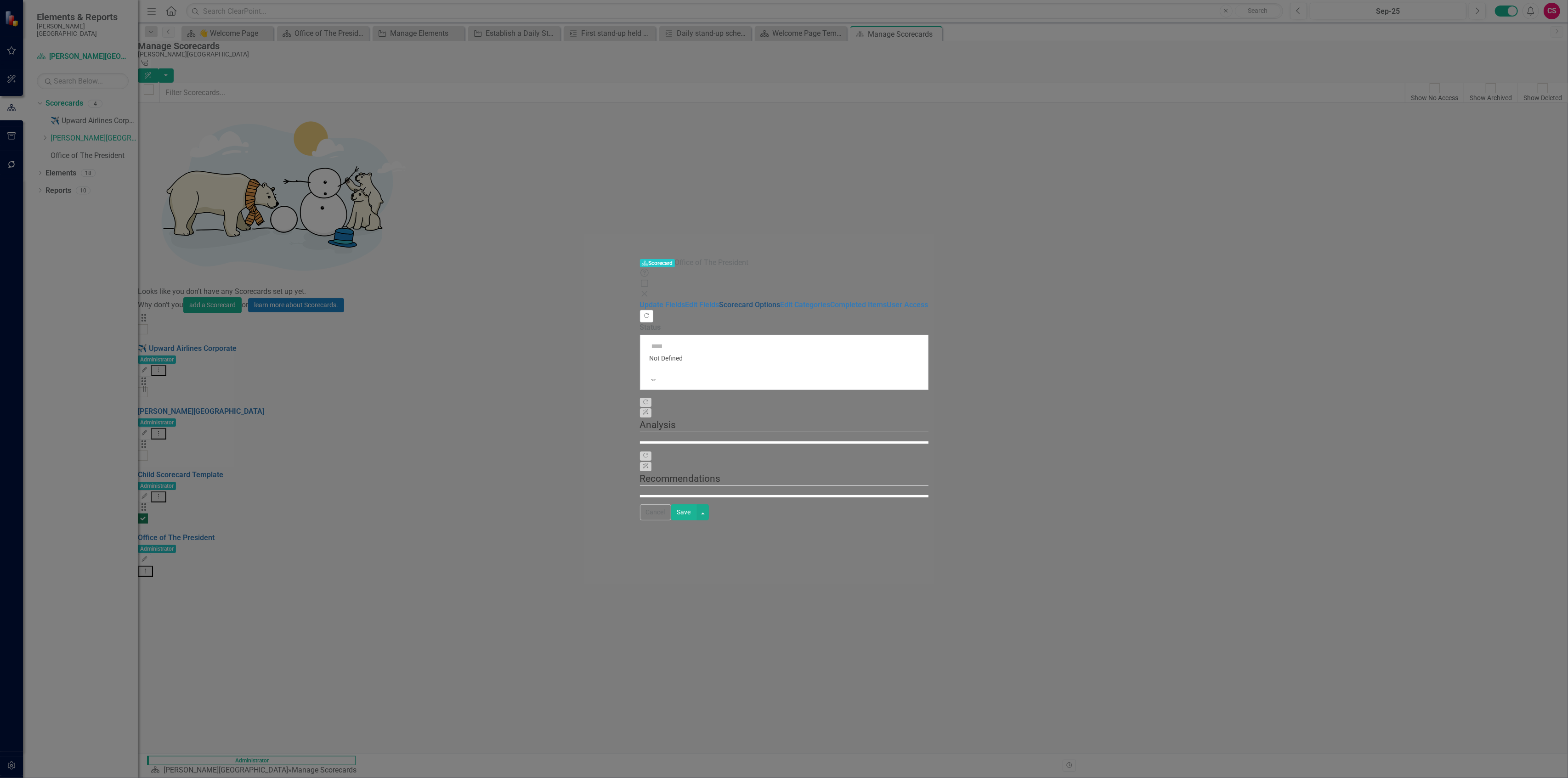
click at [391, 300] on link "Scorecard Options" at bounding box center [750, 304] width 61 height 9
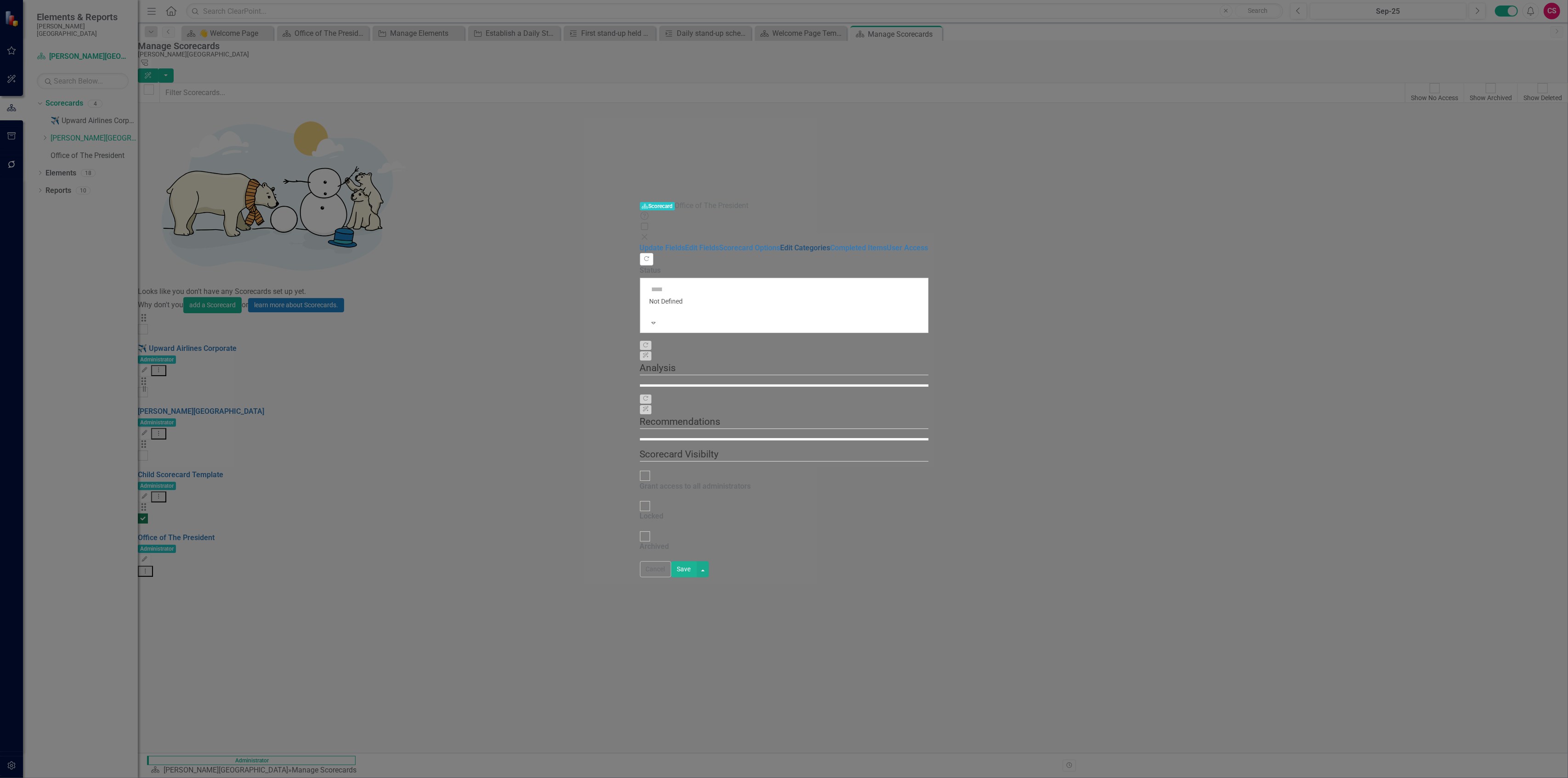
click at [391, 243] on link "Edit Categories" at bounding box center [806, 248] width 50 height 9
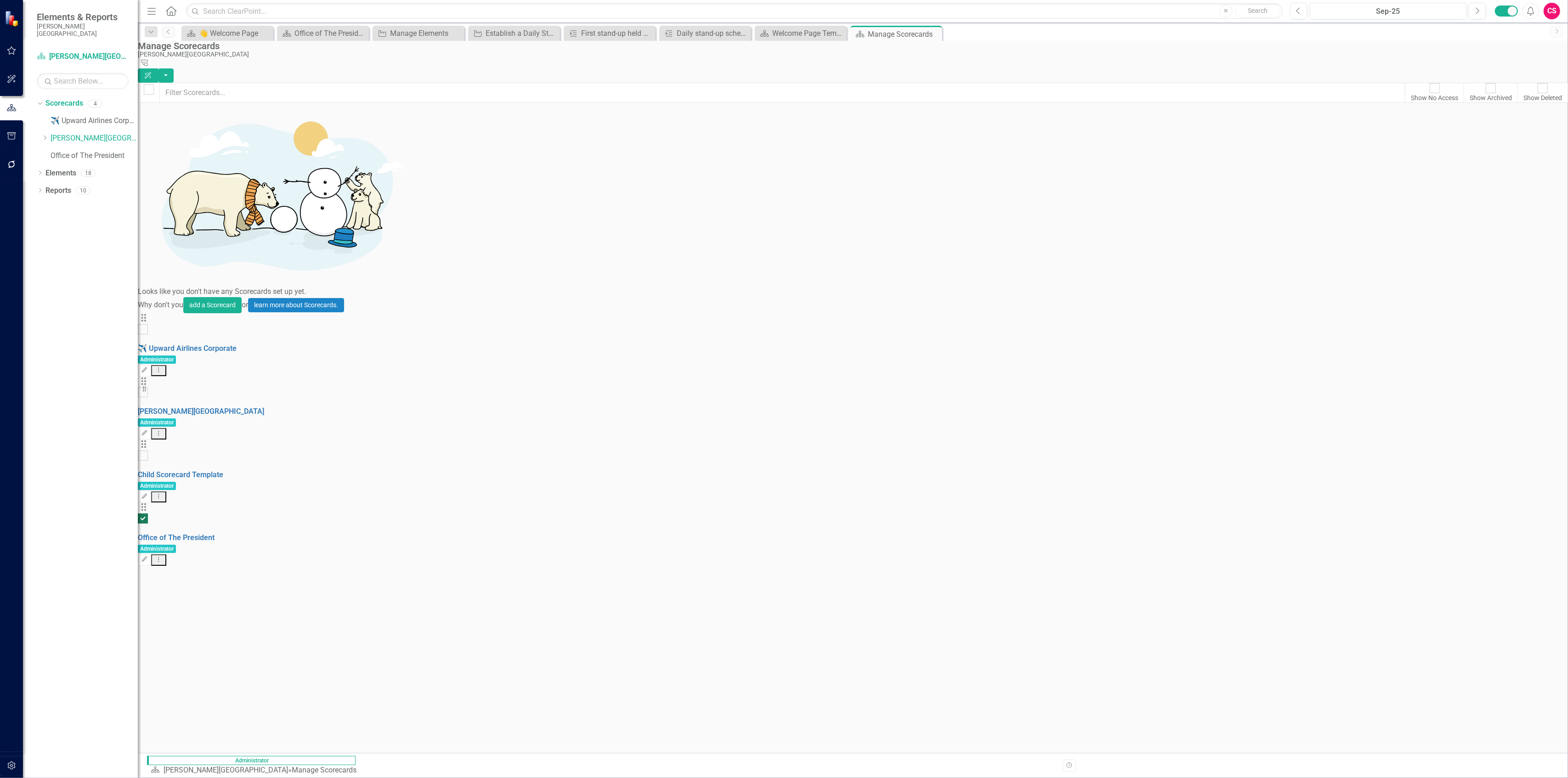
click at [150, 336] on input "checkbox" at bounding box center [143, 518] width 14 height 14
checkbox input "false"
click at [213, 336] on link "Office of The President" at bounding box center [176, 538] width 77 height 9
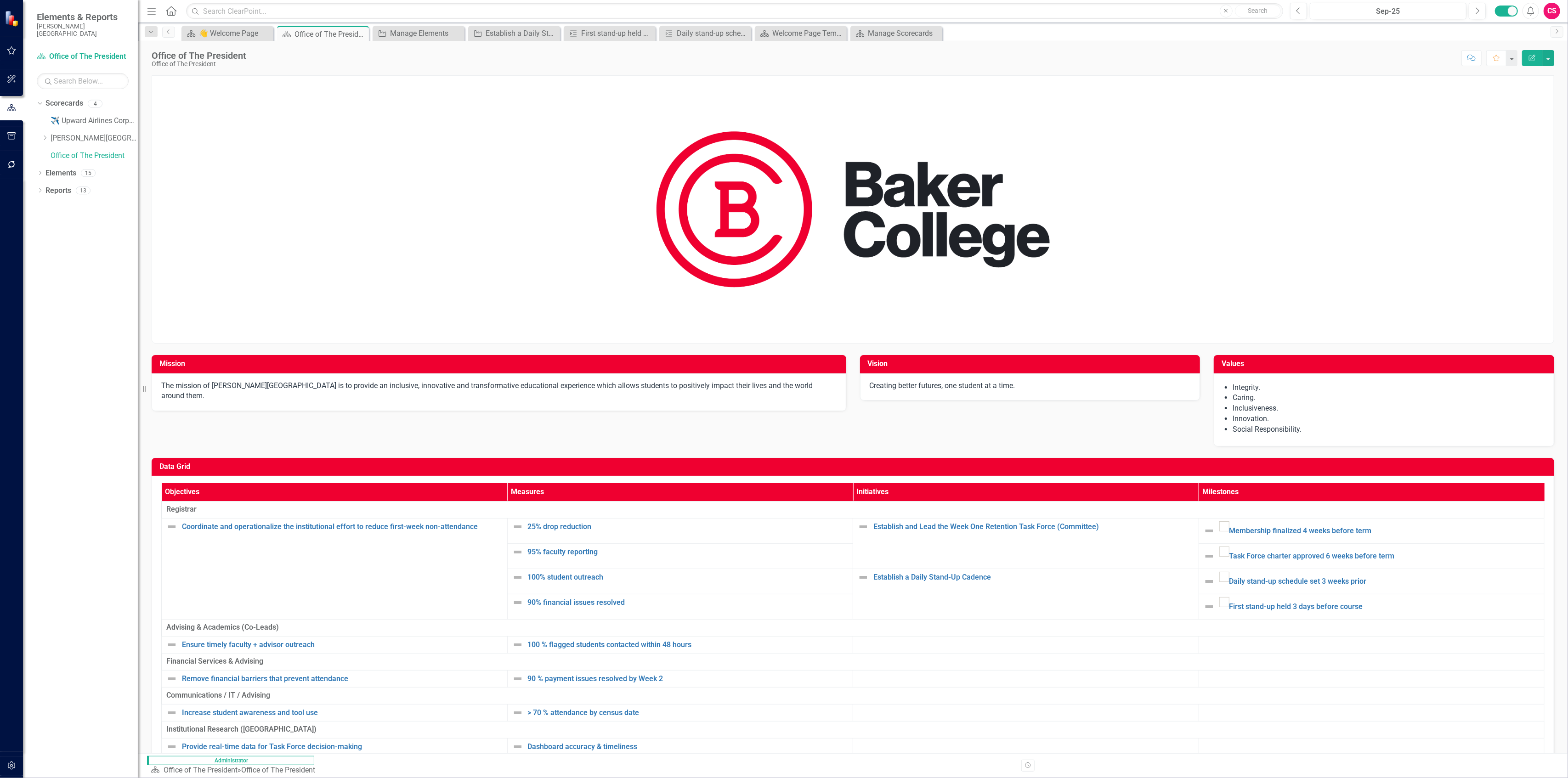
scroll to position [13, 0]
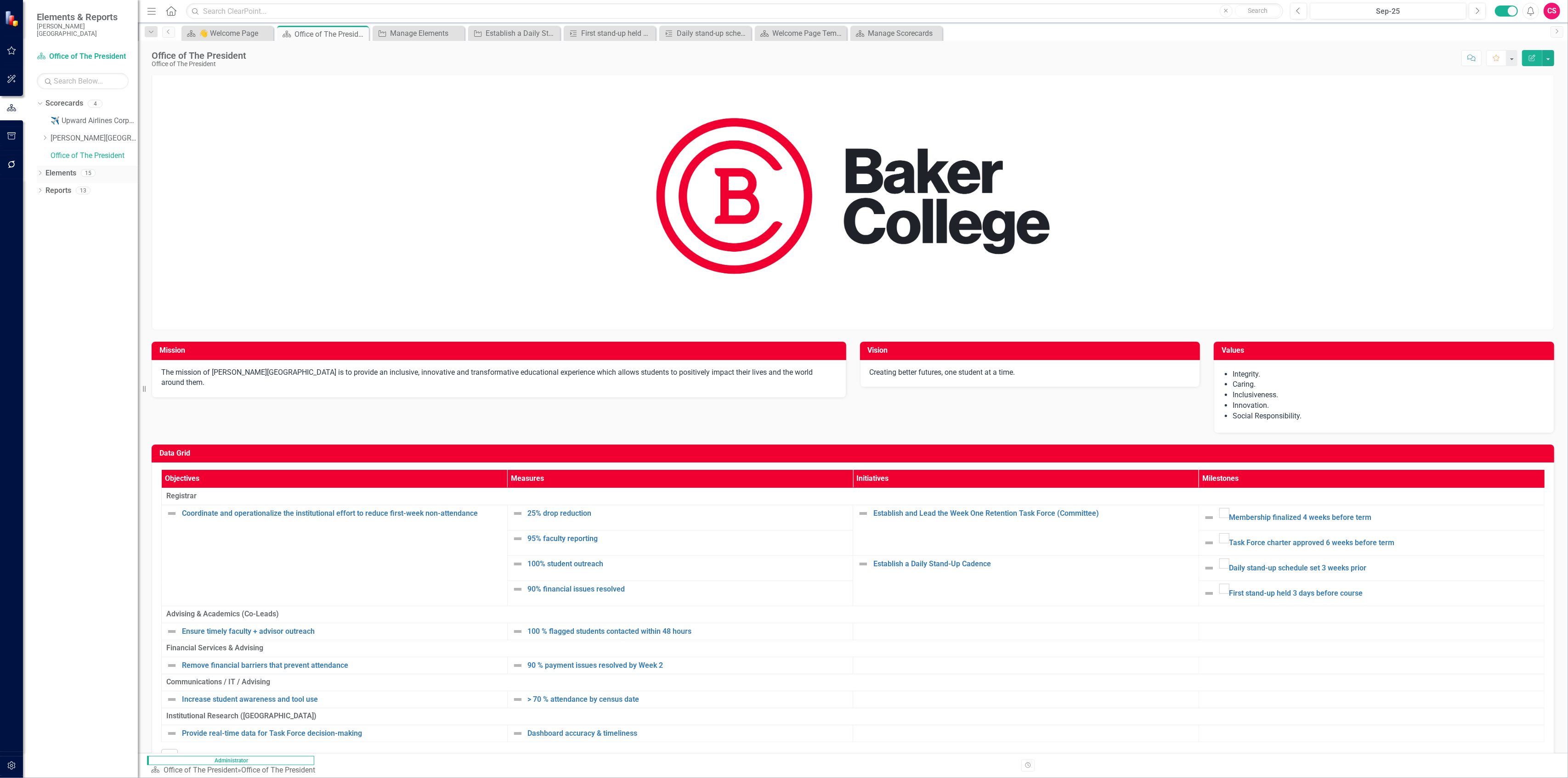
click at [77, 165] on div "Elements 15" at bounding box center [91, 174] width 92 height 18
click at [56, 169] on link "Elements" at bounding box center [61, 174] width 31 height 10
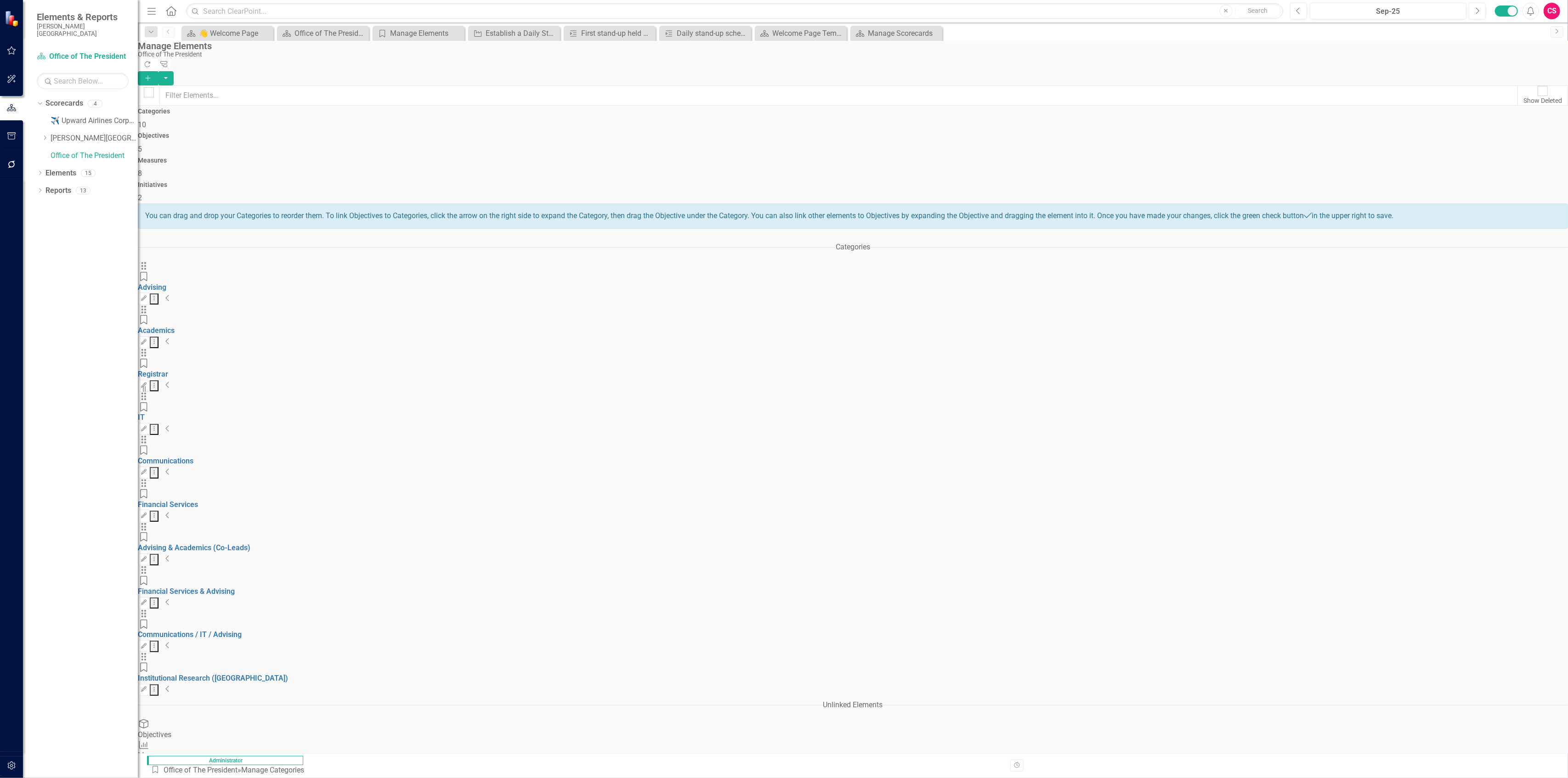
click at [170, 336] on icon "Collapse" at bounding box center [168, 385] width 4 height 7
click at [391, 134] on div "Objectives 5" at bounding box center [853, 143] width 1430 height 22
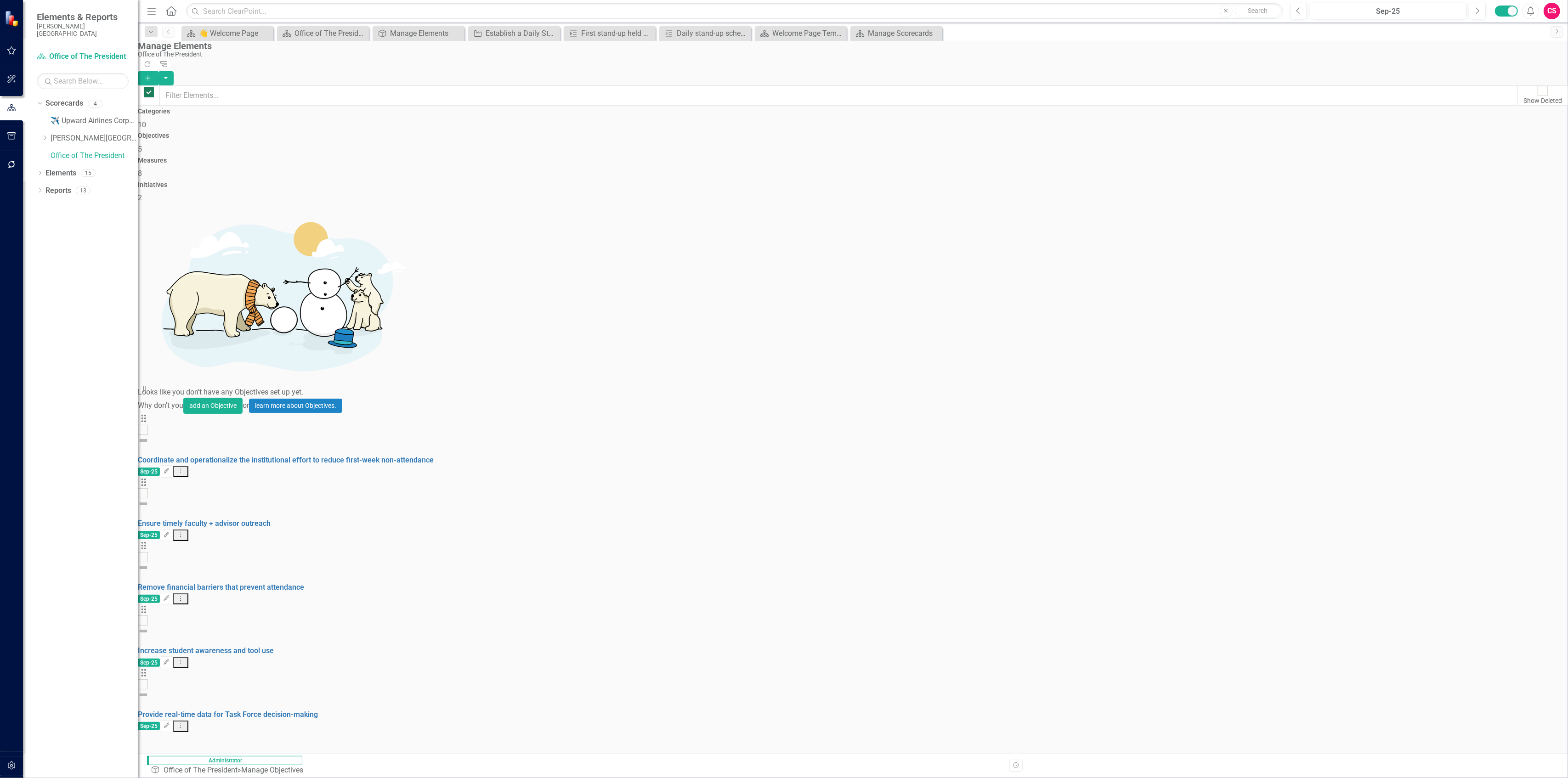
checkbox input "false"
click at [391, 157] on div "Measures 8" at bounding box center [853, 168] width 1430 height 22
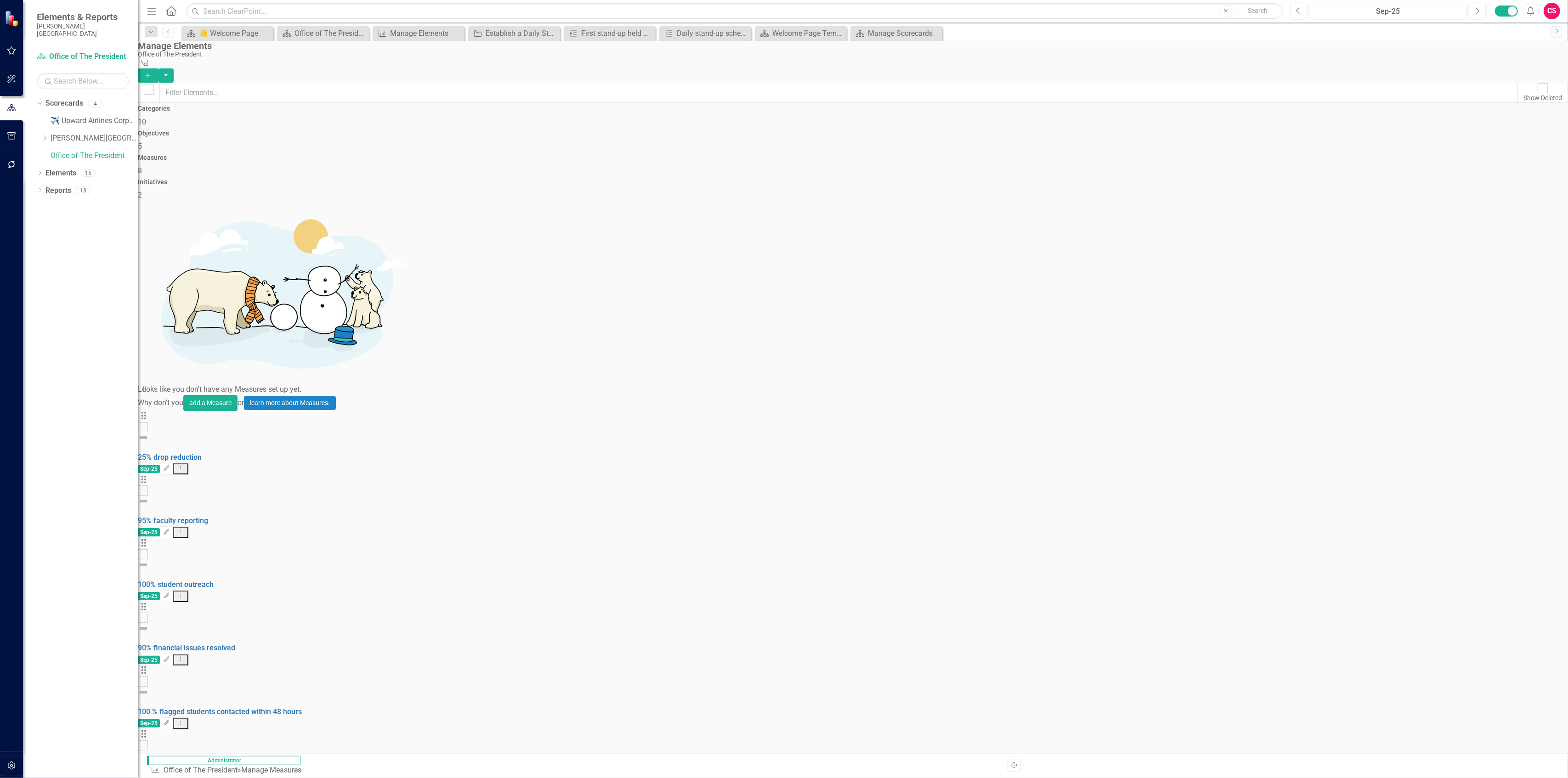
click at [391, 179] on div "Initiatives 2" at bounding box center [853, 190] width 1430 height 22
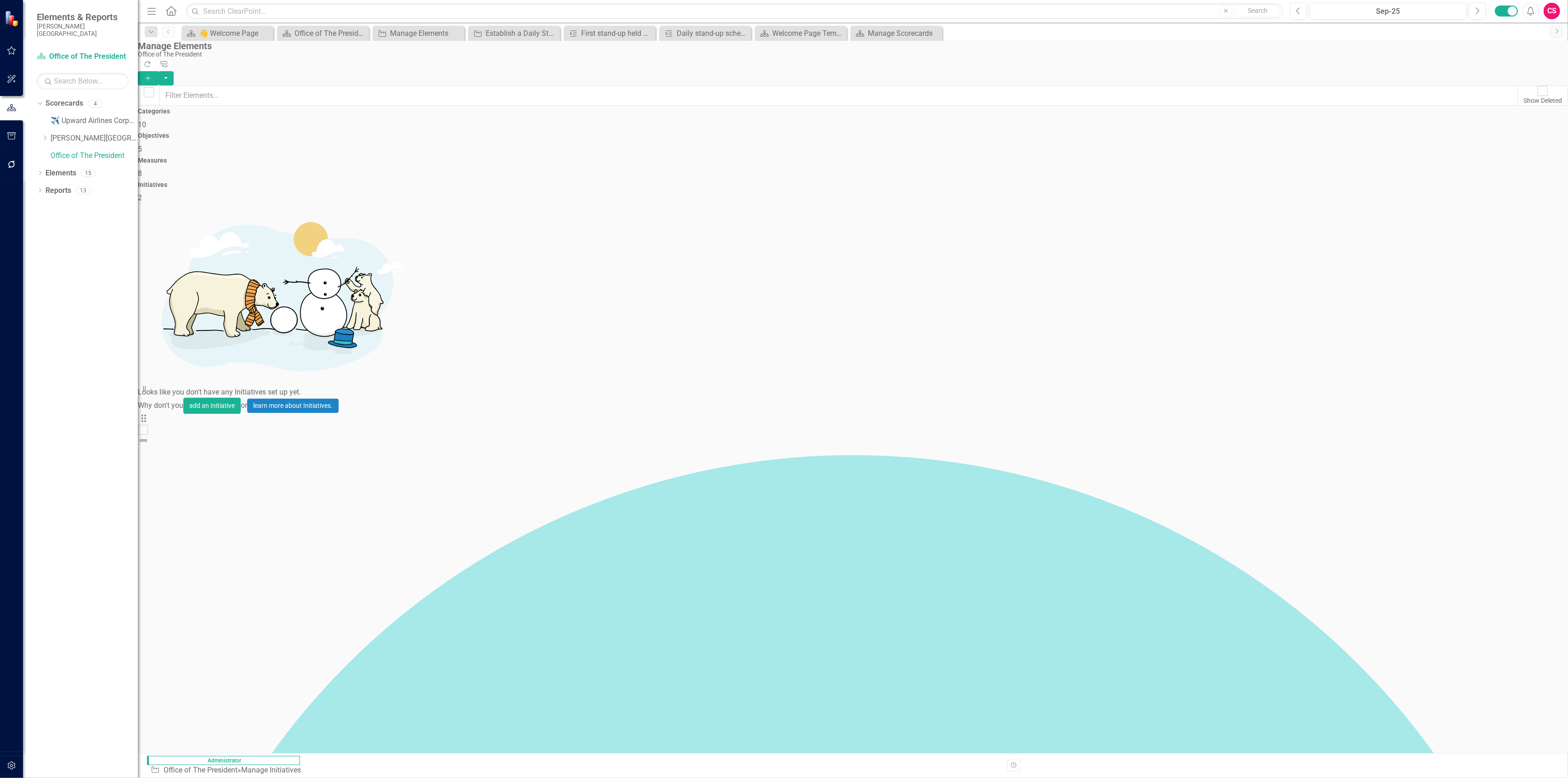
click at [391, 132] on div "Objectives 5" at bounding box center [853, 143] width 1430 height 22
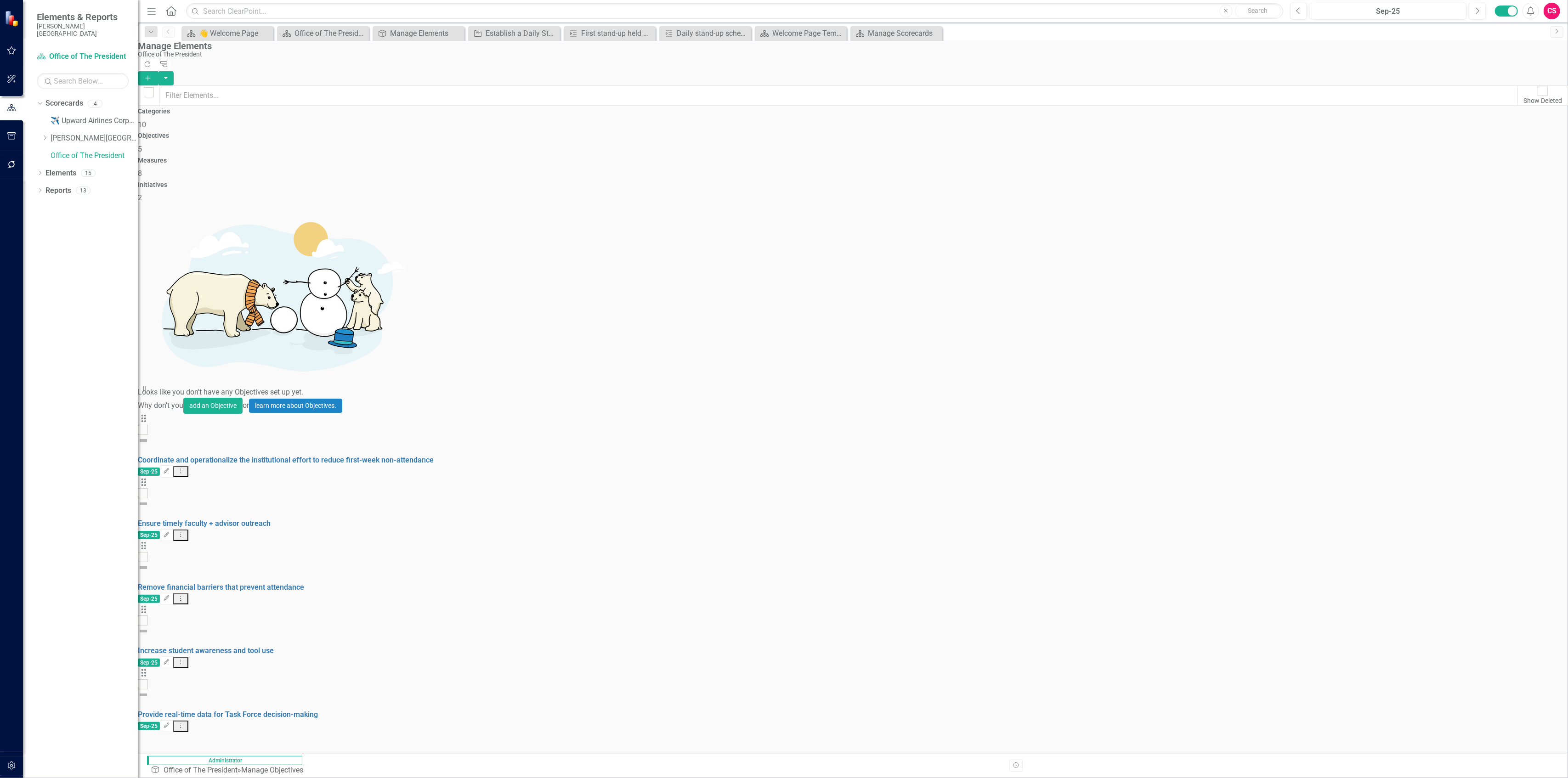
click at [388, 130] on div "Categories 10" at bounding box center [853, 119] width 1430 height 22
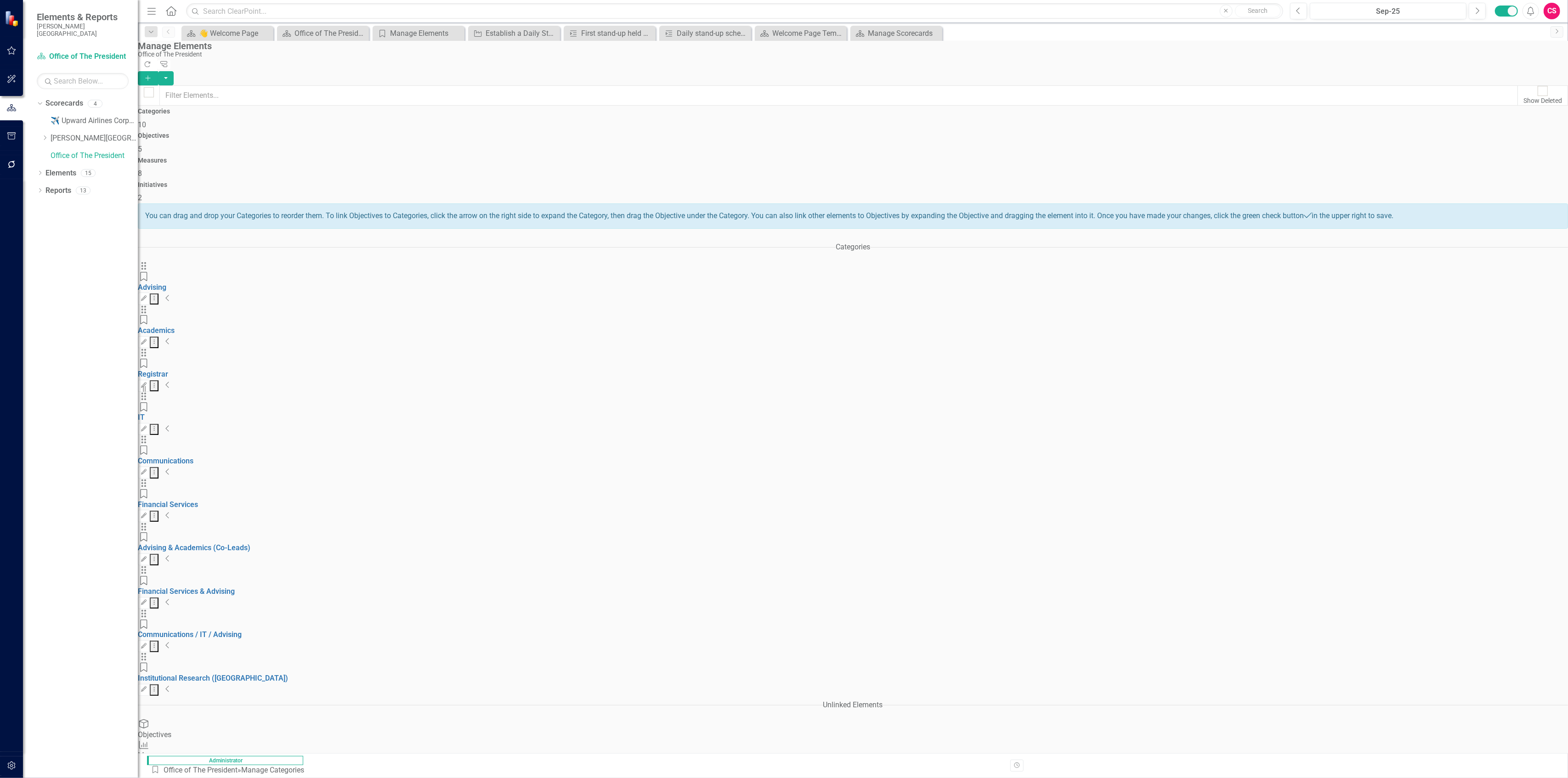
click at [170, 294] on icon "Collapse" at bounding box center [168, 298] width 4 height 7
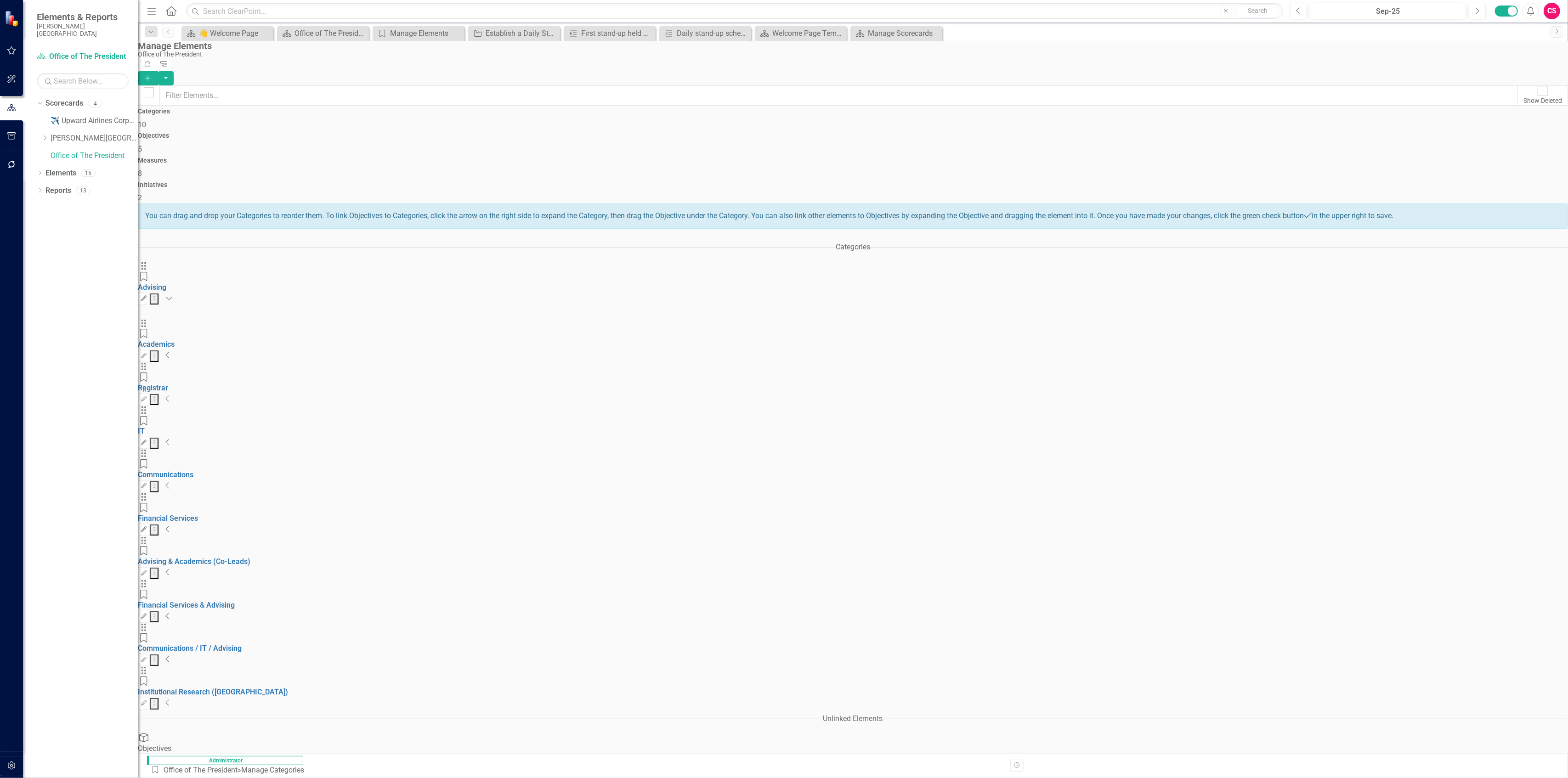
click at [173, 294] on icon "Expanded" at bounding box center [169, 298] width 7 height 7
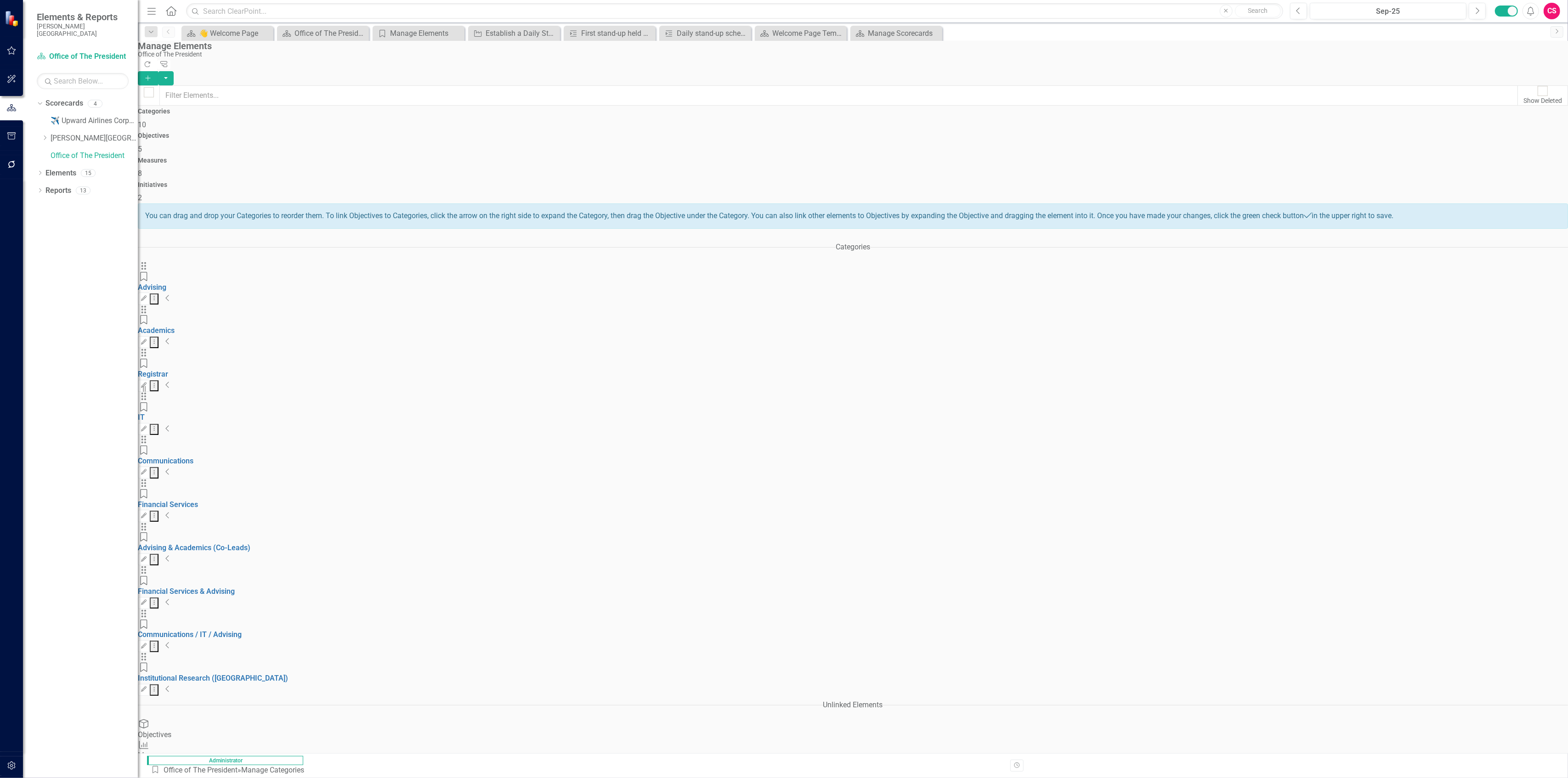
click at [170, 336] on icon "Collapse" at bounding box center [168, 385] width 4 height 7
click at [171, 336] on icon "Collapse" at bounding box center [169, 429] width 4 height 7
click at [202, 336] on link "25% drop reduction" at bounding box center [169, 461] width 64 height 9
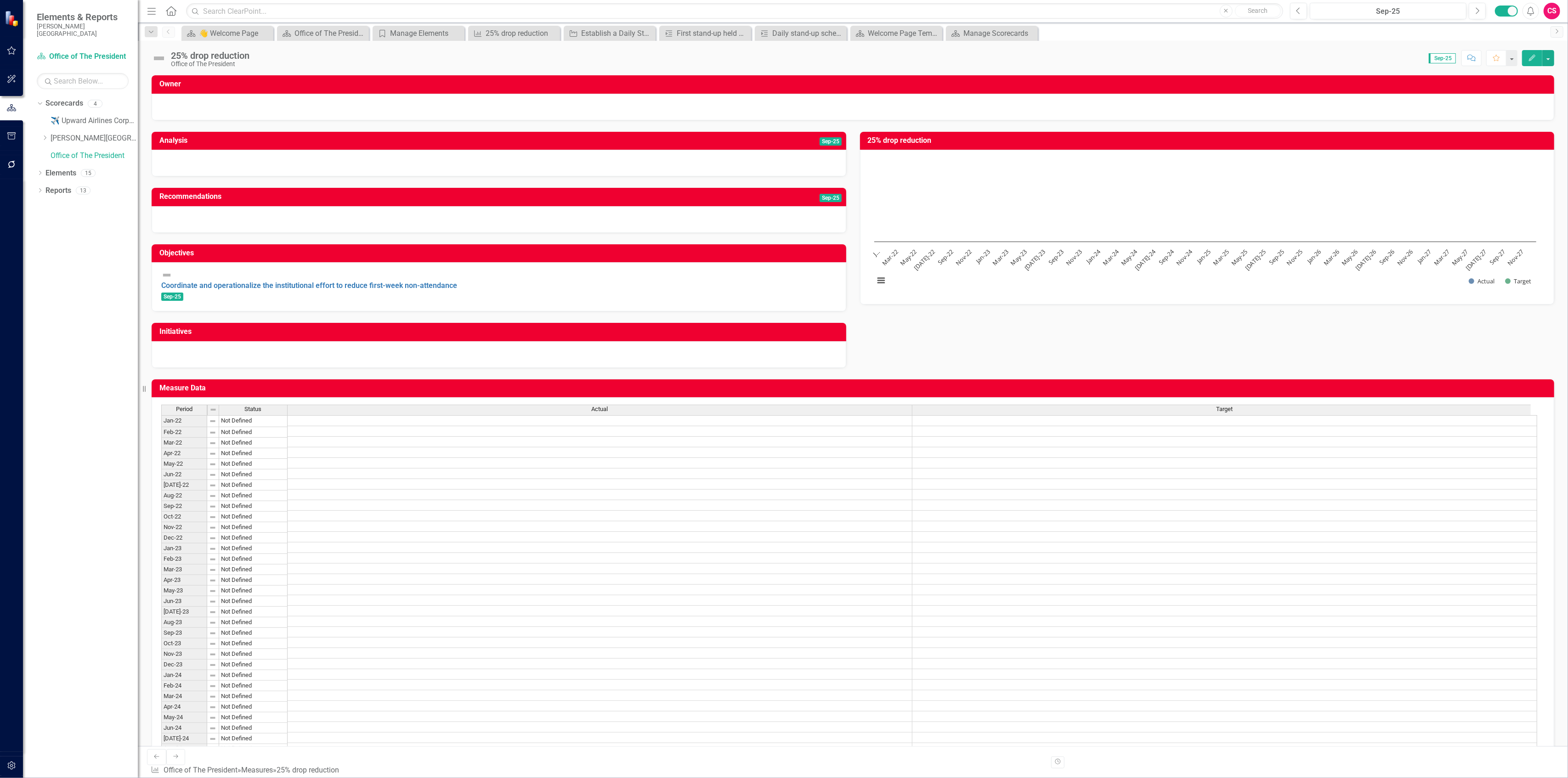
click at [227, 101] on div at bounding box center [853, 101] width 1383 height 0
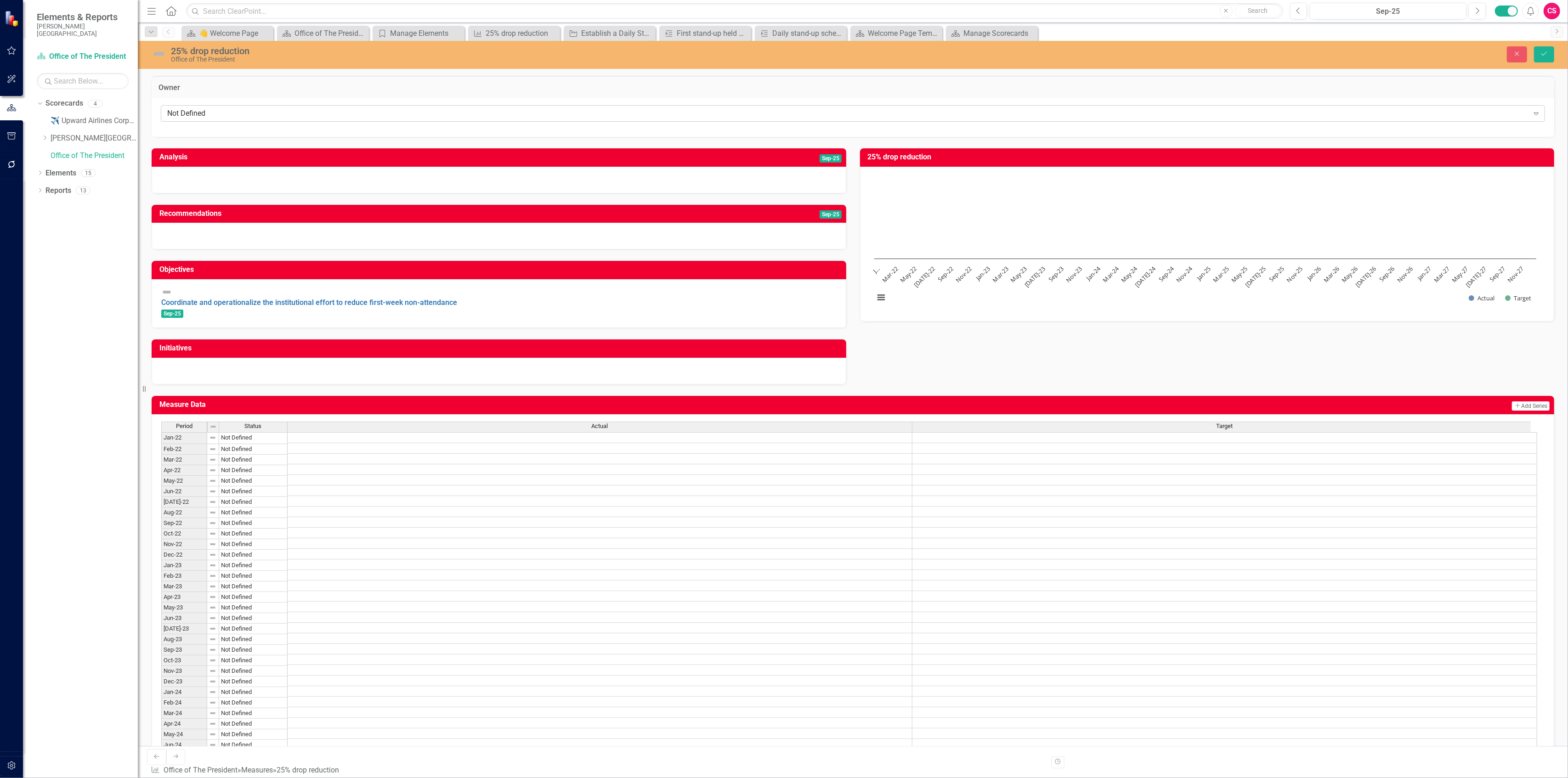
click at [222, 113] on div "Not Defined" at bounding box center [848, 113] width 1362 height 10
click at [391, 55] on icon "Close" at bounding box center [1516, 54] width 8 height 7
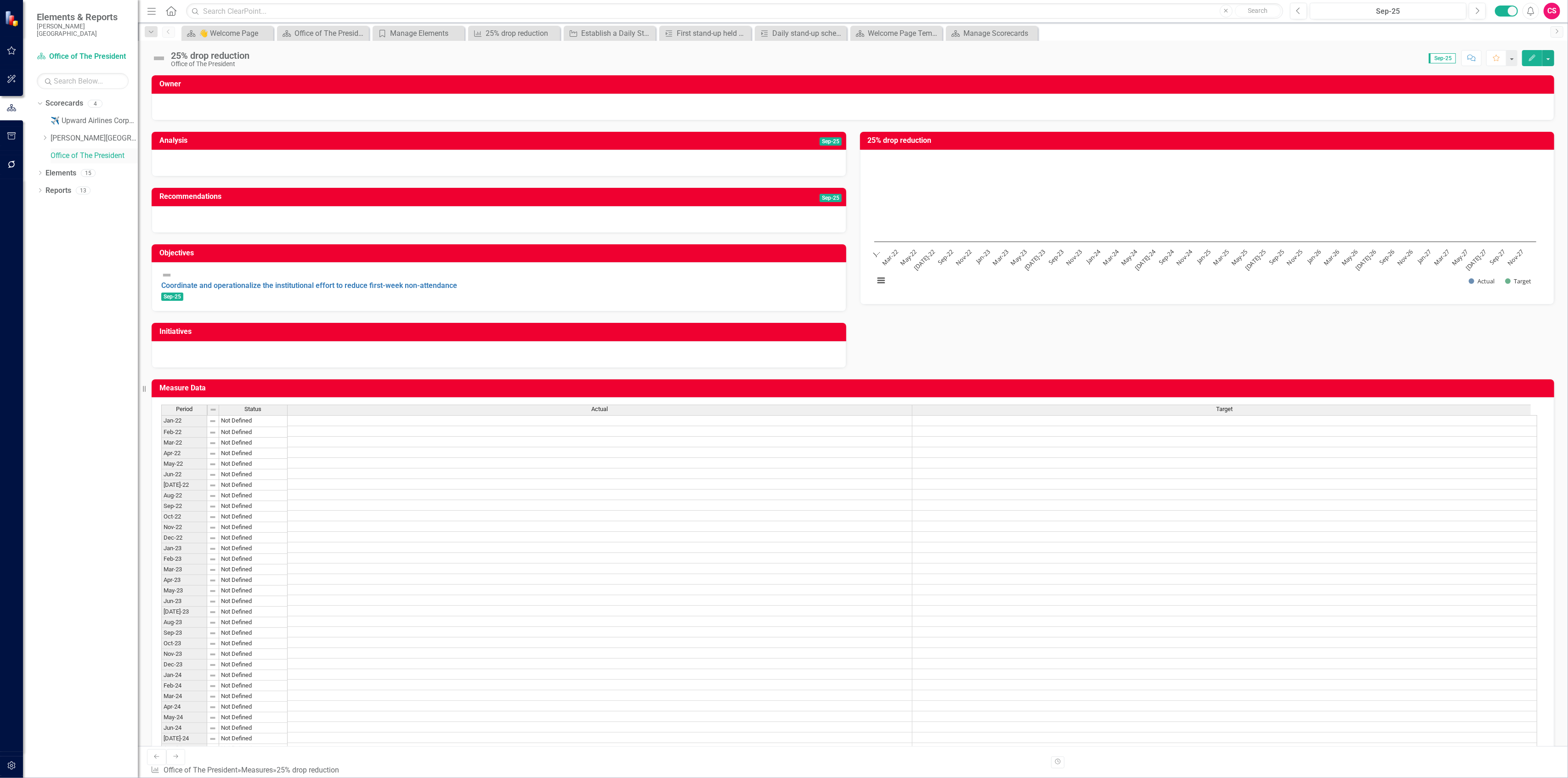
click at [74, 151] on link "Office of The President" at bounding box center [94, 156] width 88 height 10
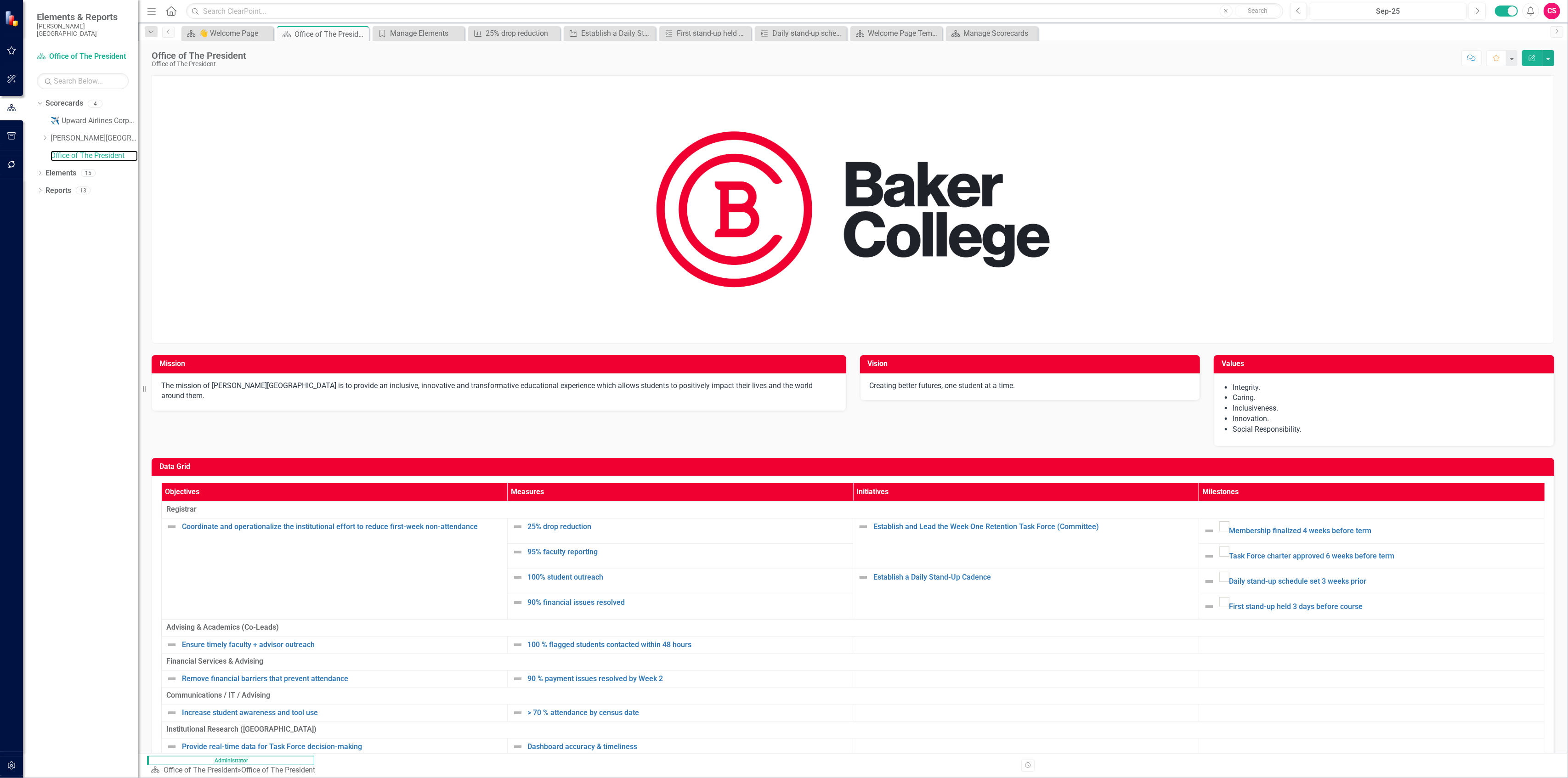
scroll to position [13, 0]
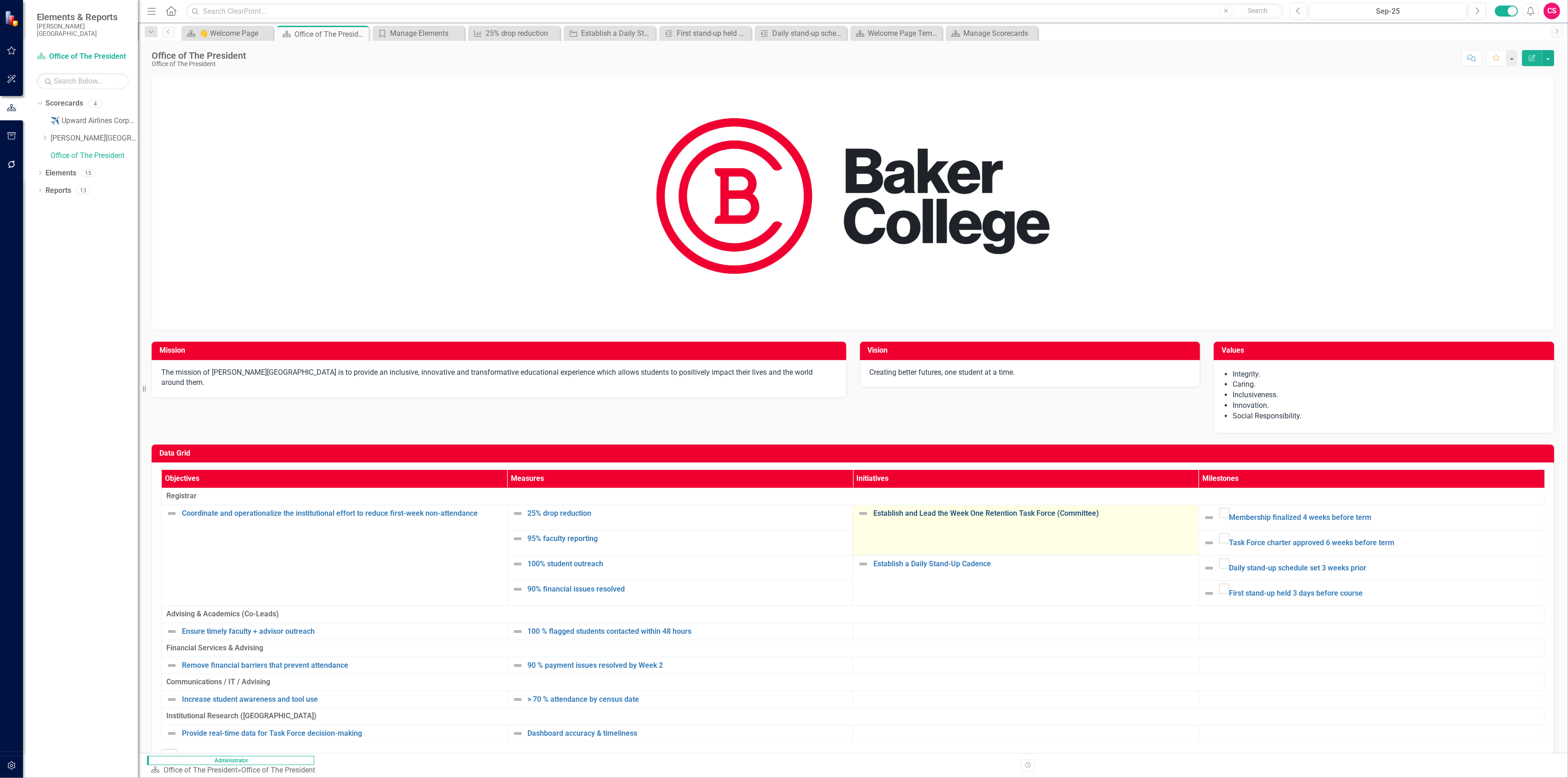
click at [391, 336] on link "Establish and Lead the Week One Retention Task Force (Committee)" at bounding box center [1034, 513] width 321 height 8
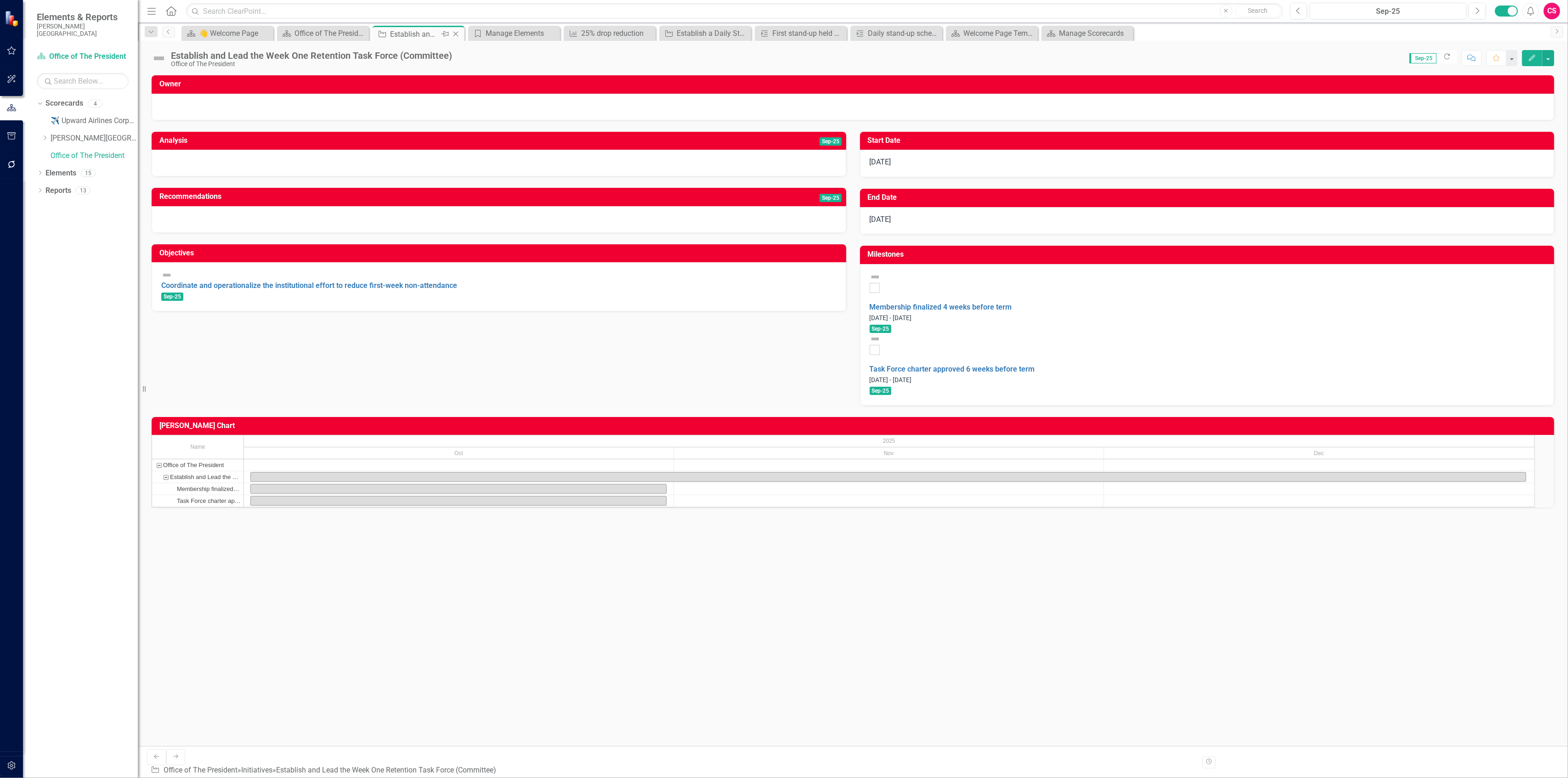
click at [391, 32] on icon "Close" at bounding box center [455, 34] width 9 height 7
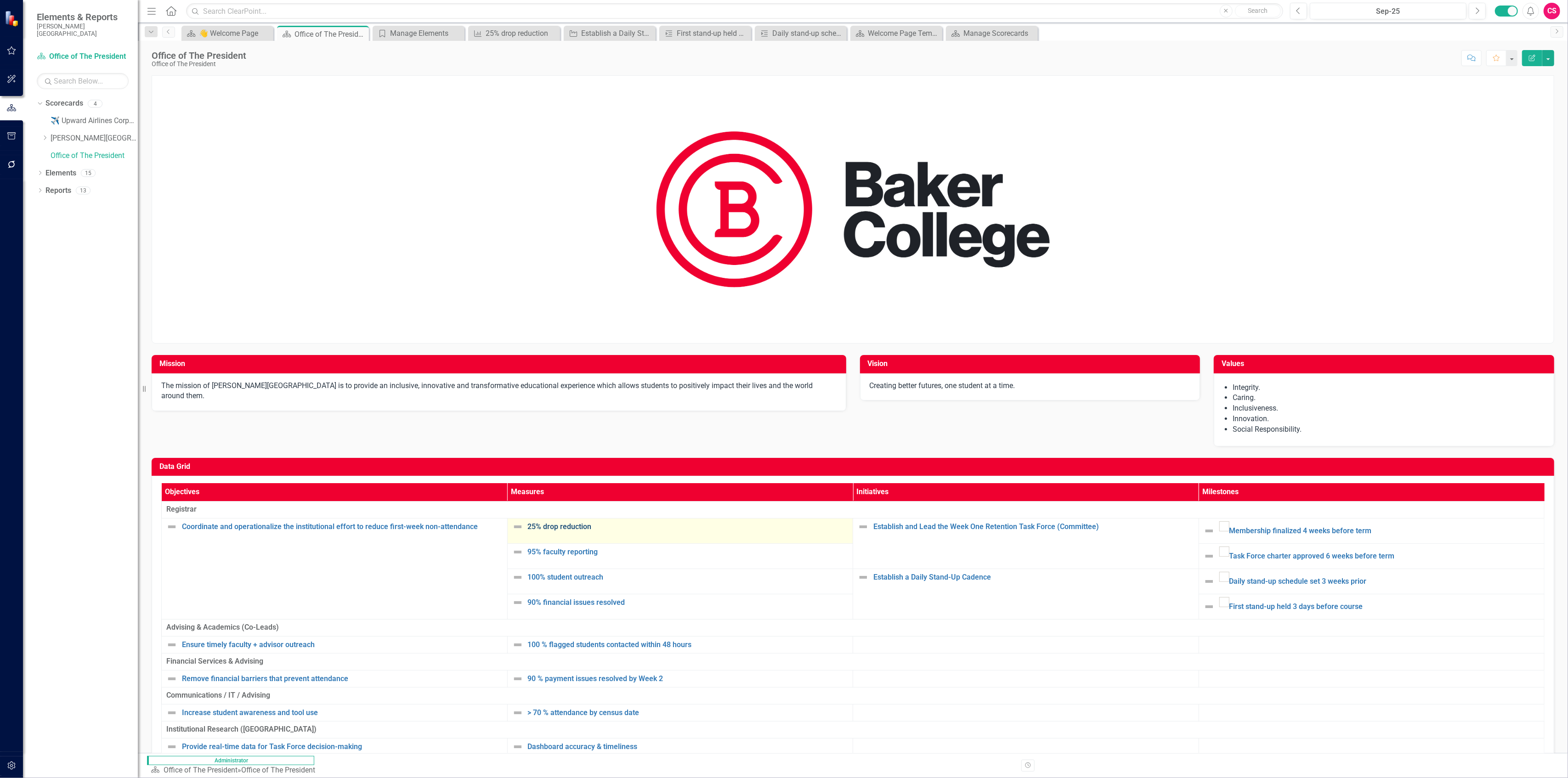
click at [391, 336] on link "25% drop reduction" at bounding box center [688, 526] width 321 height 8
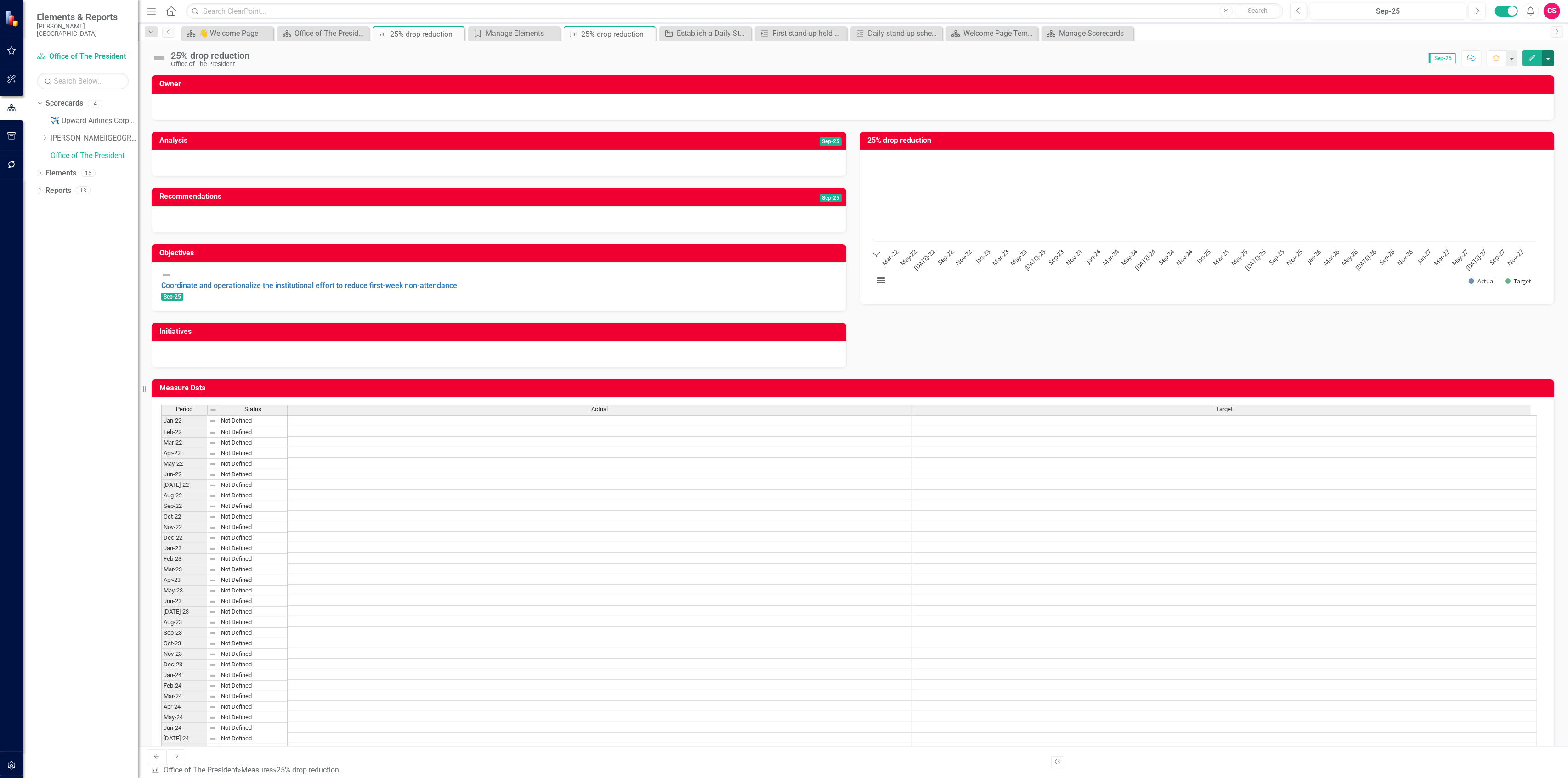
click at [391, 57] on button "button" at bounding box center [1548, 58] width 12 height 16
click at [391, 77] on link "Edit Edit Measure" at bounding box center [1509, 75] width 90 height 17
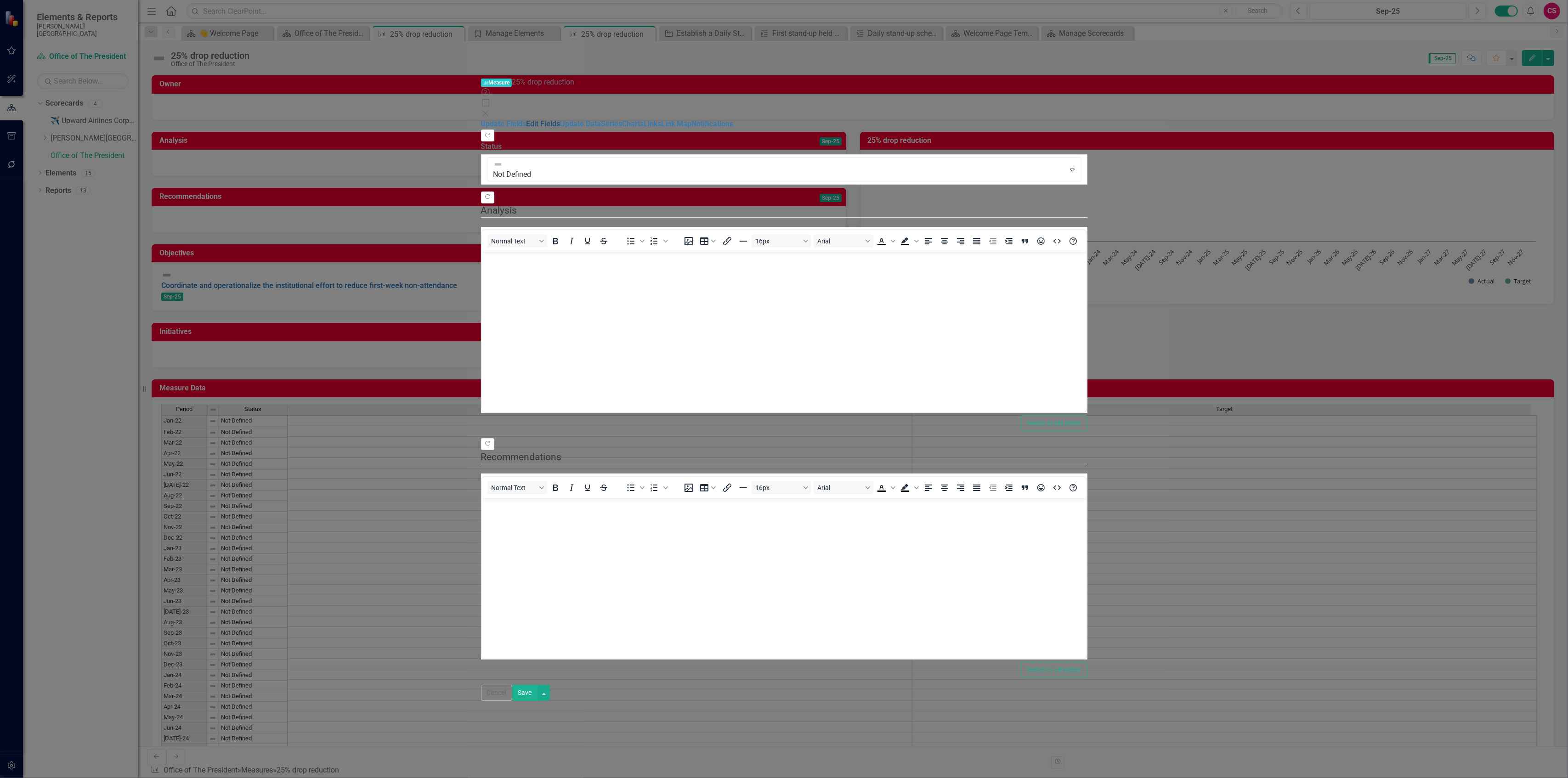
click at [391, 119] on link "Edit Fields" at bounding box center [543, 124] width 34 height 9
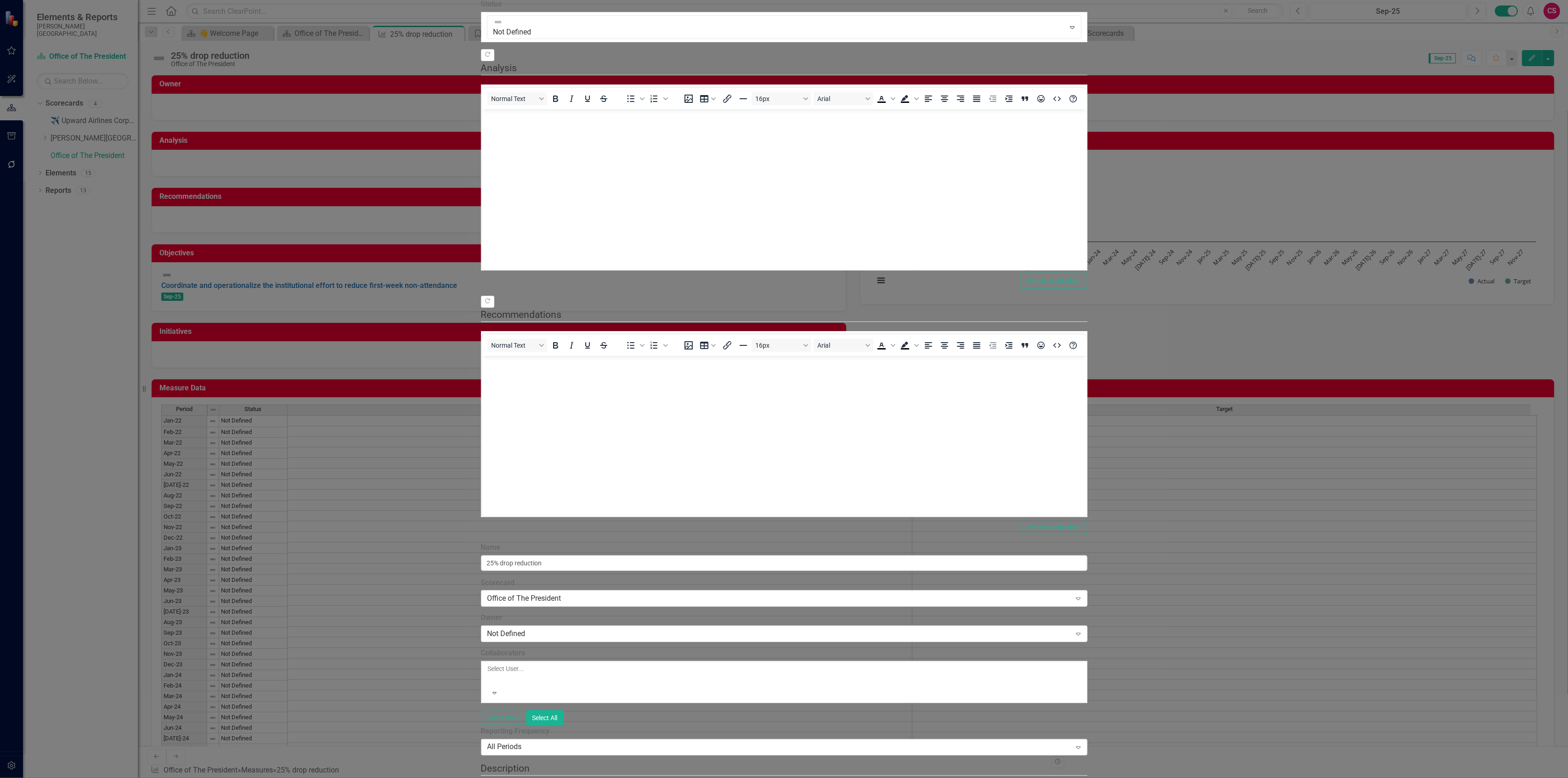
click at [391, 336] on div "All Periods" at bounding box center [779, 747] width 584 height 10
